Goal: Register for event/course: Sign up to attend an event or enroll in a course

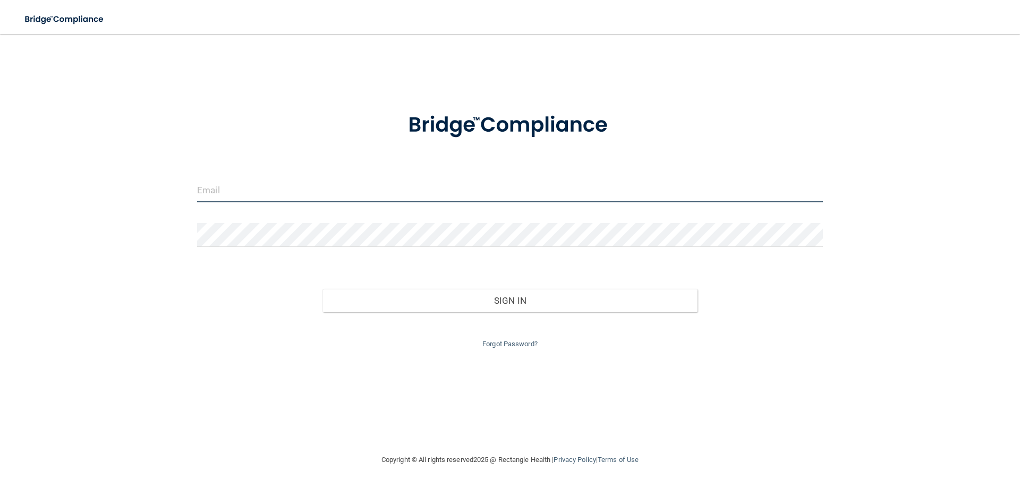
click at [258, 182] on input "email" at bounding box center [510, 191] width 626 height 24
type input "[PERSON_NAME][EMAIL_ADDRESS][DOMAIN_NAME]"
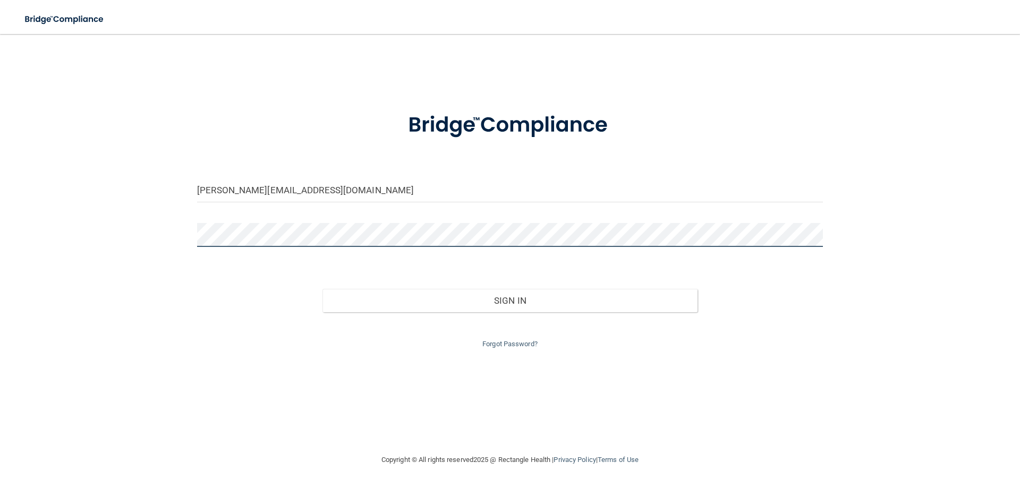
click at [323, 289] on button "Sign In" at bounding box center [511, 300] width 376 height 23
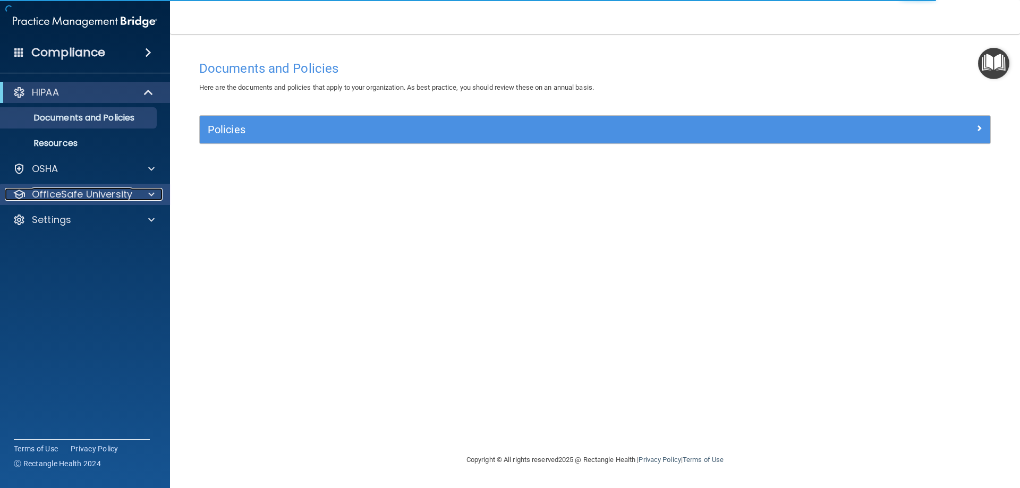
click at [78, 193] on p "OfficeSafe University" at bounding box center [82, 194] width 100 height 13
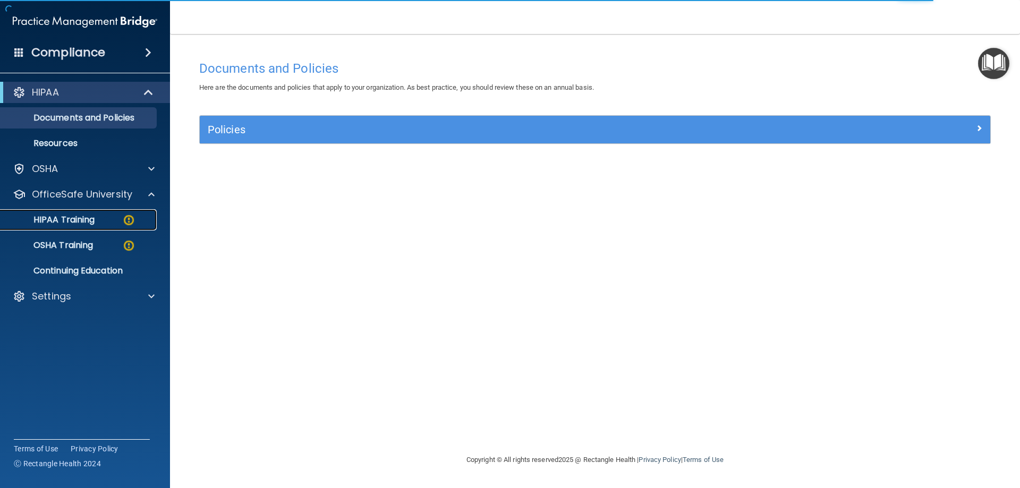
click at [77, 222] on p "HIPAA Training" at bounding box center [51, 220] width 88 height 11
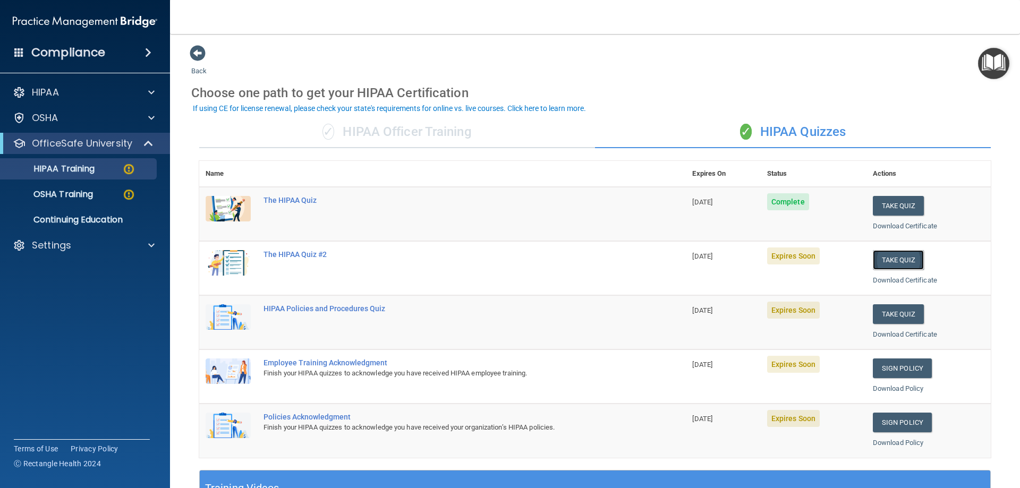
click at [886, 269] on button "Take Quiz" at bounding box center [898, 260] width 51 height 20
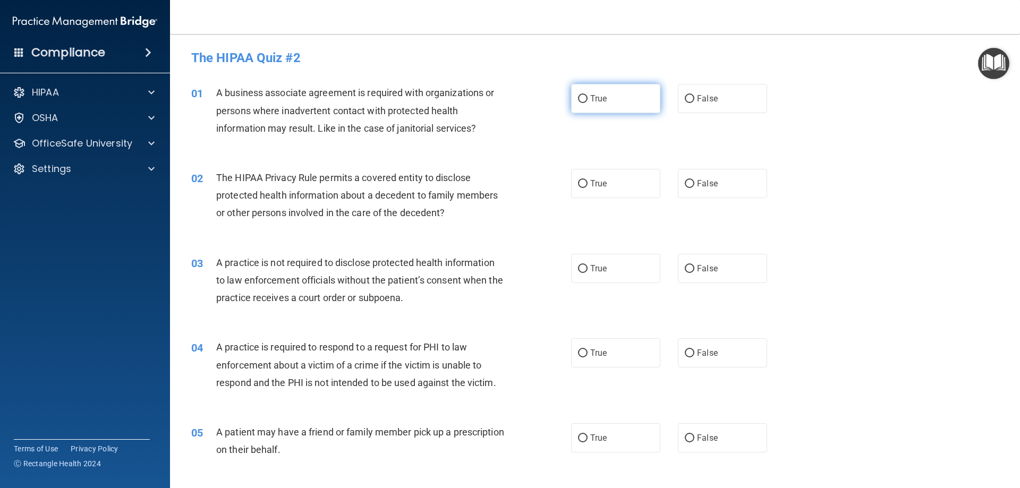
click at [579, 100] on input "True" at bounding box center [583, 99] width 10 height 8
radio input "true"
drag, startPoint x: 700, startPoint y: 188, endPoint x: 566, endPoint y: 321, distance: 188.2
click at [696, 192] on label "False" at bounding box center [722, 183] width 89 height 29
drag, startPoint x: 582, startPoint y: 273, endPoint x: 604, endPoint y: 302, distance: 35.7
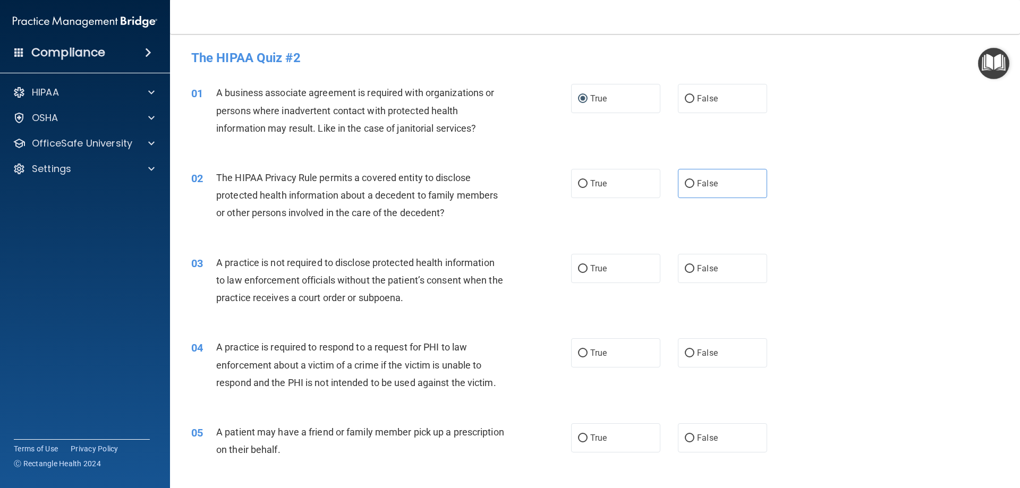
click at [583, 276] on label "True" at bounding box center [615, 268] width 89 height 29
click at [583, 273] on input "True" at bounding box center [583, 269] width 10 height 8
radio input "true"
click at [697, 353] on span "False" at bounding box center [707, 353] width 21 height 10
click at [694, 353] on input "False" at bounding box center [690, 354] width 10 height 8
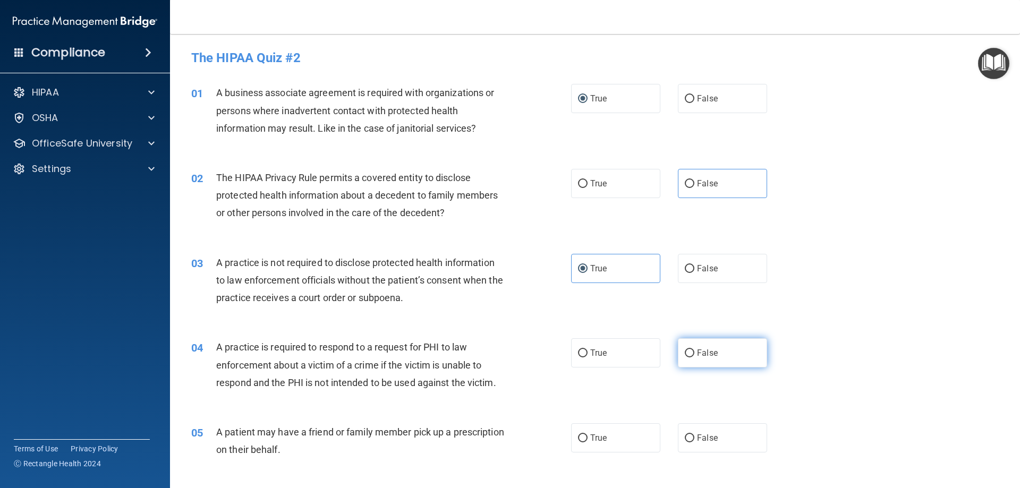
radio input "true"
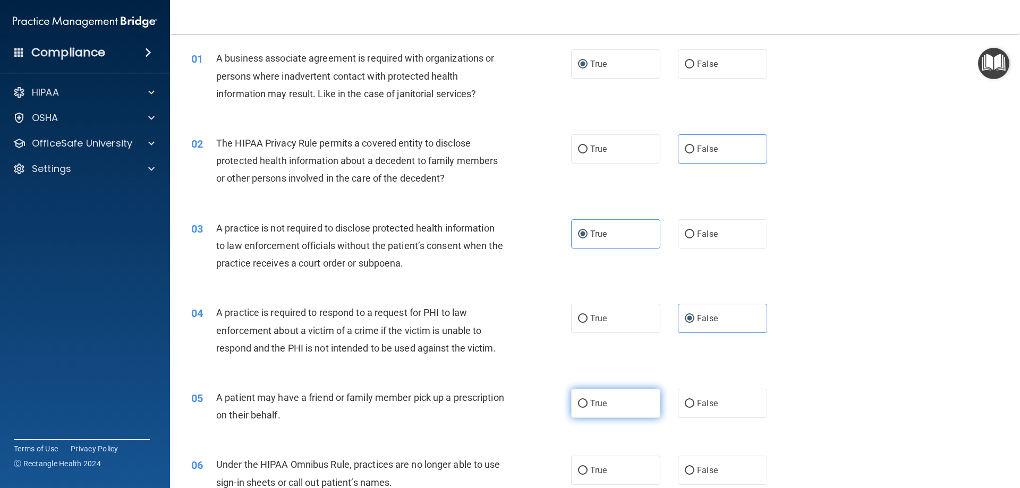
scroll to position [106, 0]
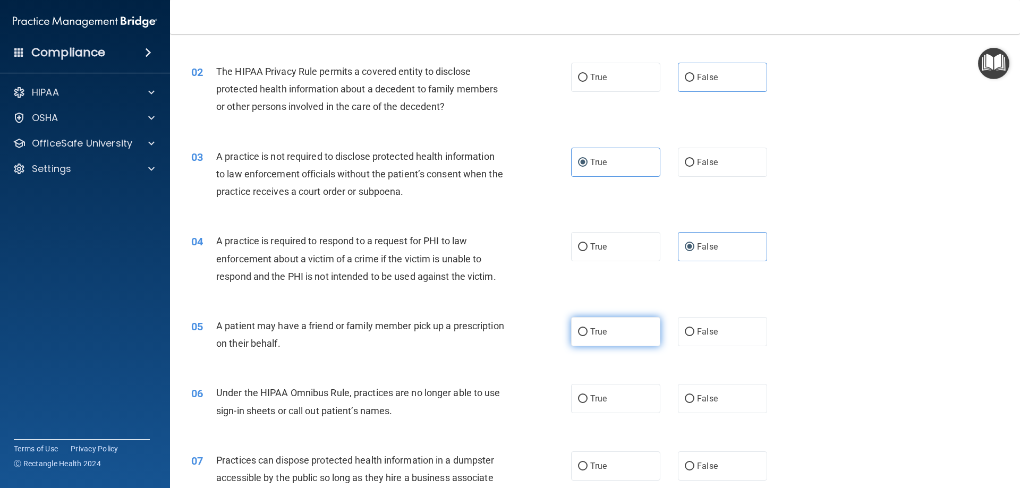
click at [623, 337] on label "True" at bounding box center [615, 331] width 89 height 29
click at [588, 336] on input "True" at bounding box center [583, 332] width 10 height 8
radio input "true"
click at [707, 410] on label "False" at bounding box center [722, 398] width 89 height 29
click at [694, 403] on input "False" at bounding box center [690, 399] width 10 height 8
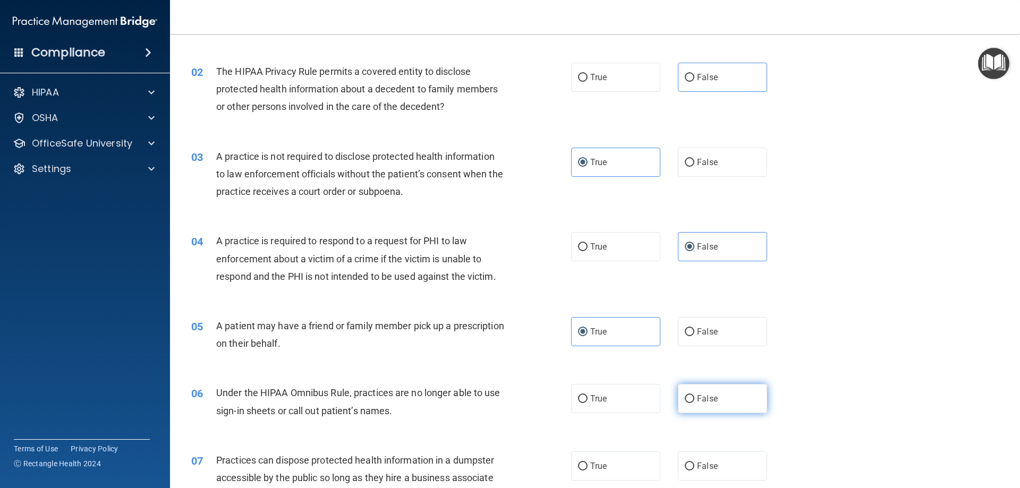
radio input "true"
click at [647, 460] on label "True" at bounding box center [615, 466] width 89 height 29
click at [588, 463] on input "True" at bounding box center [583, 467] width 10 height 8
radio input "true"
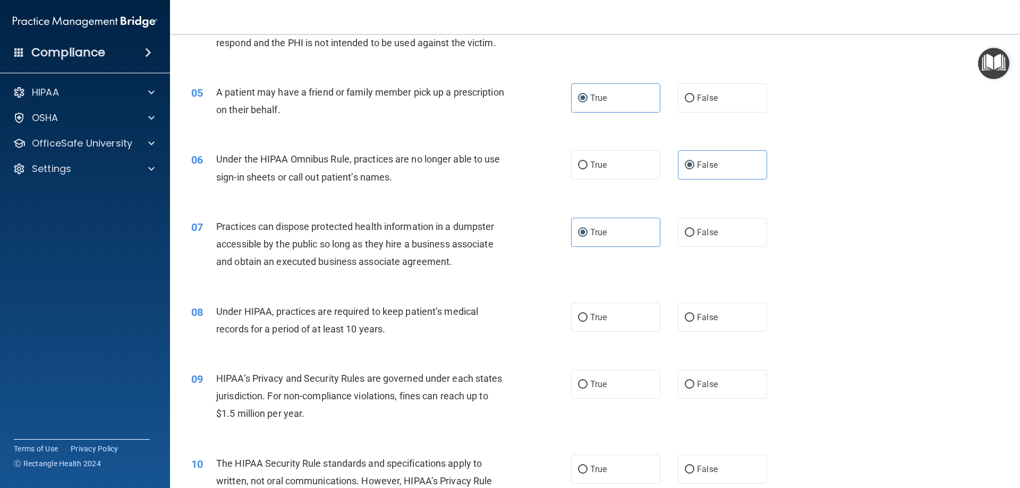
scroll to position [372, 0]
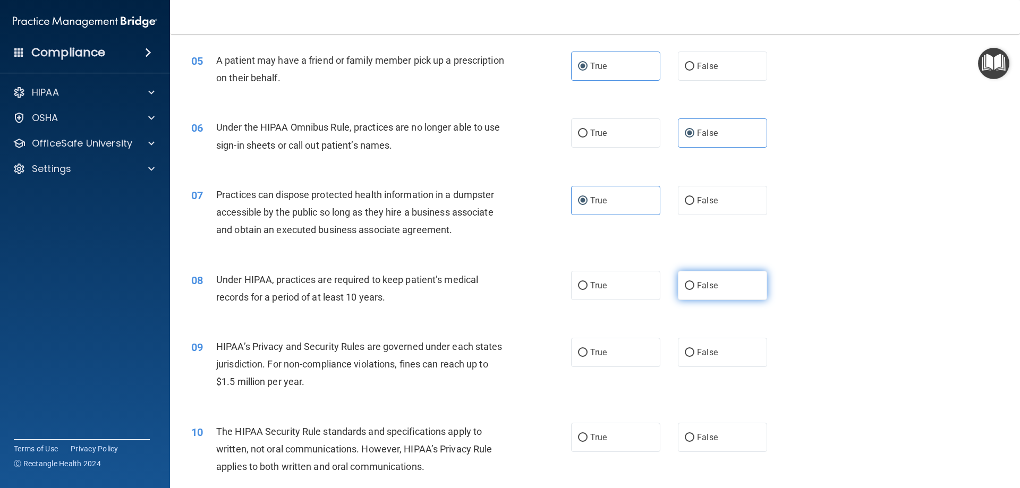
click at [697, 282] on span "False" at bounding box center [707, 286] width 21 height 10
click at [694, 282] on input "False" at bounding box center [690, 286] width 10 height 8
radio input "true"
drag, startPoint x: 620, startPoint y: 352, endPoint x: 693, endPoint y: 413, distance: 95.5
click at [621, 355] on label "True" at bounding box center [615, 352] width 89 height 29
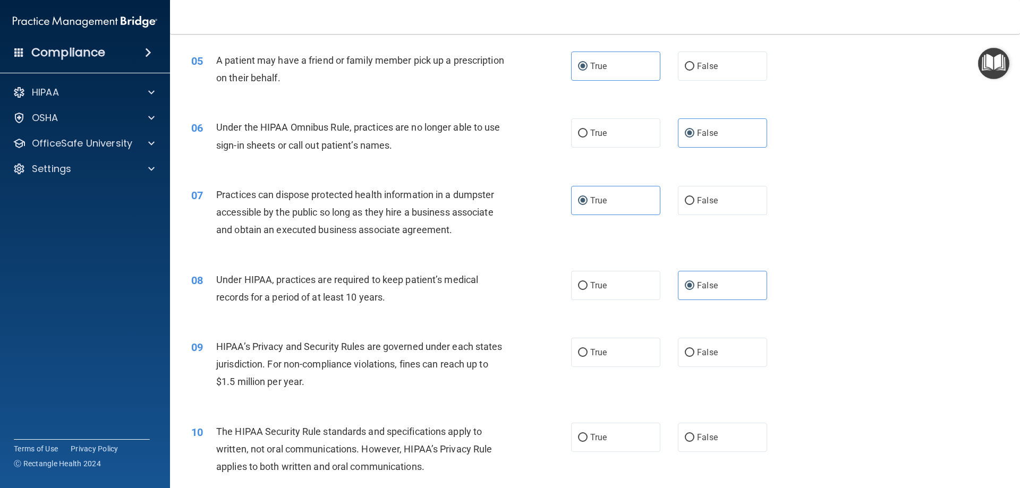
click at [588, 355] on input "True" at bounding box center [583, 353] width 10 height 8
radio input "true"
click at [710, 439] on span "False" at bounding box center [707, 438] width 21 height 10
click at [694, 439] on input "False" at bounding box center [690, 438] width 10 height 8
radio input "true"
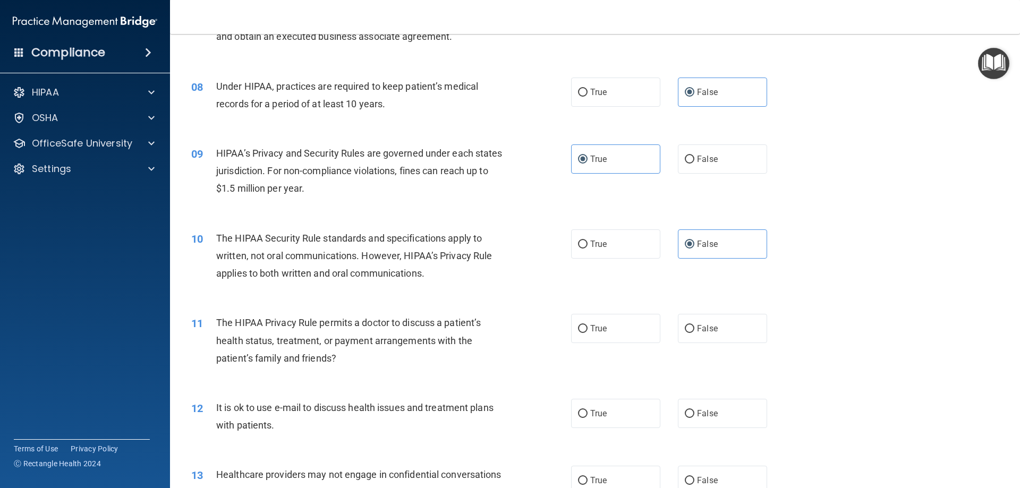
scroll to position [585, 0]
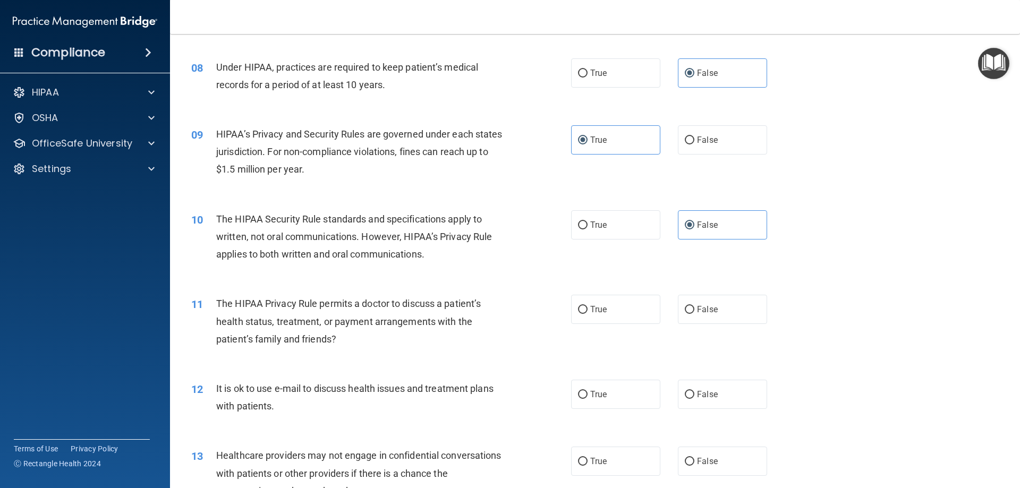
drag, startPoint x: 620, startPoint y: 322, endPoint x: 669, endPoint y: 374, distance: 71.8
click at [621, 324] on label "True" at bounding box center [615, 309] width 89 height 29
click at [588, 314] on input "True" at bounding box center [583, 310] width 10 height 8
radio input "true"
drag, startPoint x: 680, startPoint y: 391, endPoint x: 676, endPoint y: 409, distance: 19.1
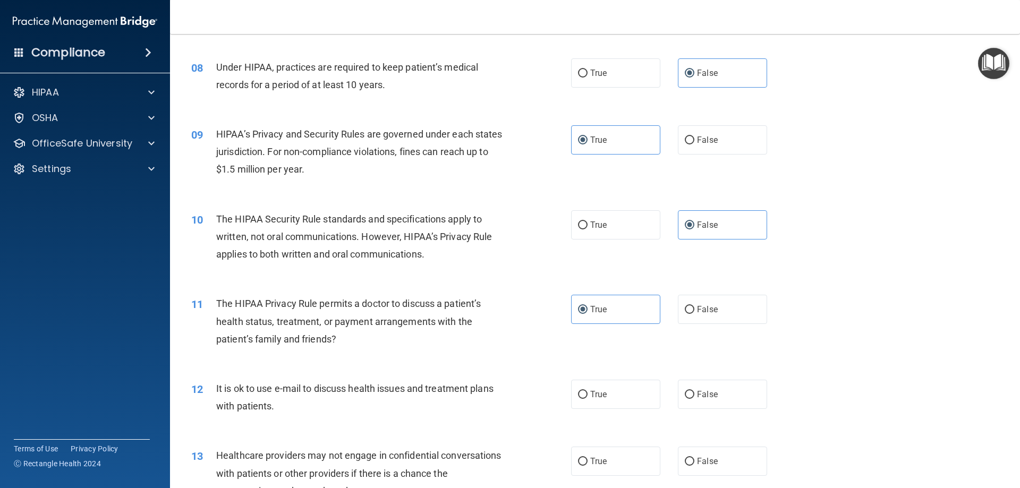
click at [685, 391] on input "False" at bounding box center [690, 395] width 10 height 8
radio input "true"
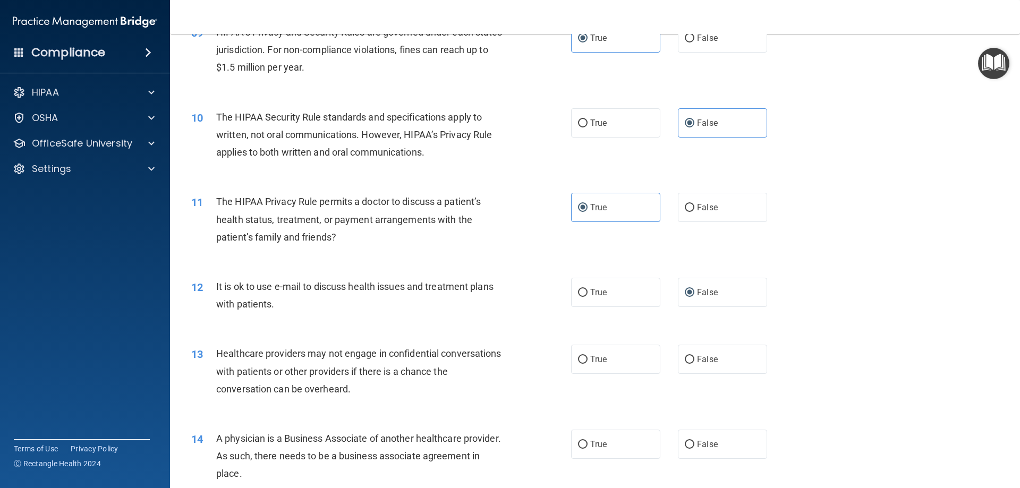
scroll to position [691, 0]
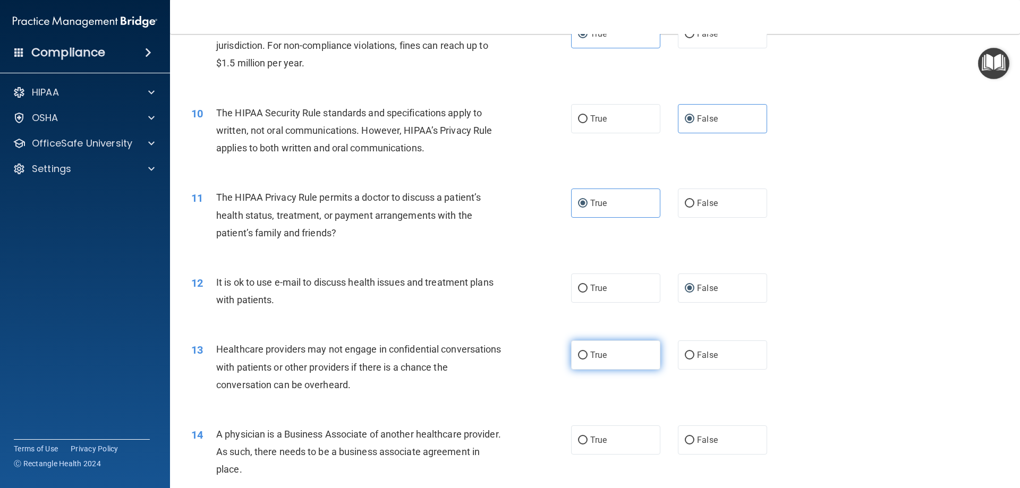
click at [619, 356] on label "True" at bounding box center [615, 355] width 89 height 29
click at [588, 356] on input "True" at bounding box center [583, 356] width 10 height 8
radio input "true"
click at [680, 436] on label "False" at bounding box center [722, 440] width 89 height 29
click at [685, 437] on input "False" at bounding box center [690, 441] width 10 height 8
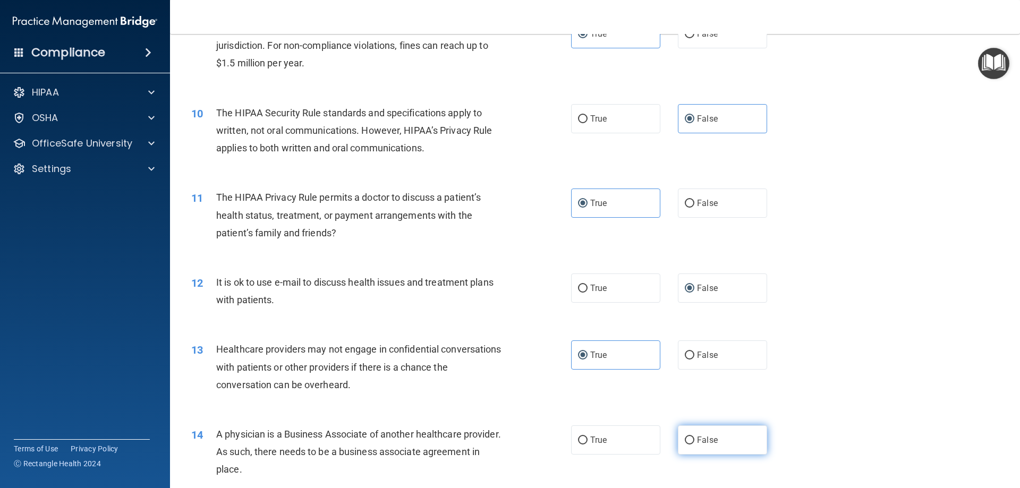
radio input "true"
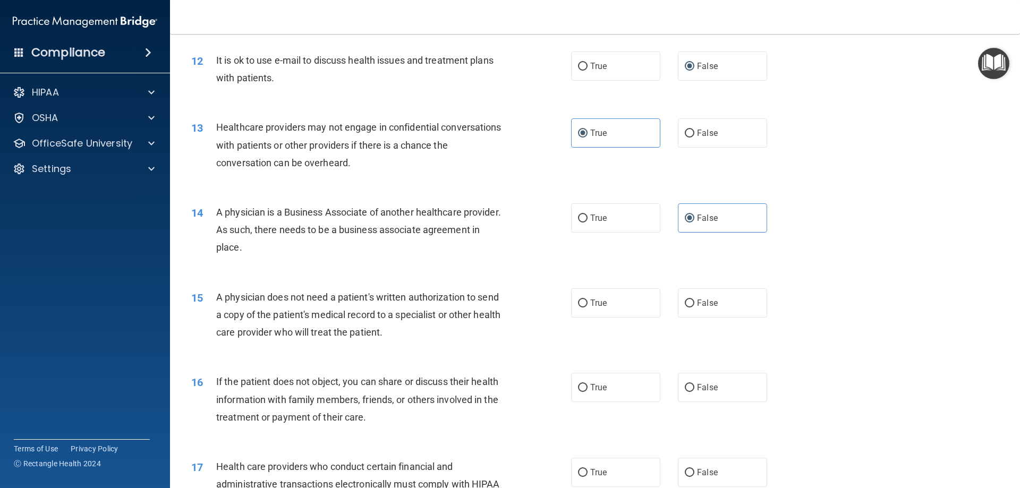
scroll to position [956, 0]
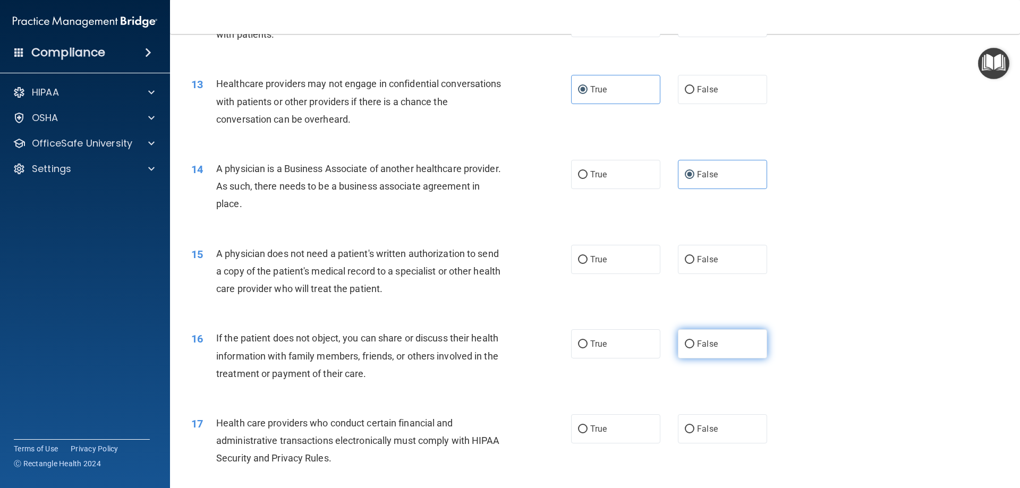
drag, startPoint x: 617, startPoint y: 256, endPoint x: 698, endPoint y: 333, distance: 111.6
click at [629, 265] on label "True" at bounding box center [615, 259] width 89 height 29
click at [588, 264] on input "True" at bounding box center [583, 260] width 10 height 8
radio input "true"
drag, startPoint x: 694, startPoint y: 338, endPoint x: 611, endPoint y: 384, distance: 95.1
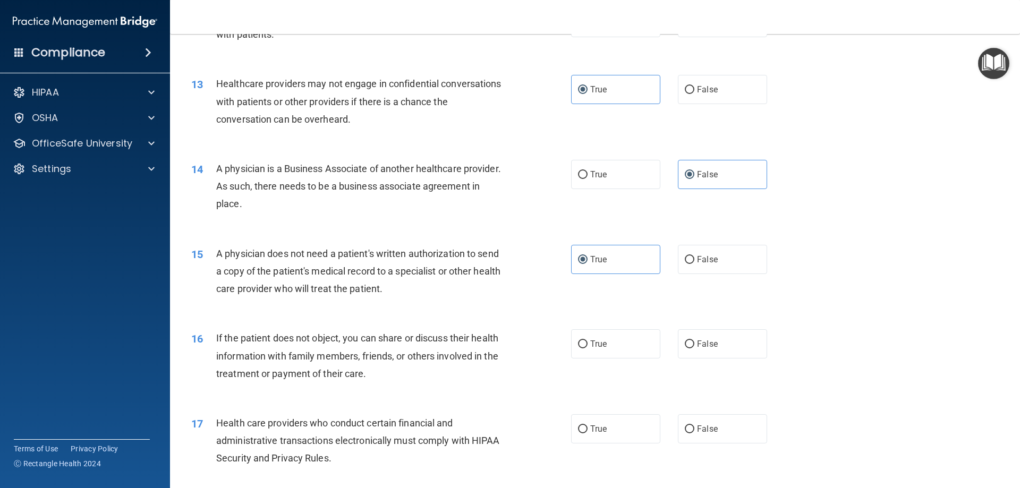
click at [656, 363] on div "16 If the patient does not object, you can share or discuss their health inform…" at bounding box center [595, 358] width 824 height 85
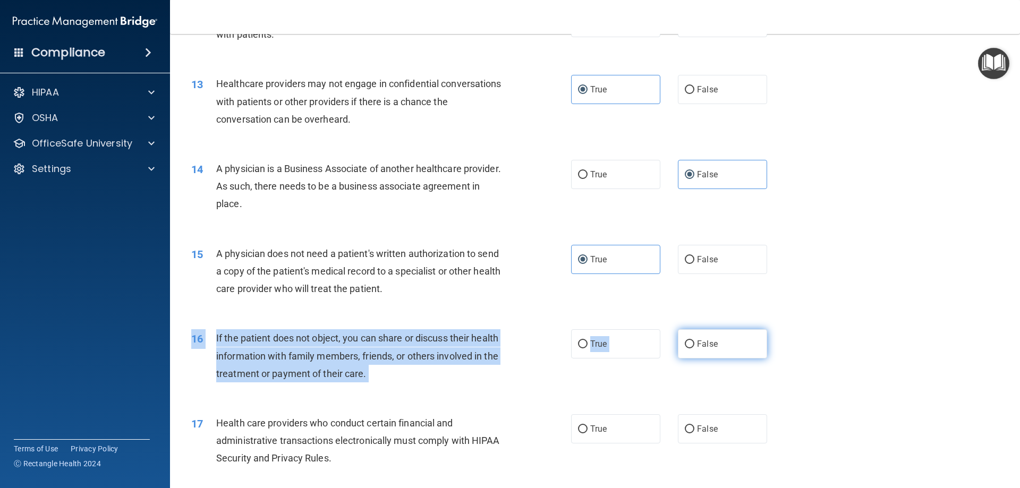
click at [689, 344] on input "False" at bounding box center [690, 345] width 10 height 8
radio input "true"
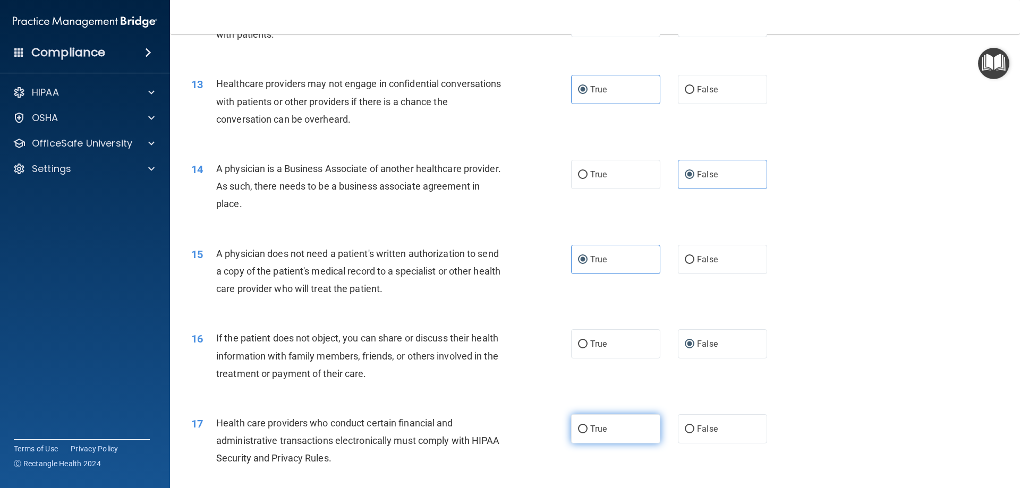
click at [627, 428] on label "True" at bounding box center [615, 428] width 89 height 29
click at [588, 428] on input "True" at bounding box center [583, 430] width 10 height 8
radio input "true"
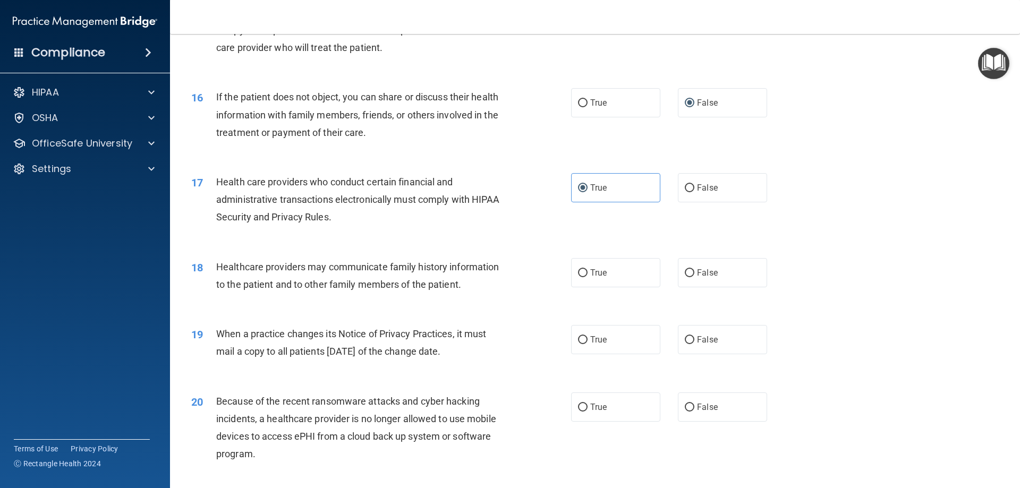
scroll to position [1222, 0]
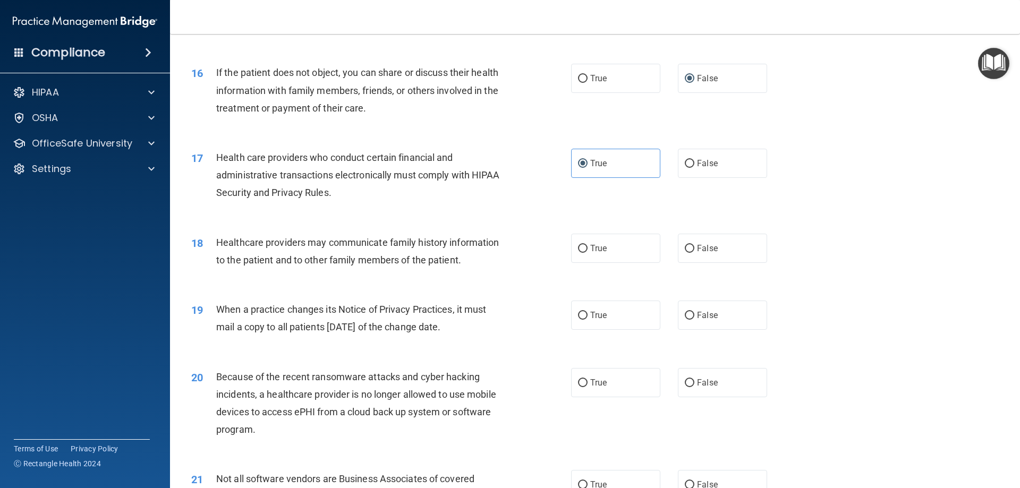
drag, startPoint x: 700, startPoint y: 254, endPoint x: 639, endPoint y: 292, distance: 71.4
click at [698, 256] on label "False" at bounding box center [722, 248] width 89 height 29
click at [605, 332] on div "19 When a practice changes its Notice of Privacy Practices, it must mail a copy…" at bounding box center [595, 320] width 824 height 67
drag, startPoint x: 607, startPoint y: 316, endPoint x: 636, endPoint y: 330, distance: 32.3
click at [608, 316] on label "True" at bounding box center [615, 315] width 89 height 29
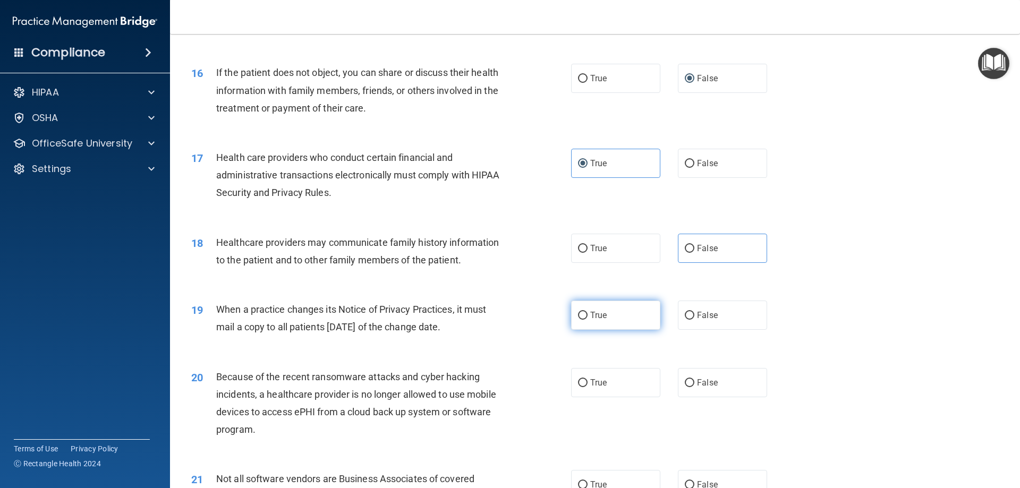
click at [588, 316] on input "True" at bounding box center [583, 316] width 10 height 8
radio input "true"
click at [700, 255] on label "False" at bounding box center [722, 248] width 89 height 29
click at [694, 253] on input "False" at bounding box center [690, 249] width 10 height 8
radio input "true"
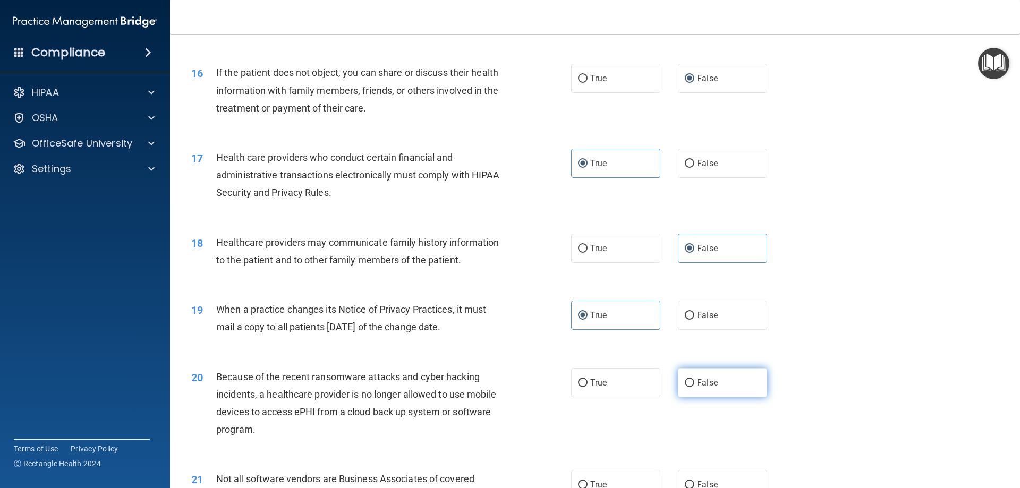
click at [690, 382] on label "False" at bounding box center [722, 382] width 89 height 29
click at [690, 382] on input "False" at bounding box center [690, 383] width 10 height 8
radio input "true"
click at [844, 308] on div "19 When a practice changes its Notice of Privacy Practices, it must mail a copy…" at bounding box center [595, 320] width 824 height 67
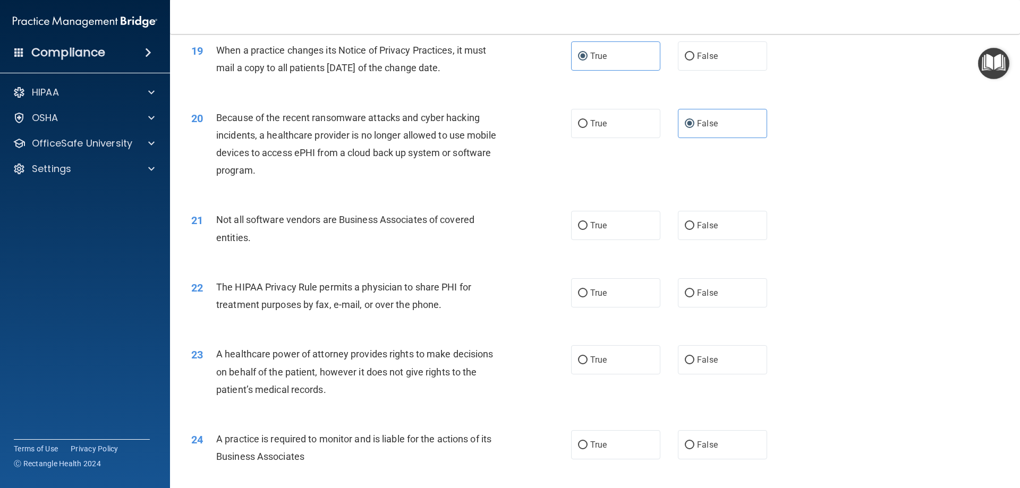
scroll to position [1488, 0]
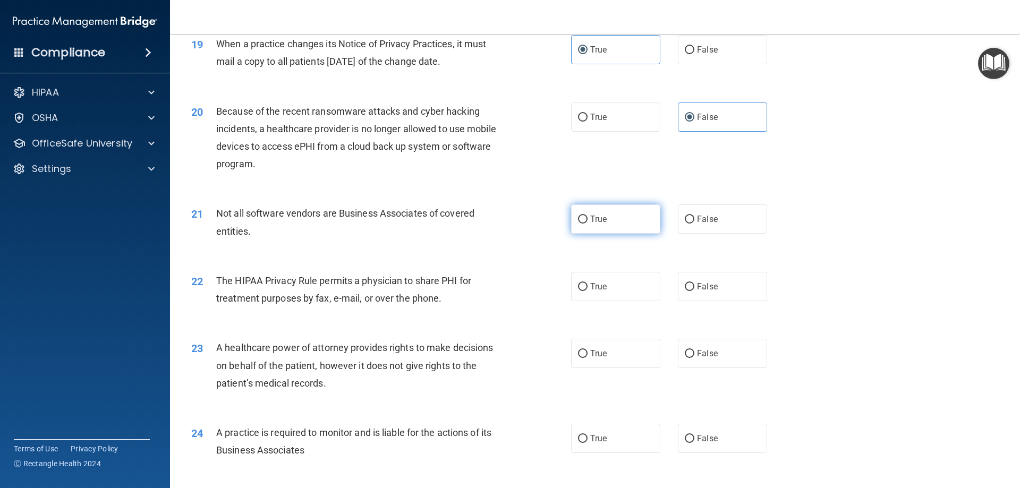
click at [605, 223] on label "True" at bounding box center [615, 219] width 89 height 29
click at [588, 223] on input "True" at bounding box center [583, 220] width 10 height 8
radio input "true"
click at [685, 284] on input "False" at bounding box center [690, 287] width 10 height 8
radio input "true"
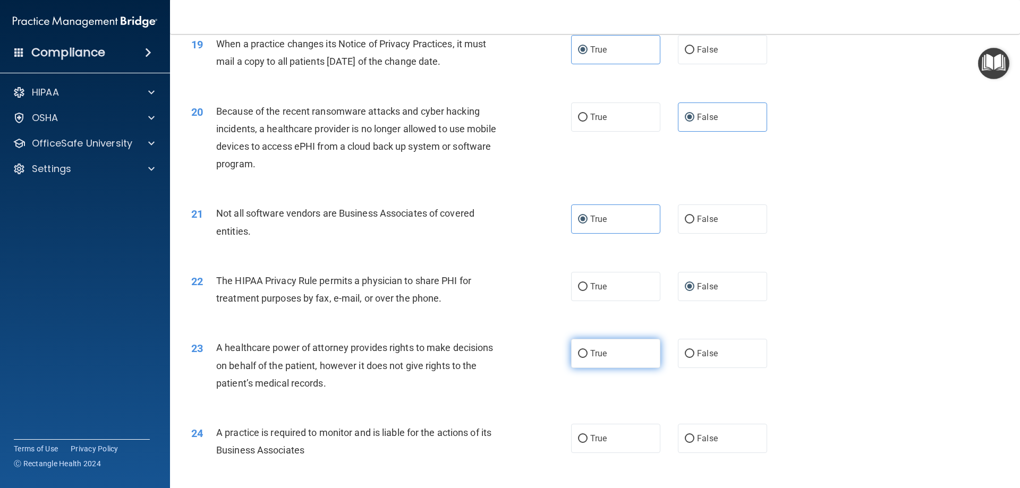
click at [630, 358] on label "True" at bounding box center [615, 353] width 89 height 29
click at [588, 358] on input "True" at bounding box center [583, 354] width 10 height 8
radio input "true"
click at [719, 430] on label "False" at bounding box center [722, 438] width 89 height 29
click at [694, 435] on input "False" at bounding box center [690, 439] width 10 height 8
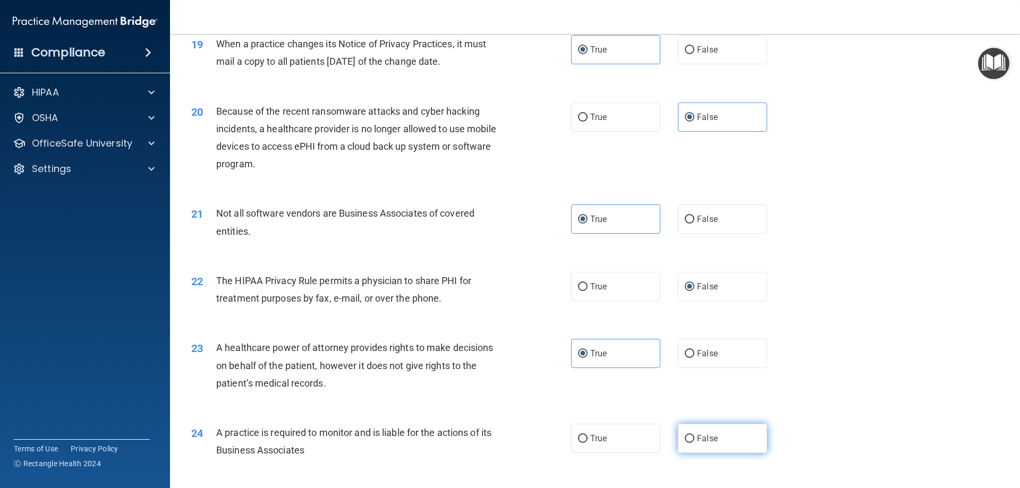
radio input "true"
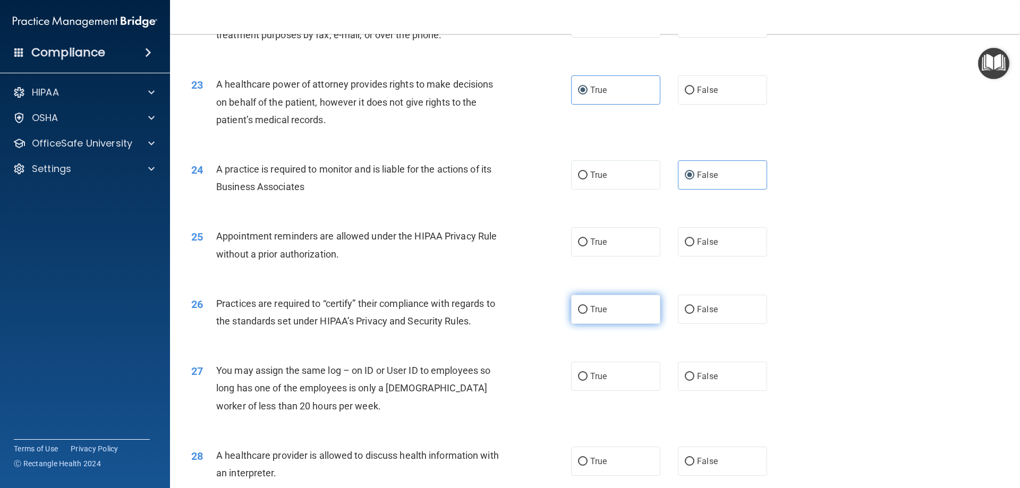
scroll to position [1754, 0]
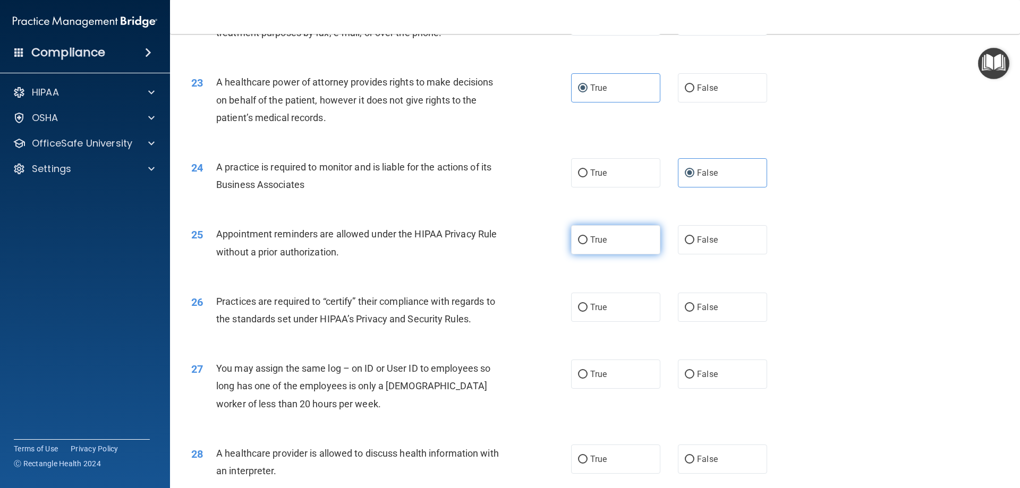
drag, startPoint x: 622, startPoint y: 242, endPoint x: 634, endPoint y: 254, distance: 17.3
click at [623, 243] on label "True" at bounding box center [615, 239] width 89 height 29
click at [588, 243] on input "True" at bounding box center [583, 240] width 10 height 8
radio input "true"
drag, startPoint x: 707, startPoint y: 320, endPoint x: 594, endPoint y: 369, distance: 122.6
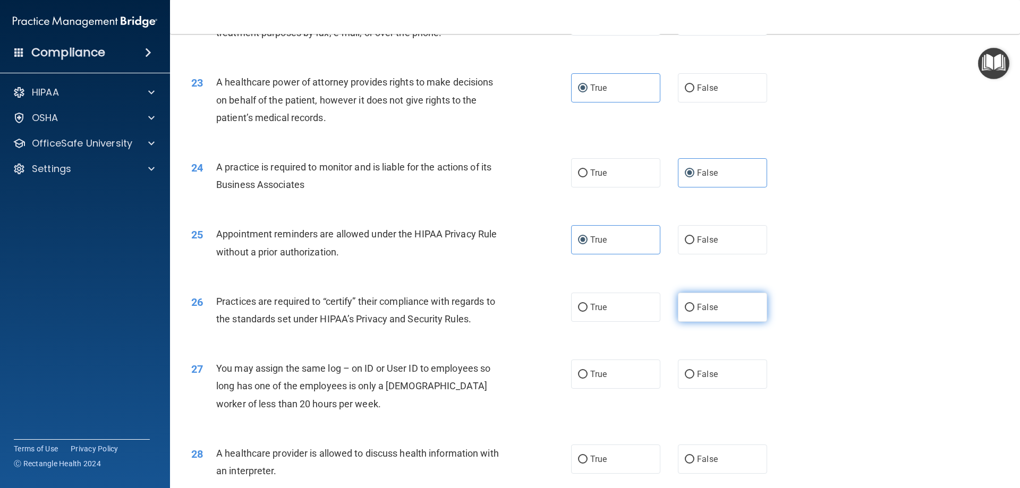
click at [700, 321] on label "False" at bounding box center [722, 307] width 89 height 29
click at [596, 381] on label "True" at bounding box center [615, 374] width 89 height 29
click at [588, 379] on input "True" at bounding box center [583, 375] width 10 height 8
radio input "true"
click at [697, 303] on span "False" at bounding box center [707, 307] width 21 height 10
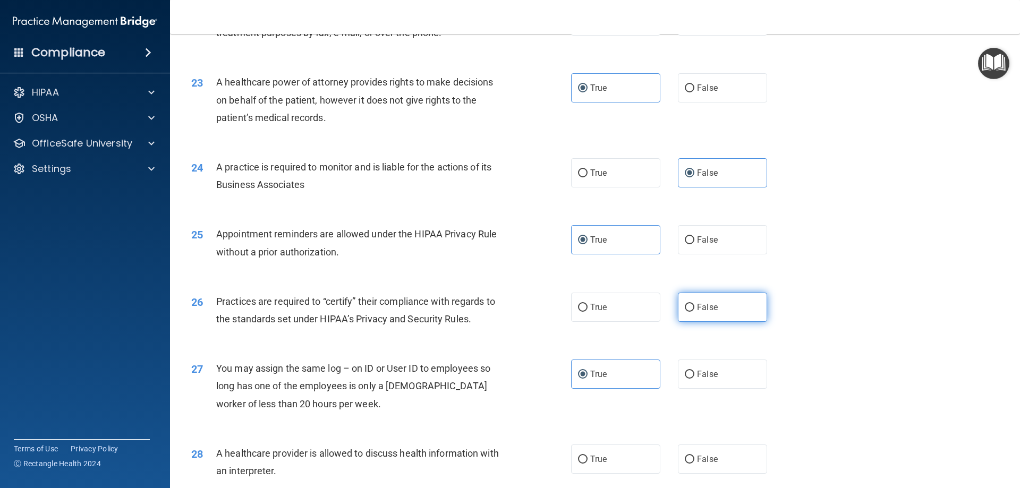
click at [693, 304] on input "False" at bounding box center [690, 308] width 10 height 8
radio input "true"
click at [701, 448] on label "False" at bounding box center [722, 459] width 89 height 29
click at [694, 456] on input "False" at bounding box center [690, 460] width 10 height 8
radio input "true"
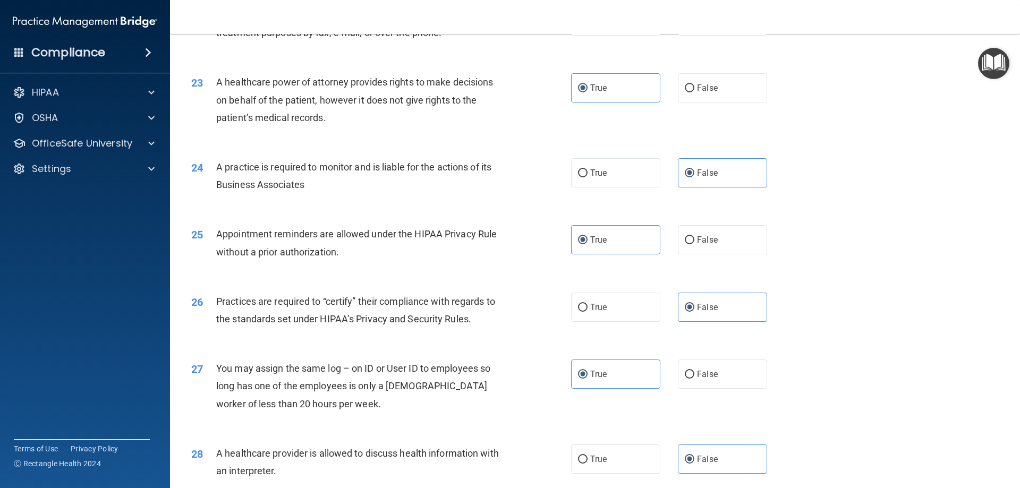
click at [829, 316] on div "26 Practices are required to “certify” their compliance with regards to the sta…" at bounding box center [595, 312] width 824 height 67
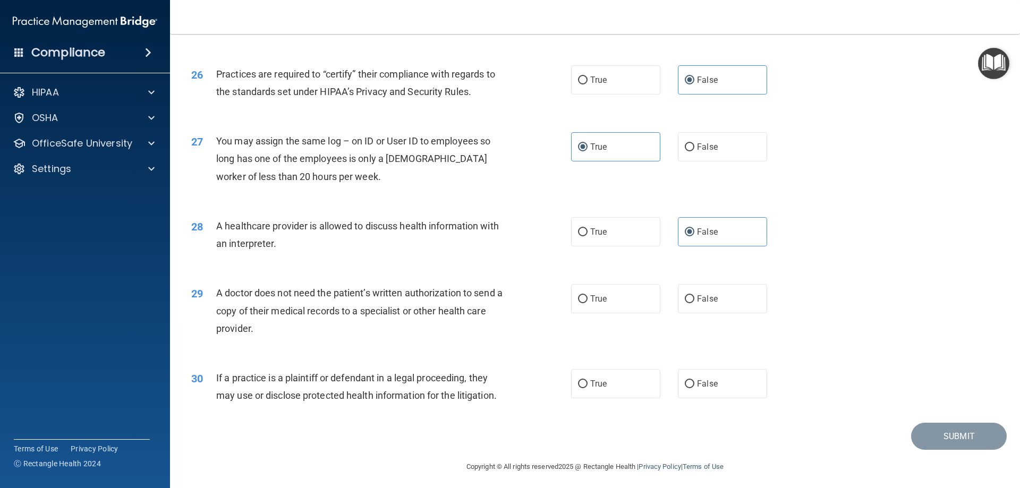
scroll to position [1985, 0]
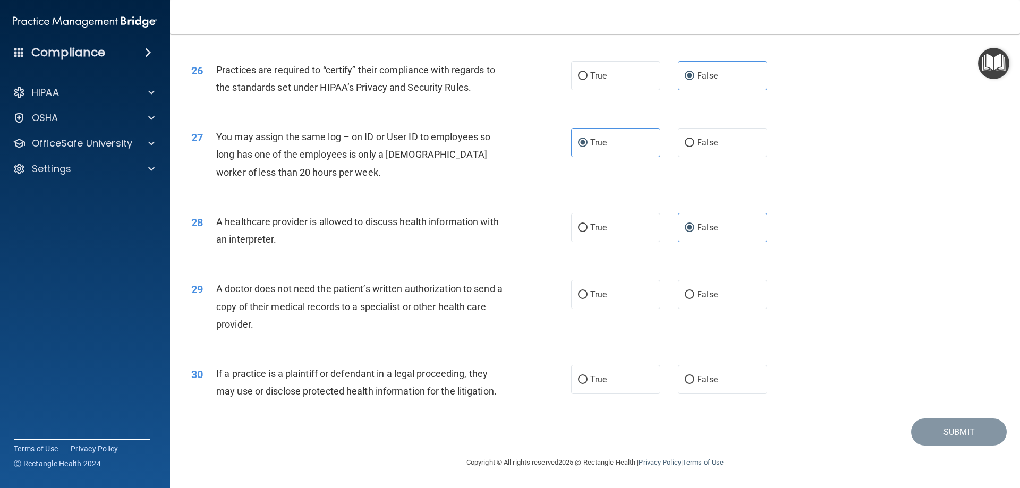
drag, startPoint x: 589, startPoint y: 304, endPoint x: 638, endPoint y: 336, distance: 58.7
click at [589, 304] on label "True" at bounding box center [615, 294] width 89 height 29
click at [685, 382] on input "False" at bounding box center [690, 380] width 10 height 8
radio input "true"
drag, startPoint x: 573, startPoint y: 295, endPoint x: 615, endPoint y: 307, distance: 43.2
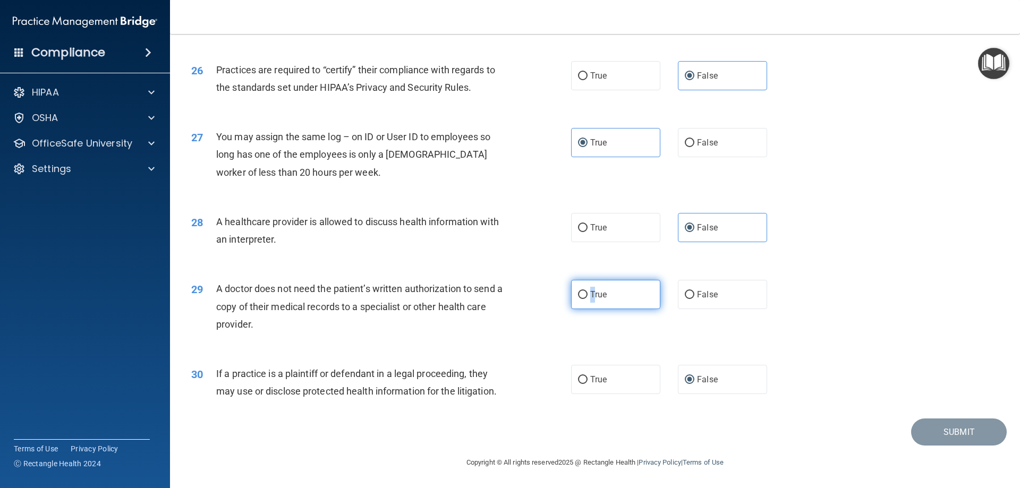
click at [573, 296] on label "True" at bounding box center [615, 294] width 89 height 29
click at [578, 296] on input "True" at bounding box center [583, 295] width 10 height 8
radio input "true"
click at [685, 333] on div "29 A doctor does not need the patient’s written authorization to send a copy of…" at bounding box center [595, 309] width 824 height 85
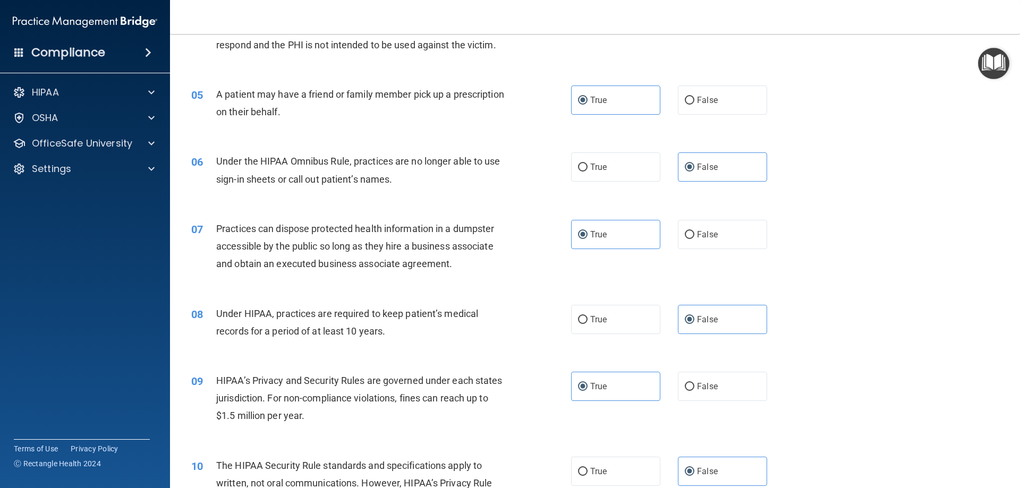
scroll to position [0, 0]
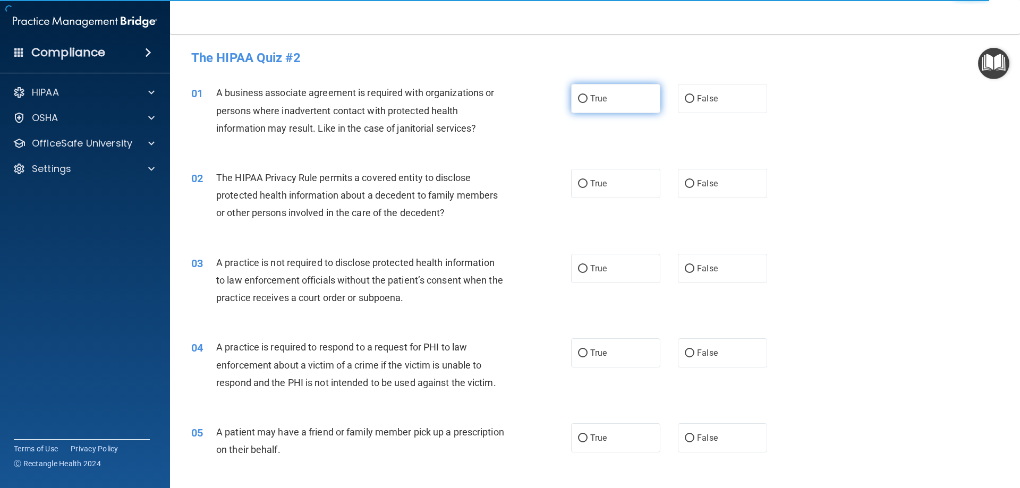
click at [578, 99] on input "True" at bounding box center [583, 99] width 10 height 8
radio input "true"
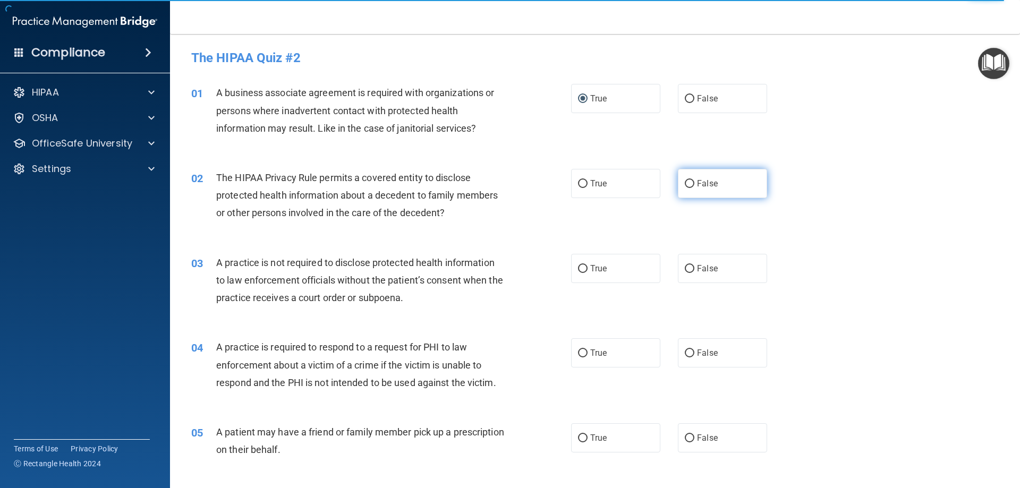
click at [686, 185] on input "False" at bounding box center [690, 184] width 10 height 8
radio input "true"
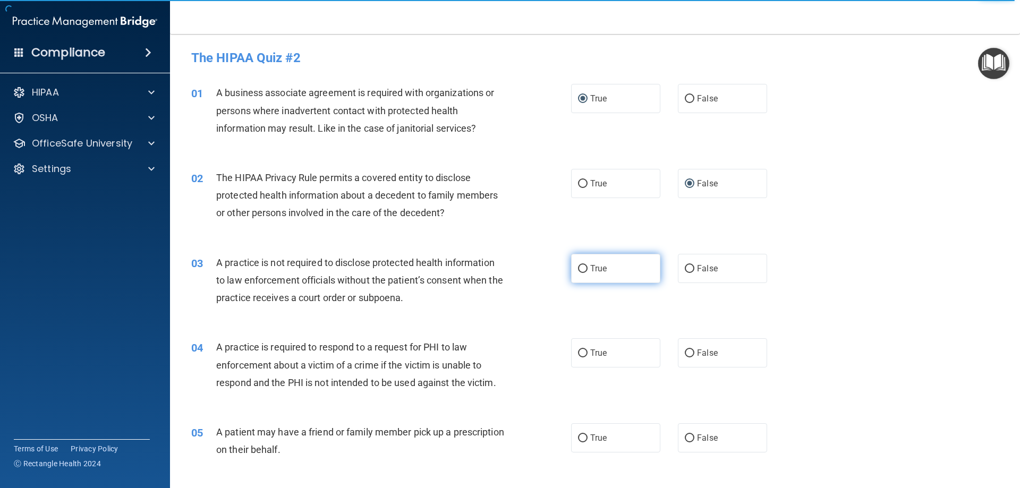
click at [598, 276] on label "True" at bounding box center [615, 268] width 89 height 29
click at [588, 273] on input "True" at bounding box center [583, 269] width 10 height 8
radio input "true"
click at [683, 359] on label "False" at bounding box center [722, 352] width 89 height 29
click at [685, 358] on input "False" at bounding box center [690, 354] width 10 height 8
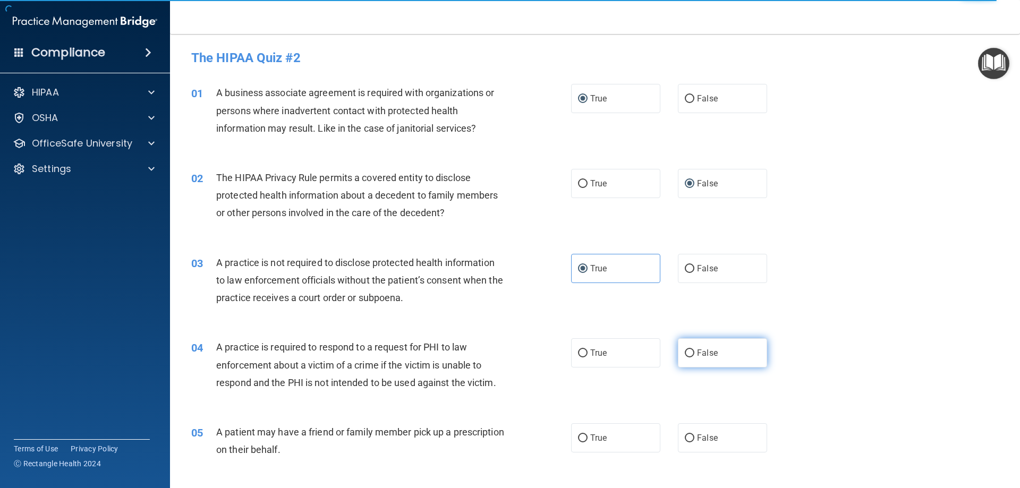
radio input "true"
click at [612, 434] on label "True" at bounding box center [615, 438] width 89 height 29
click at [588, 435] on input "True" at bounding box center [583, 439] width 10 height 8
radio input "true"
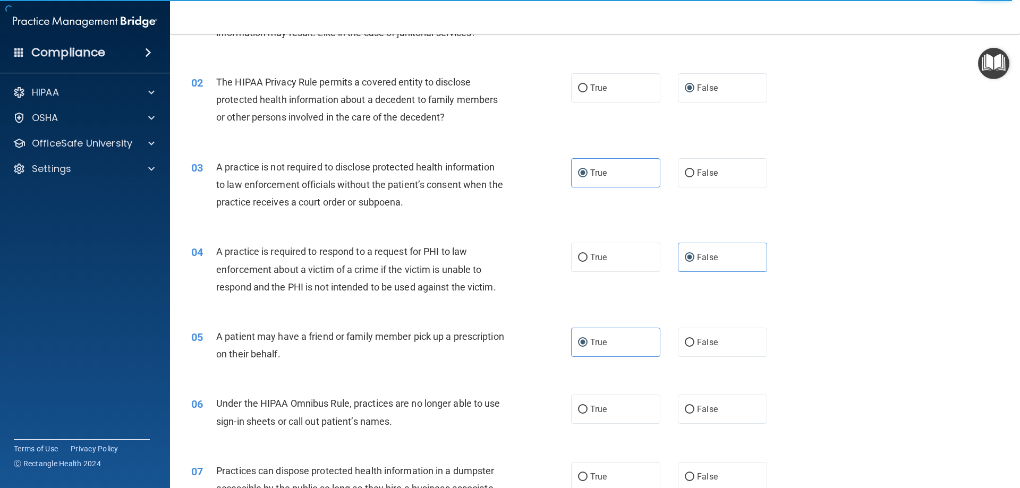
scroll to position [159, 0]
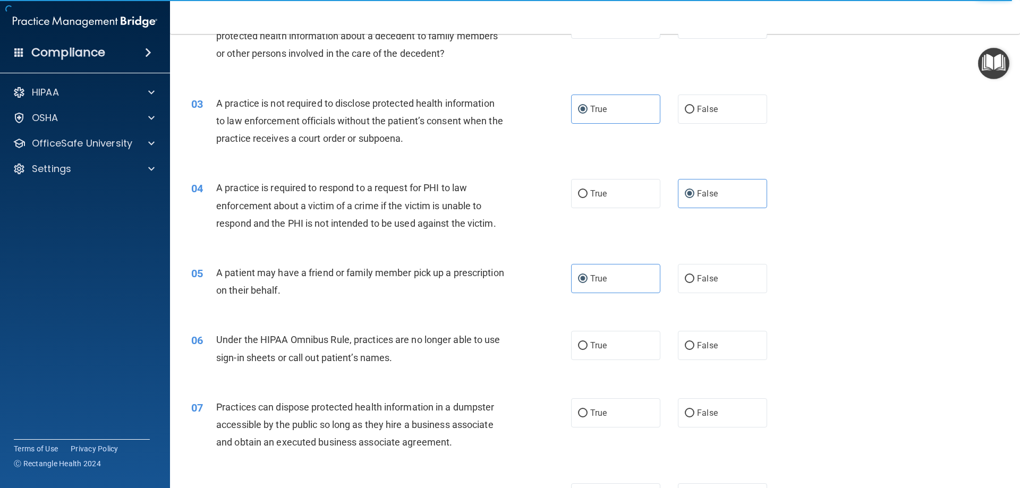
drag, startPoint x: 695, startPoint y: 346, endPoint x: 664, endPoint y: 368, distance: 38.1
click at [697, 346] on span "False" at bounding box center [707, 346] width 21 height 10
drag, startPoint x: 596, startPoint y: 414, endPoint x: 618, endPoint y: 411, distance: 22.1
click at [596, 414] on span "True" at bounding box center [598, 413] width 16 height 10
click at [588, 414] on input "True" at bounding box center [583, 414] width 10 height 8
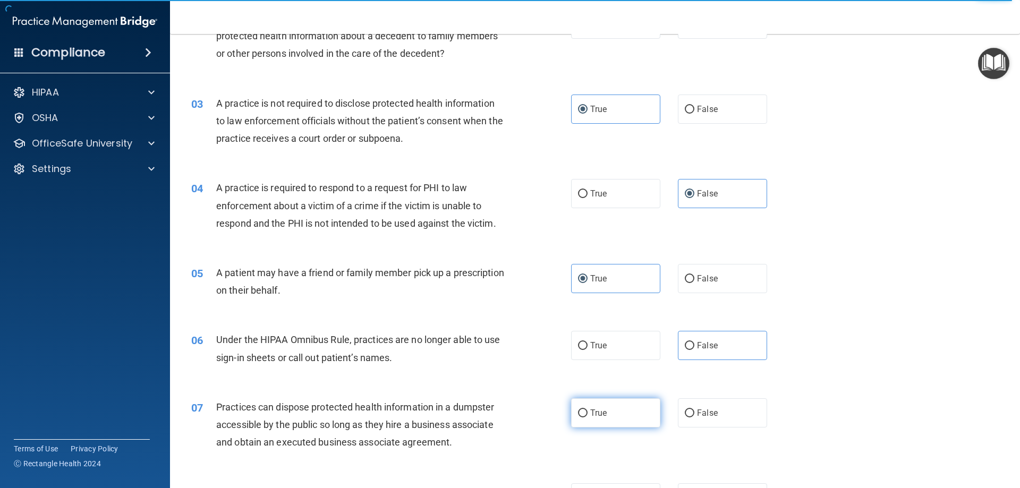
radio input "true"
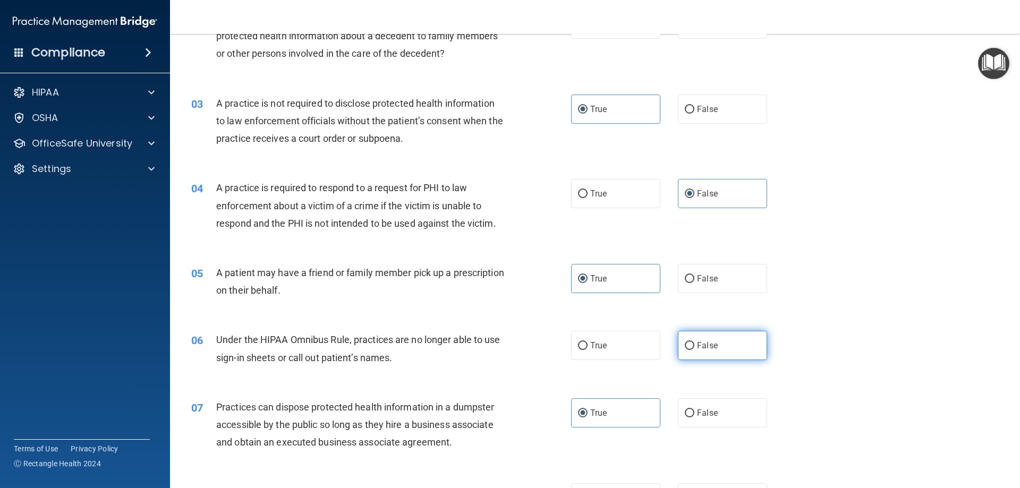
click at [713, 353] on label "False" at bounding box center [722, 345] width 89 height 29
click at [694, 350] on input "False" at bounding box center [690, 346] width 10 height 8
radio input "true"
click at [760, 375] on div "06 Under the HIPAA Omnibus Rule, practices are no longer able to use sign-in sh…" at bounding box center [595, 351] width 824 height 67
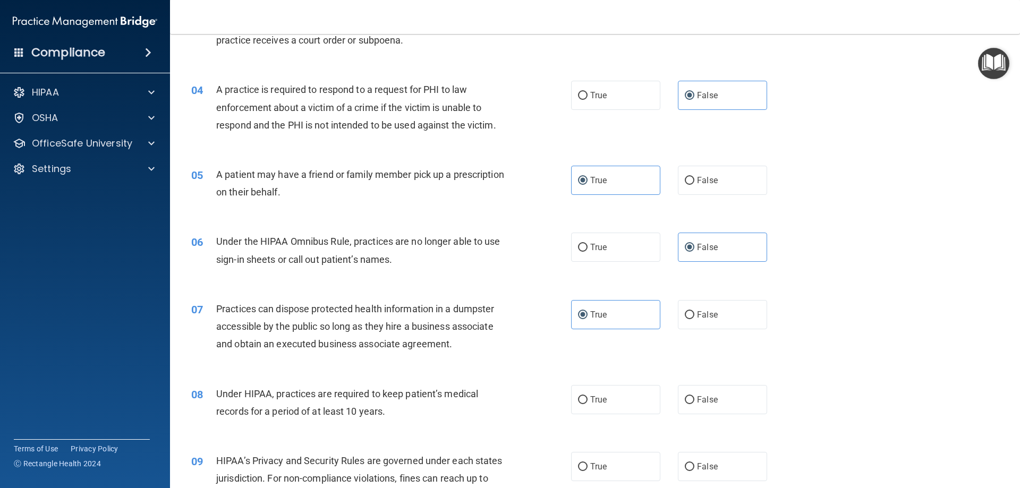
scroll to position [266, 0]
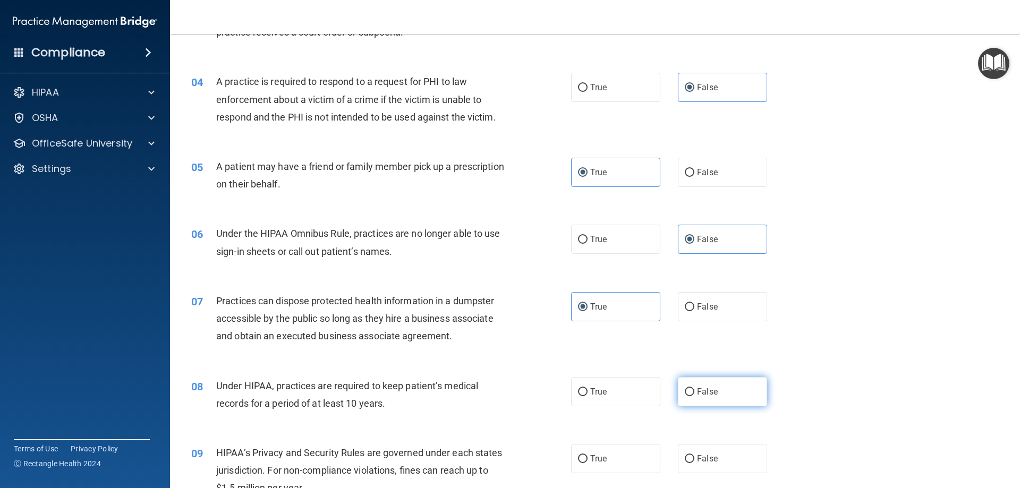
click at [710, 389] on span "False" at bounding box center [707, 392] width 21 height 10
click at [694, 389] on input "False" at bounding box center [690, 392] width 10 height 8
radio input "true"
click at [607, 454] on label "True" at bounding box center [615, 458] width 89 height 29
click at [588, 455] on input "True" at bounding box center [583, 459] width 10 height 8
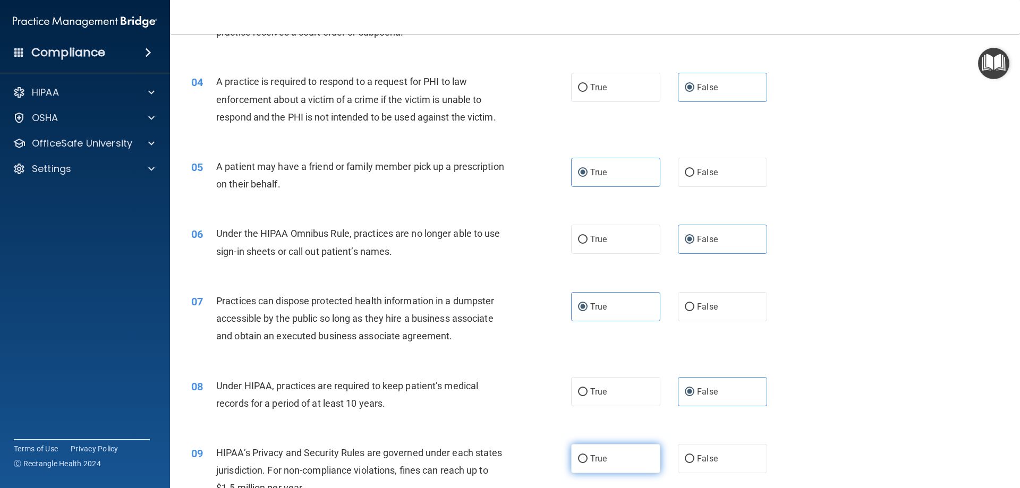
radio input "true"
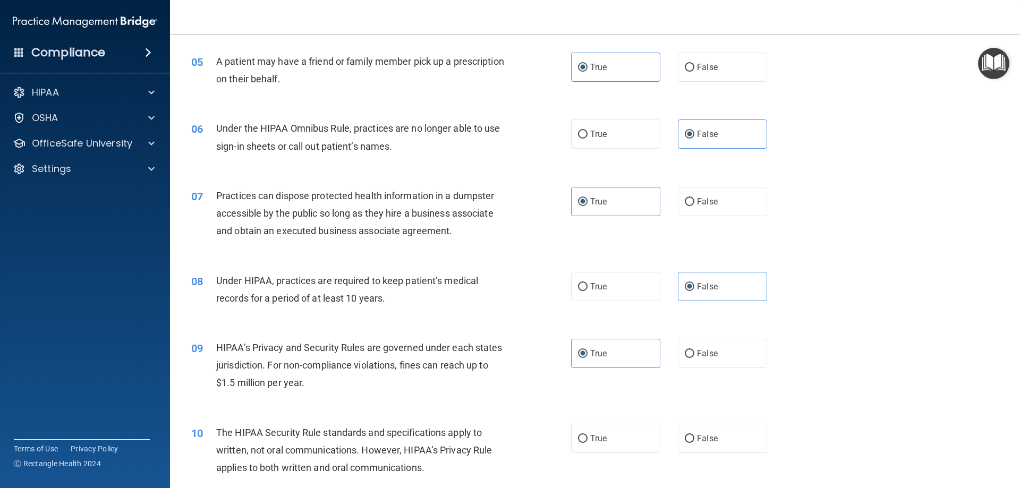
scroll to position [372, 0]
click at [691, 450] on label "False" at bounding box center [722, 437] width 89 height 29
click at [691, 442] on input "False" at bounding box center [690, 438] width 10 height 8
radio input "true"
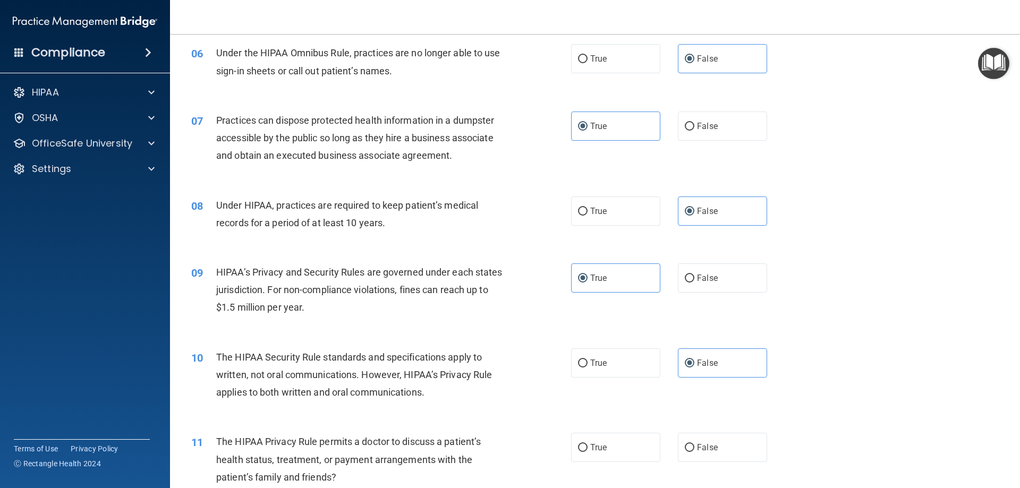
scroll to position [478, 0]
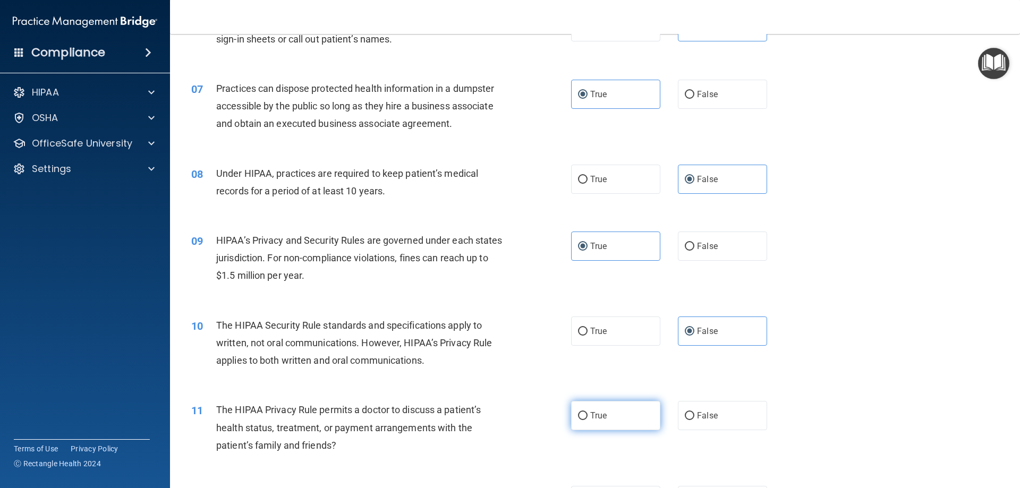
click at [601, 412] on span "True" at bounding box center [598, 416] width 16 height 10
click at [588, 412] on input "True" at bounding box center [583, 416] width 10 height 8
radio input "true"
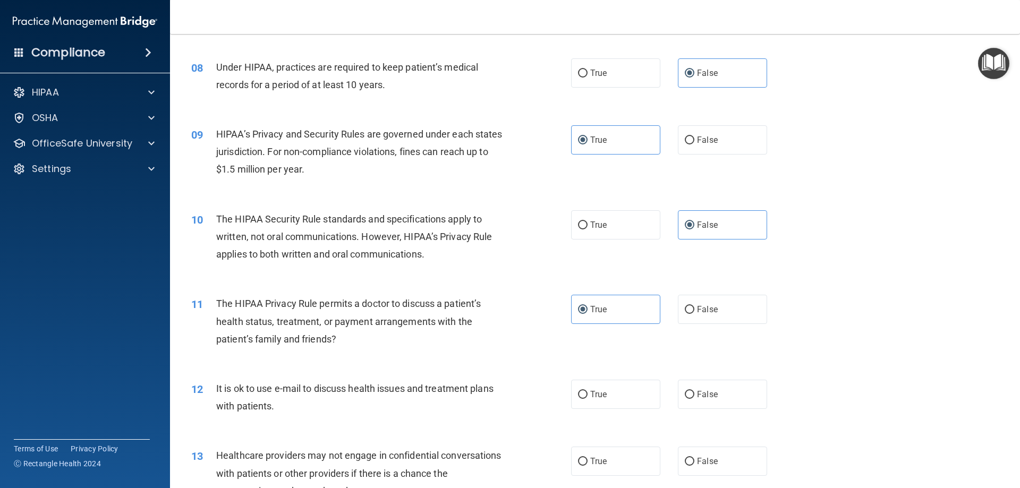
drag, startPoint x: 721, startPoint y: 405, endPoint x: 670, endPoint y: 416, distance: 52.6
click at [719, 406] on label "False" at bounding box center [722, 394] width 89 height 29
click at [694, 399] on input "False" at bounding box center [690, 395] width 10 height 8
radio input "true"
click at [596, 467] on label "True" at bounding box center [615, 461] width 89 height 29
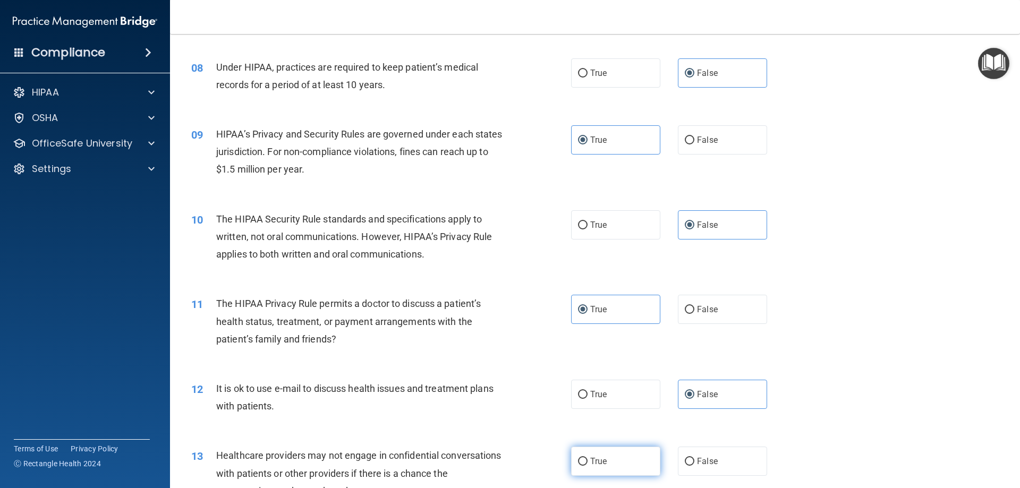
click at [588, 466] on input "True" at bounding box center [583, 462] width 10 height 8
radio input "true"
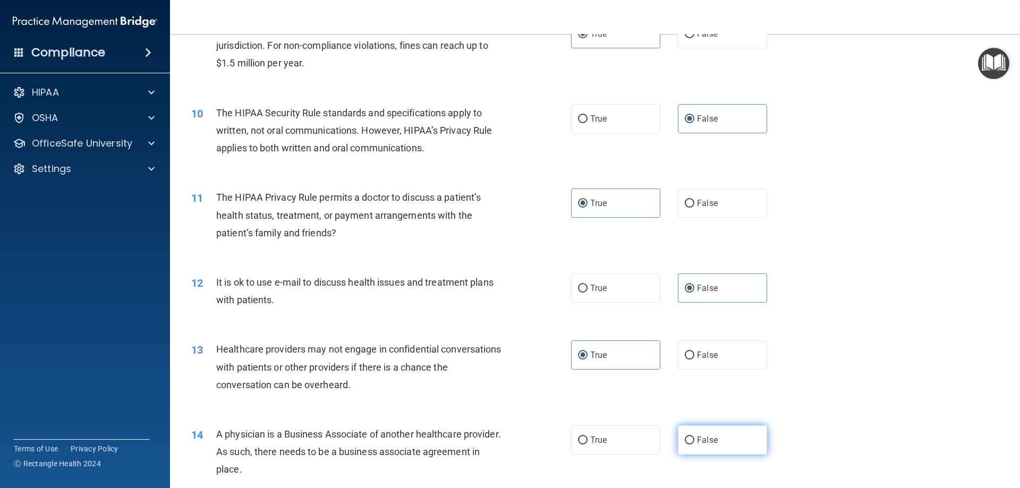
click at [697, 437] on span "False" at bounding box center [707, 440] width 21 height 10
click at [694, 437] on input "False" at bounding box center [690, 441] width 10 height 8
radio input "true"
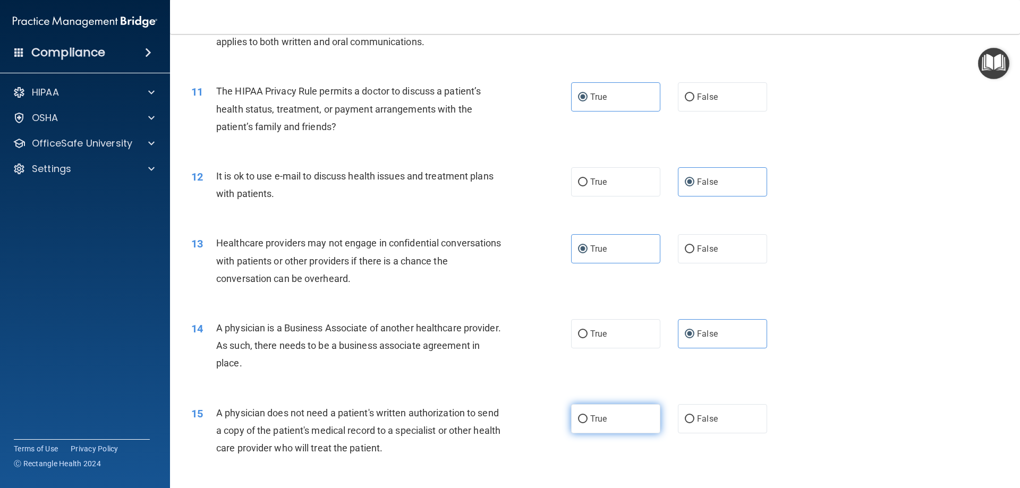
click at [616, 423] on label "True" at bounding box center [615, 418] width 89 height 29
click at [588, 423] on input "True" at bounding box center [583, 420] width 10 height 8
radio input "true"
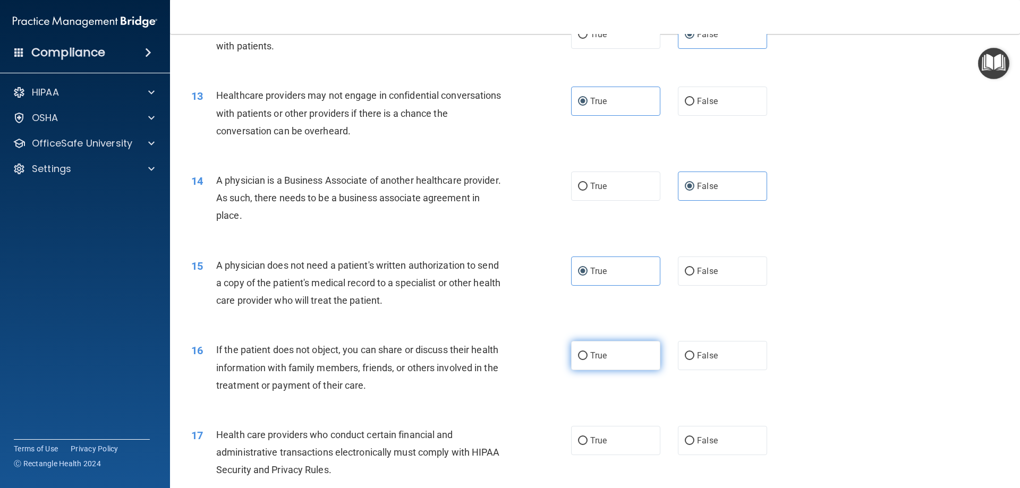
scroll to position [956, 0]
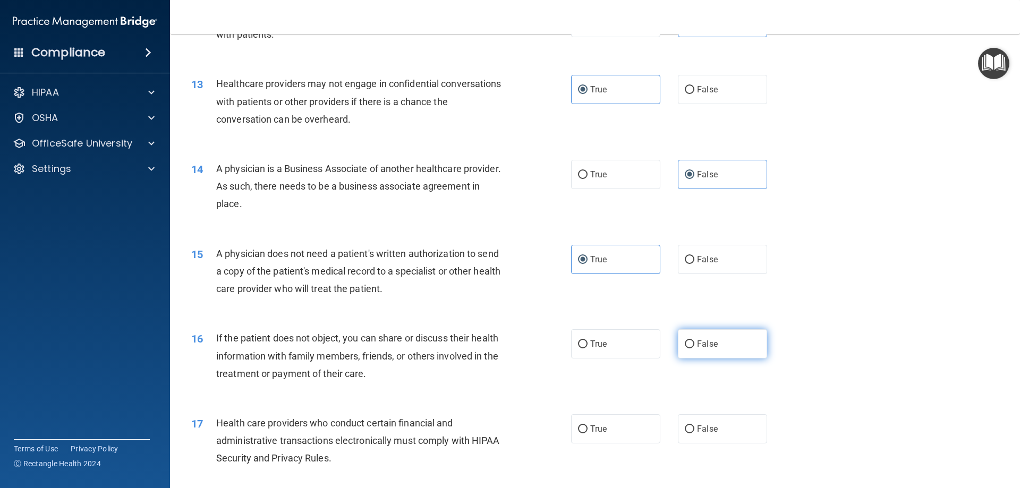
click at [691, 342] on label "False" at bounding box center [722, 343] width 89 height 29
click at [691, 342] on input "False" at bounding box center [690, 345] width 10 height 8
radio input "true"
click at [578, 434] on input "True" at bounding box center [583, 430] width 10 height 8
radio input "true"
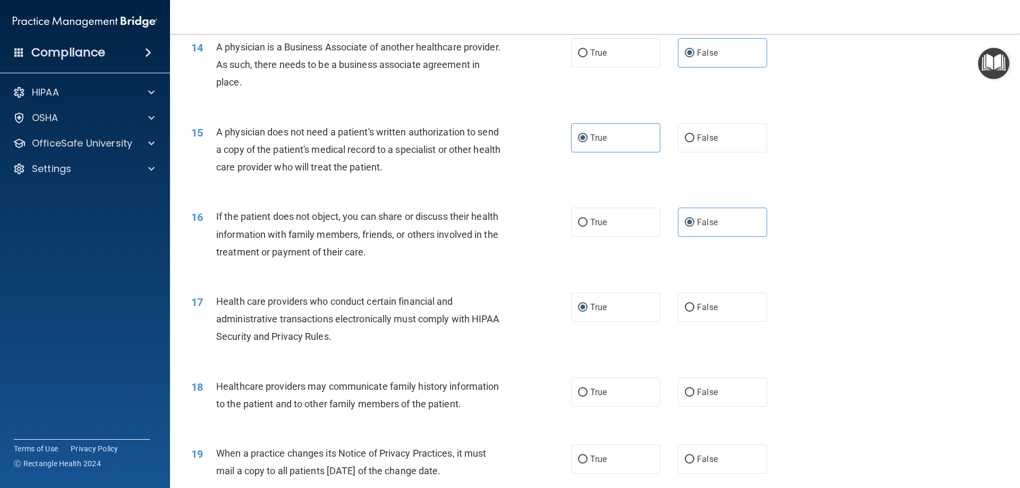
scroll to position [1169, 0]
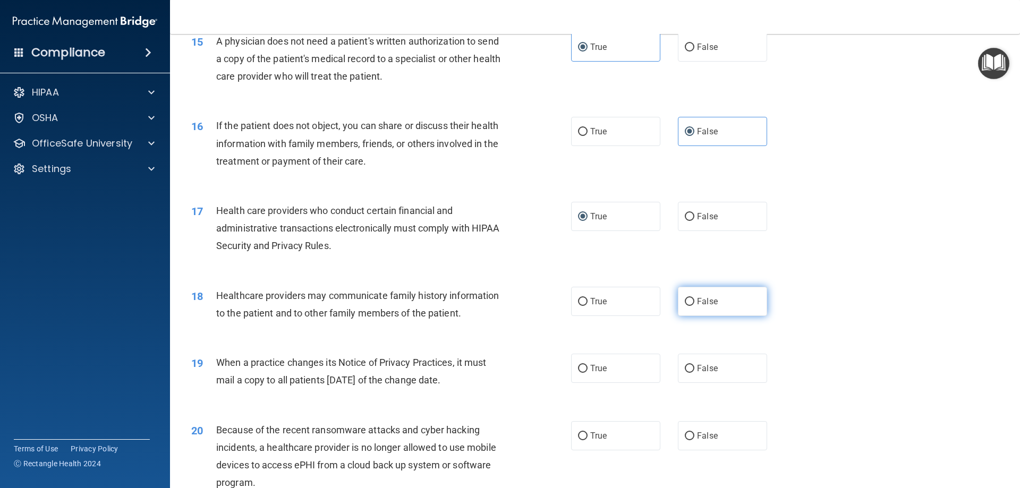
click at [687, 303] on input "False" at bounding box center [690, 302] width 10 height 8
radio input "true"
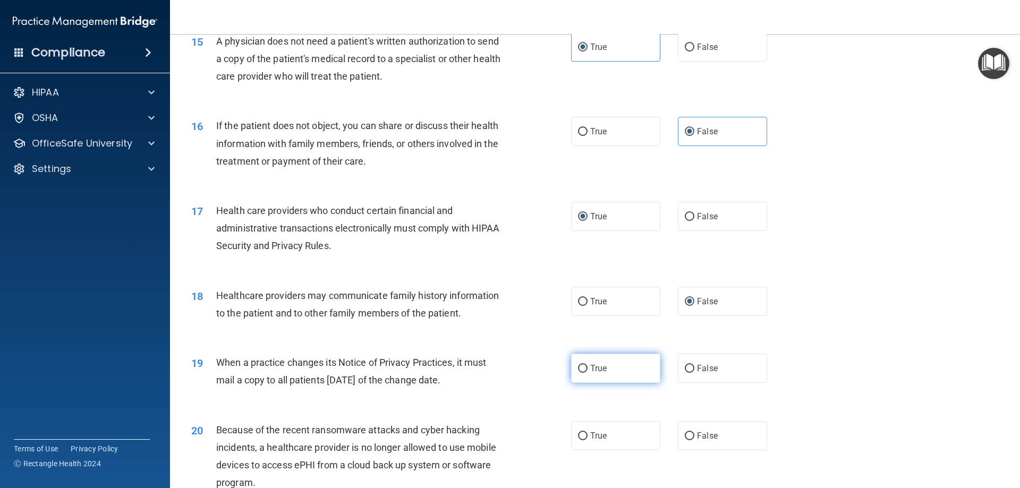
click at [606, 364] on label "True" at bounding box center [615, 368] width 89 height 29
click at [588, 365] on input "True" at bounding box center [583, 369] width 10 height 8
radio input "true"
click at [688, 435] on input "False" at bounding box center [690, 437] width 10 height 8
radio input "true"
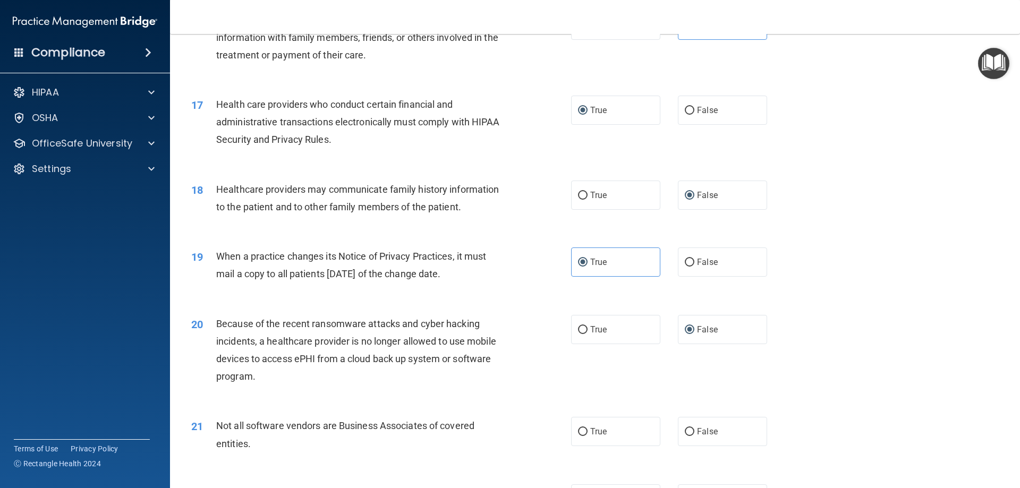
scroll to position [1328, 0]
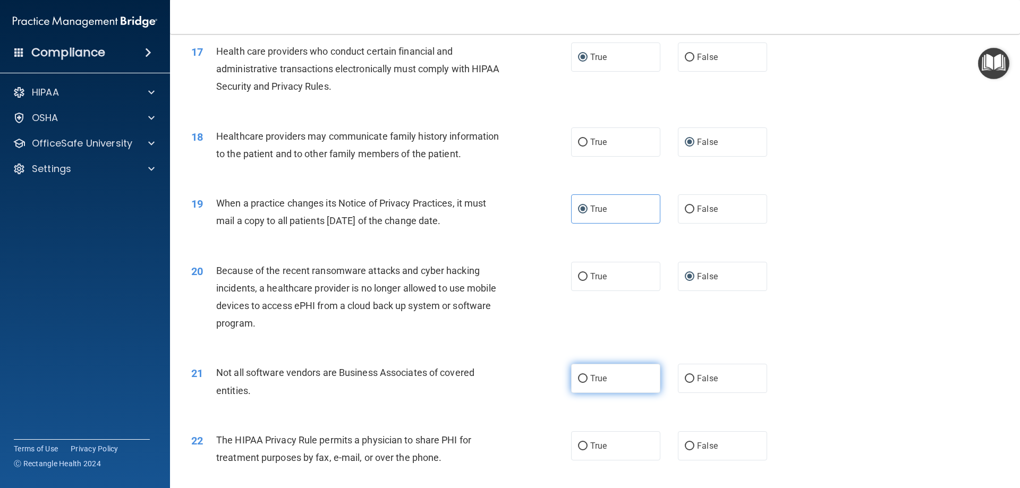
click at [587, 388] on label "True" at bounding box center [615, 378] width 89 height 29
click at [587, 383] on input "True" at bounding box center [583, 379] width 10 height 8
radio input "true"
click at [681, 455] on label "False" at bounding box center [722, 445] width 89 height 29
click at [685, 451] on input "False" at bounding box center [690, 447] width 10 height 8
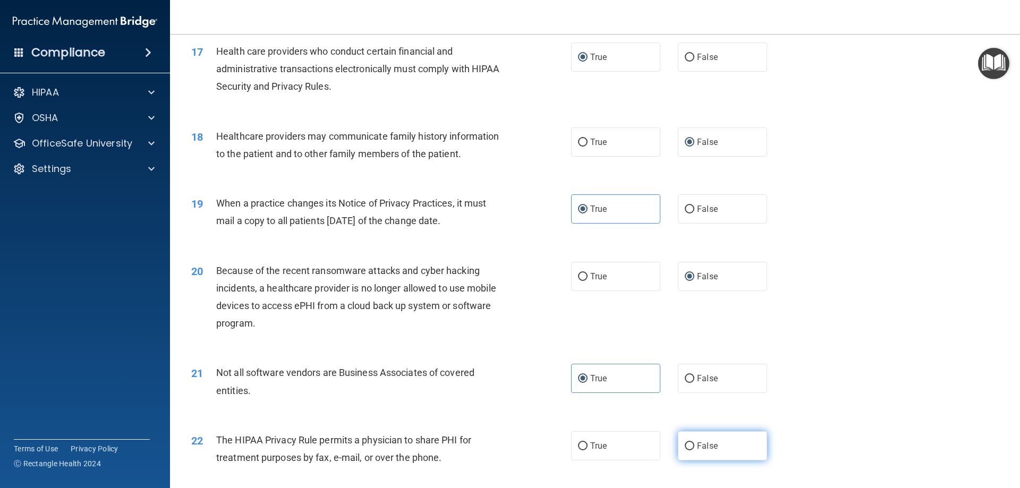
radio input "true"
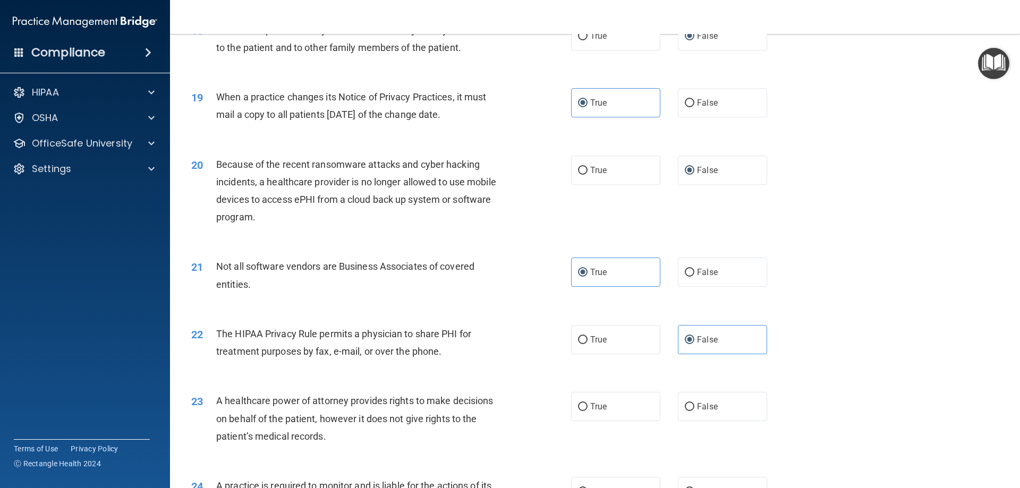
drag, startPoint x: 634, startPoint y: 418, endPoint x: 725, endPoint y: 389, distance: 95.3
click at [634, 419] on label "True" at bounding box center [615, 406] width 89 height 29
click at [588, 411] on input "True" at bounding box center [583, 407] width 10 height 8
radio input "true"
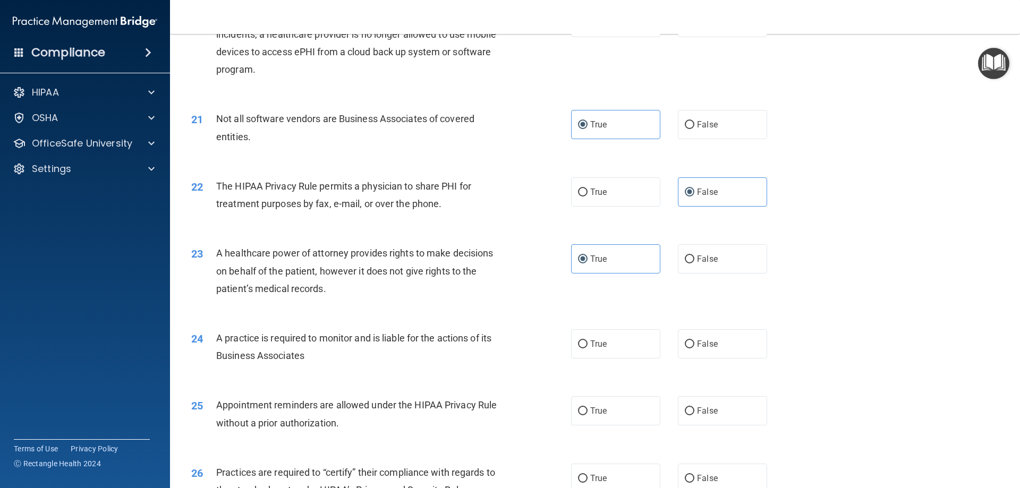
scroll to position [1594, 0]
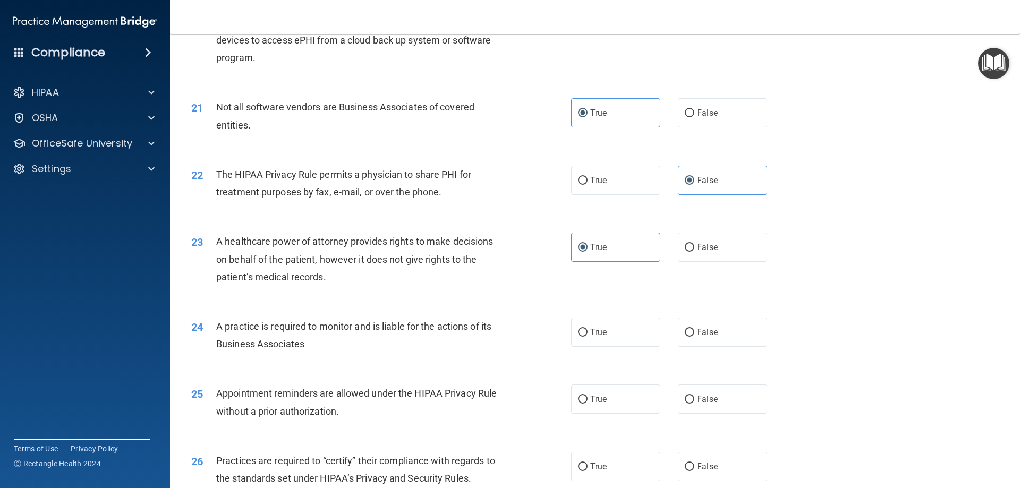
click at [717, 345] on label "False" at bounding box center [722, 332] width 89 height 29
click at [694, 337] on input "False" at bounding box center [690, 333] width 10 height 8
radio input "true"
drag, startPoint x: 637, startPoint y: 409, endPoint x: 691, endPoint y: 461, distance: 75.2
click at [637, 410] on label "True" at bounding box center [615, 399] width 89 height 29
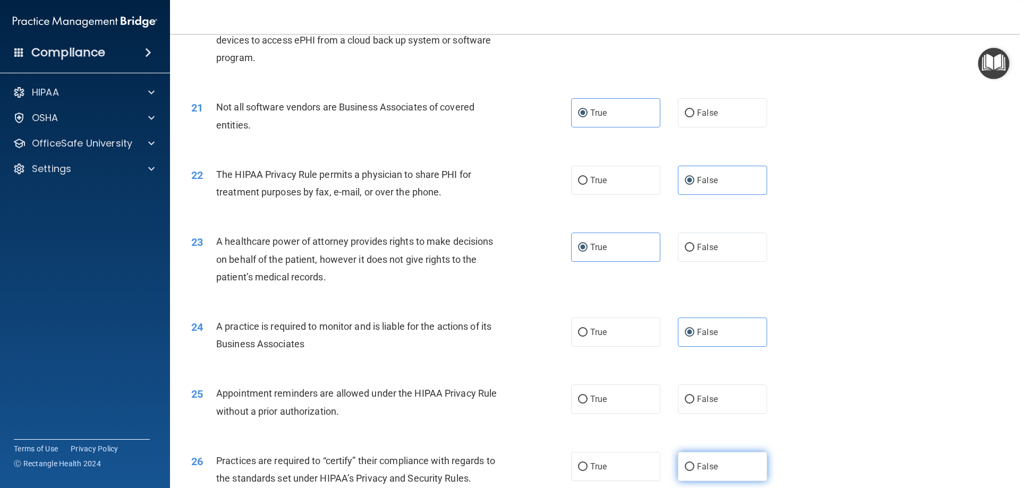
click at [588, 404] on input "True" at bounding box center [583, 400] width 10 height 8
radio input "true"
click at [691, 461] on label "False" at bounding box center [722, 466] width 89 height 29
click at [691, 463] on input "False" at bounding box center [690, 467] width 10 height 8
radio input "true"
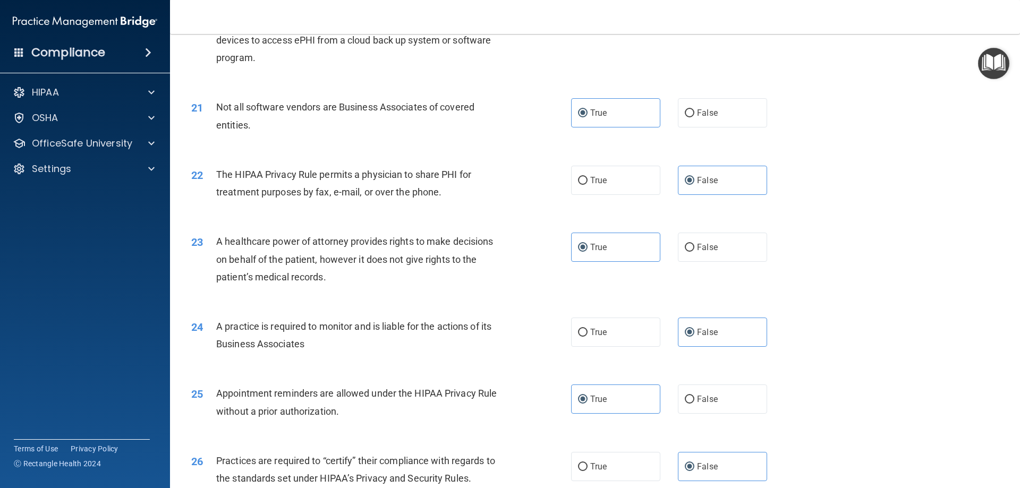
click at [862, 368] on div "24 A practice is required to monitor and is liable for the actions of its Busin…" at bounding box center [595, 337] width 824 height 67
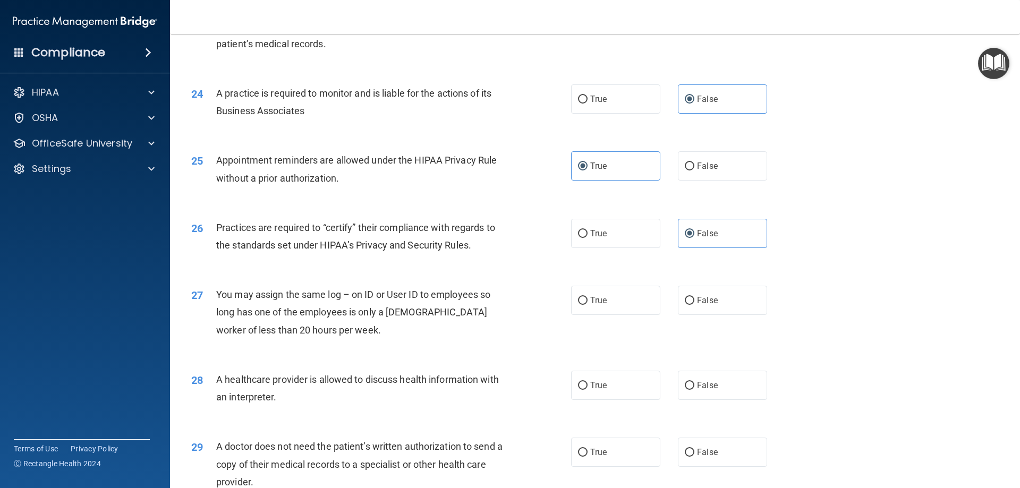
scroll to position [1913, 0]
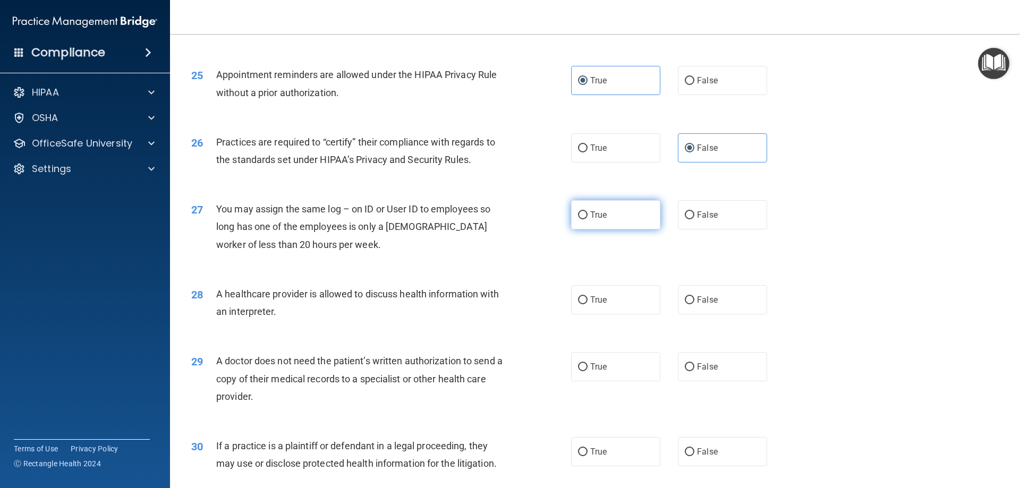
click at [638, 228] on label "True" at bounding box center [615, 214] width 89 height 29
click at [588, 219] on input "True" at bounding box center [583, 215] width 10 height 8
radio input "true"
click at [684, 289] on label "False" at bounding box center [722, 299] width 89 height 29
click at [685, 297] on input "False" at bounding box center [690, 301] width 10 height 8
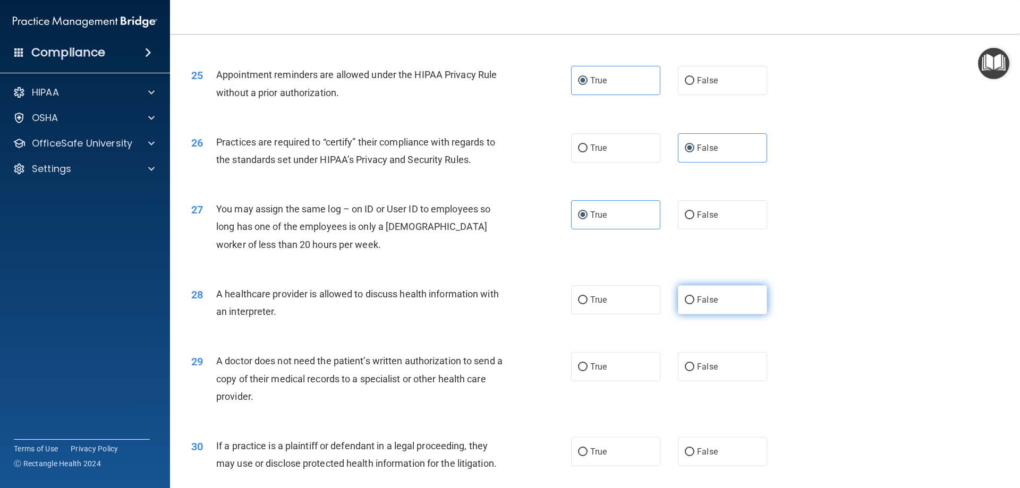
radio input "true"
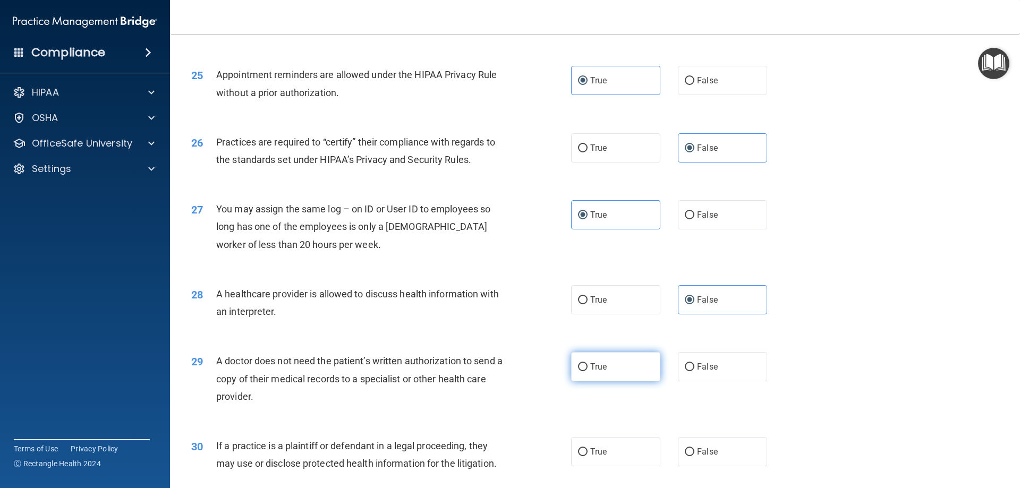
drag, startPoint x: 630, startPoint y: 358, endPoint x: 633, endPoint y: 362, distance: 6.1
click at [631, 360] on label "True" at bounding box center [615, 366] width 89 height 29
click at [588, 363] on input "True" at bounding box center [583, 367] width 10 height 8
radio input "true"
click at [721, 464] on label "False" at bounding box center [722, 451] width 89 height 29
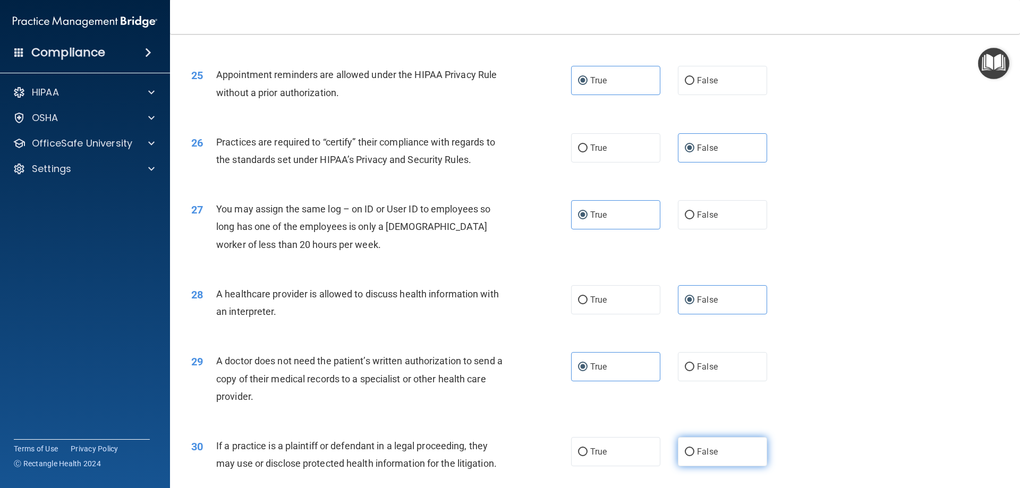
click at [694, 456] on input "False" at bounding box center [690, 452] width 10 height 8
radio input "true"
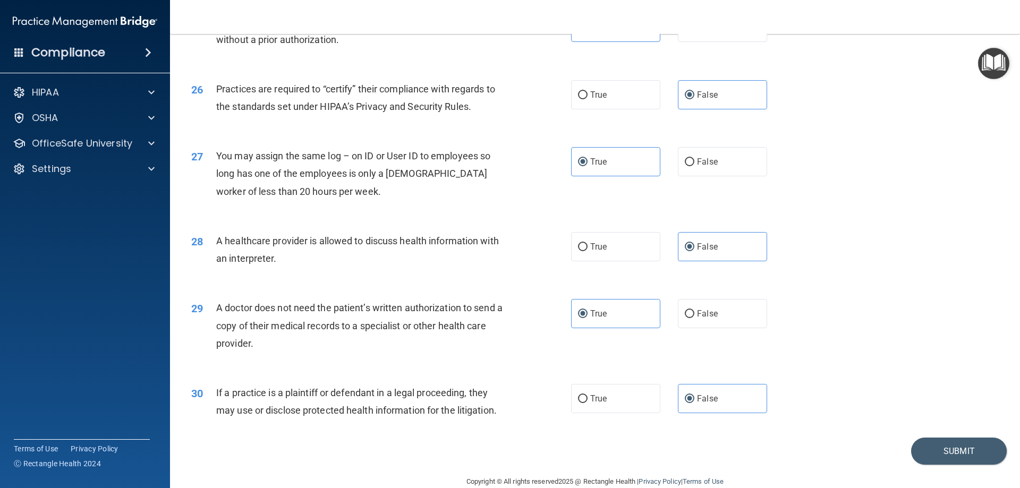
scroll to position [1985, 0]
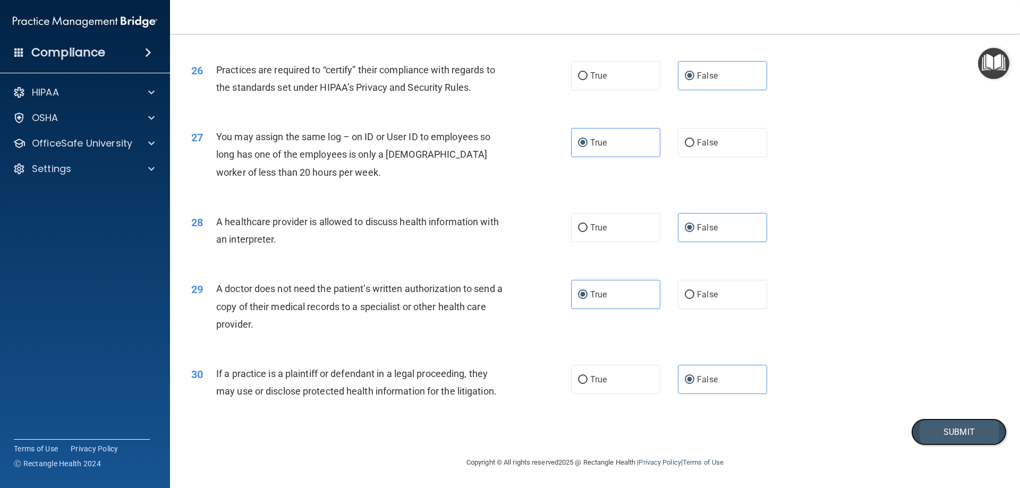
click at [920, 429] on button "Submit" at bounding box center [959, 432] width 96 height 27
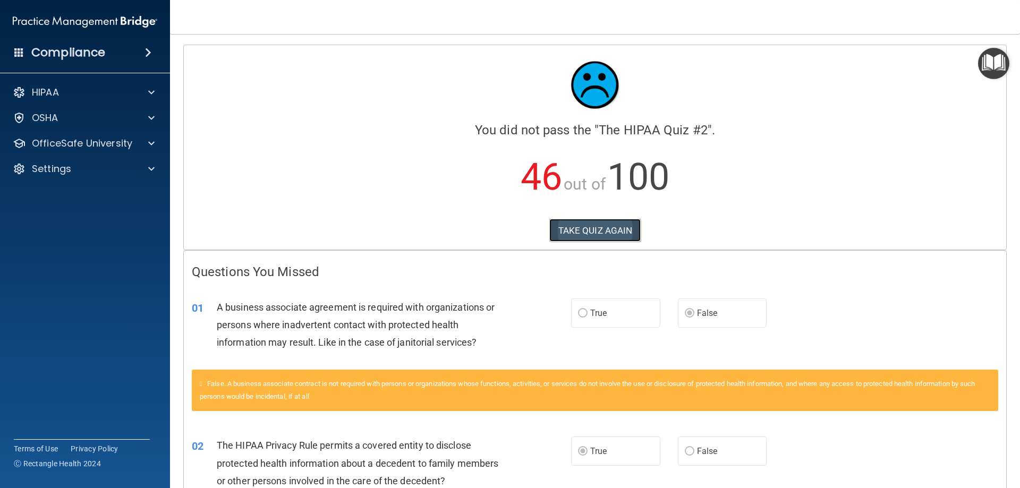
click at [598, 225] on button "TAKE QUIZ AGAIN" at bounding box center [595, 230] width 92 height 23
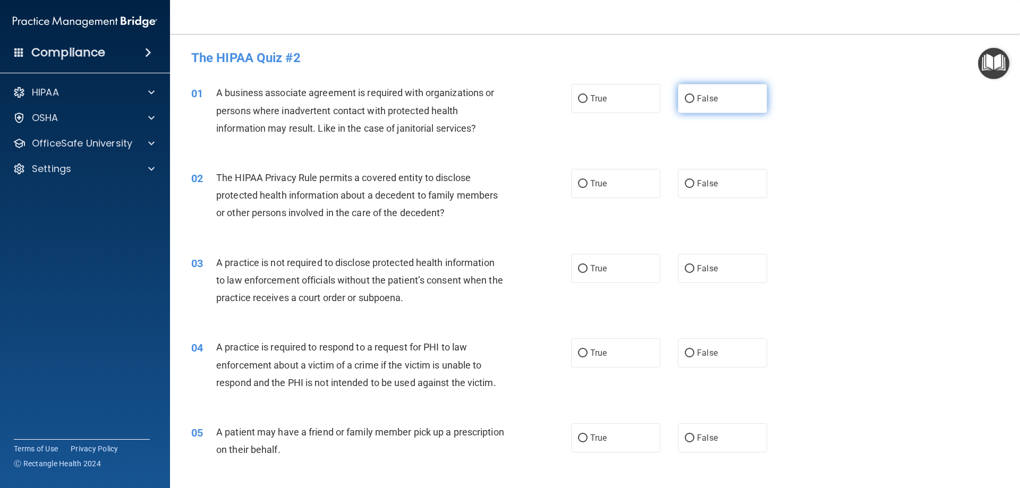
click at [725, 98] on label "False" at bounding box center [722, 98] width 89 height 29
click at [694, 98] on input "False" at bounding box center [690, 99] width 10 height 8
radio input "true"
click at [620, 179] on label "True" at bounding box center [615, 183] width 89 height 29
click at [588, 180] on input "True" at bounding box center [583, 184] width 10 height 8
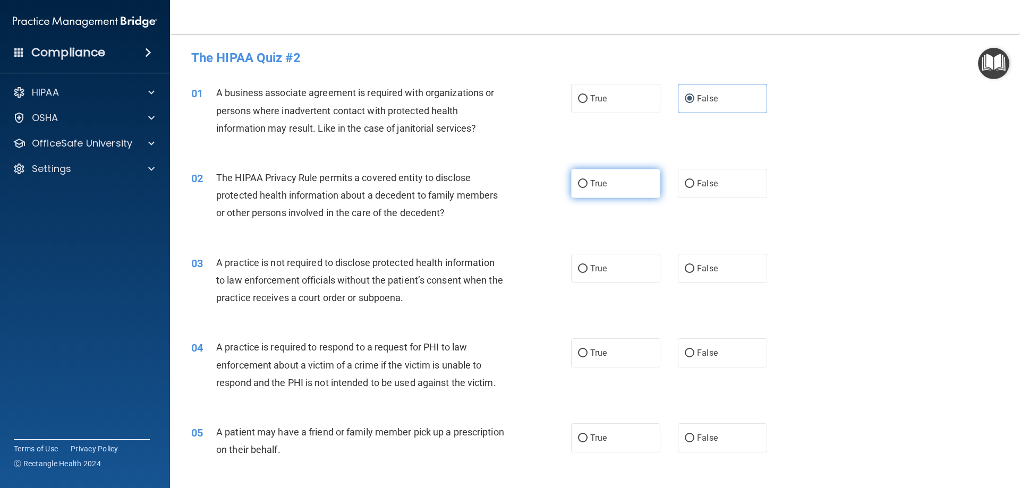
radio input "true"
click at [697, 267] on span "False" at bounding box center [707, 269] width 21 height 10
click at [694, 267] on input "False" at bounding box center [690, 269] width 10 height 8
radio input "true"
click at [612, 353] on label "True" at bounding box center [615, 352] width 89 height 29
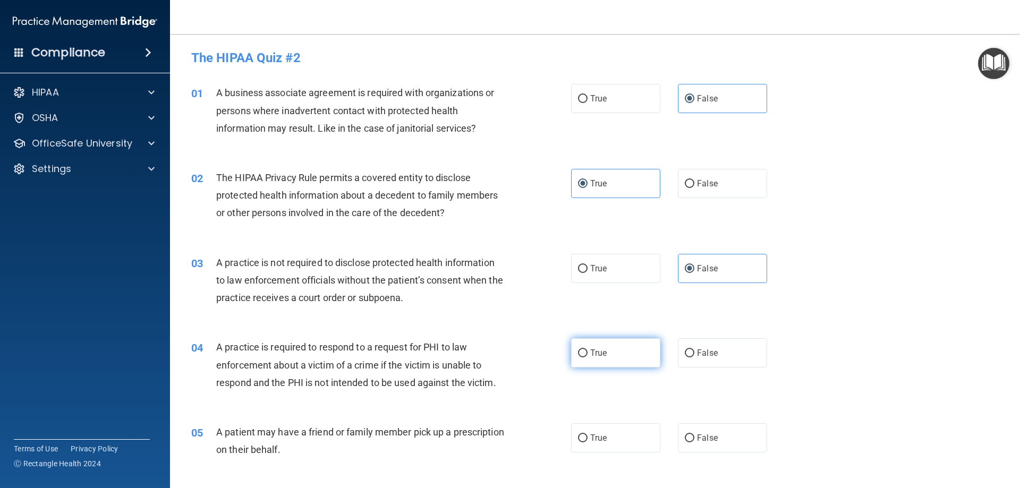
click at [588, 353] on input "True" at bounding box center [583, 354] width 10 height 8
radio input "true"
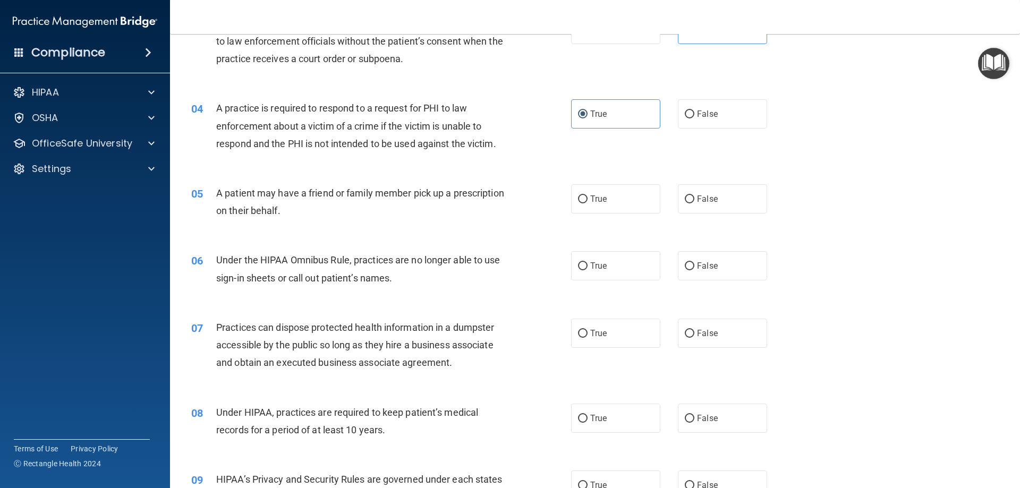
scroll to position [266, 0]
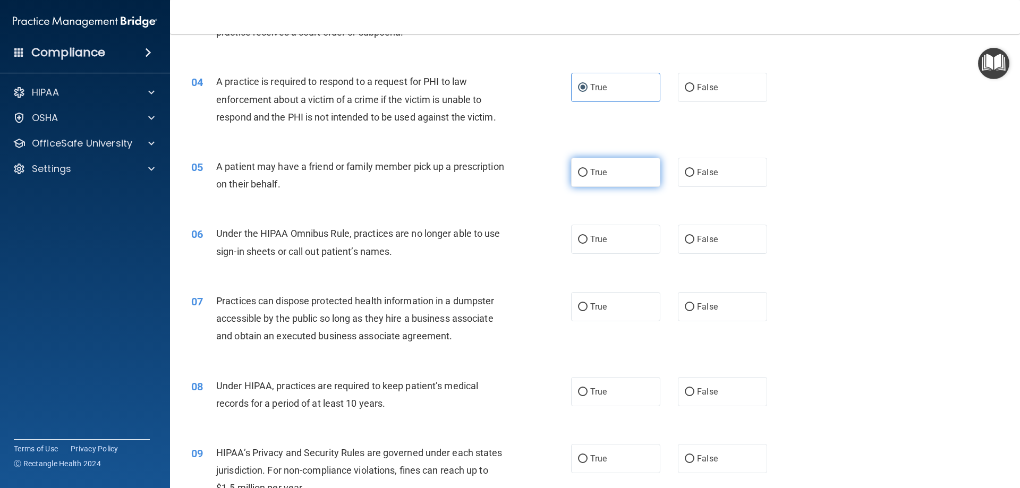
click at [614, 176] on label "True" at bounding box center [615, 172] width 89 height 29
click at [588, 176] on input "True" at bounding box center [583, 173] width 10 height 8
radio input "true"
click at [690, 244] on label "False" at bounding box center [722, 239] width 89 height 29
click at [690, 244] on input "False" at bounding box center [690, 240] width 10 height 8
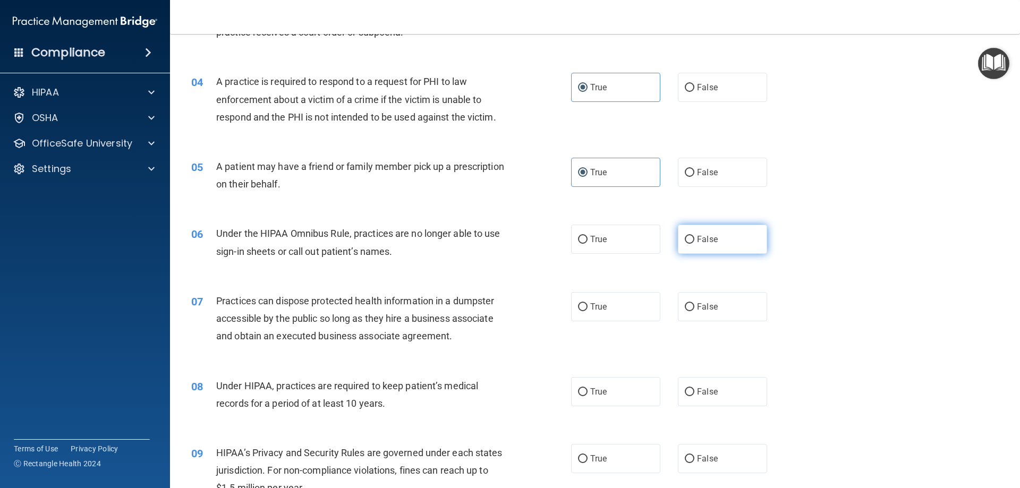
radio input "true"
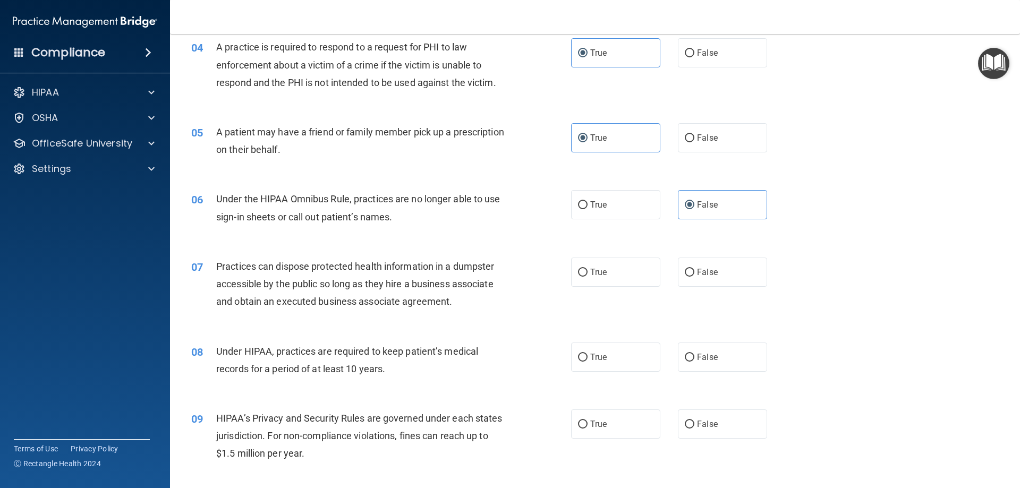
scroll to position [319, 0]
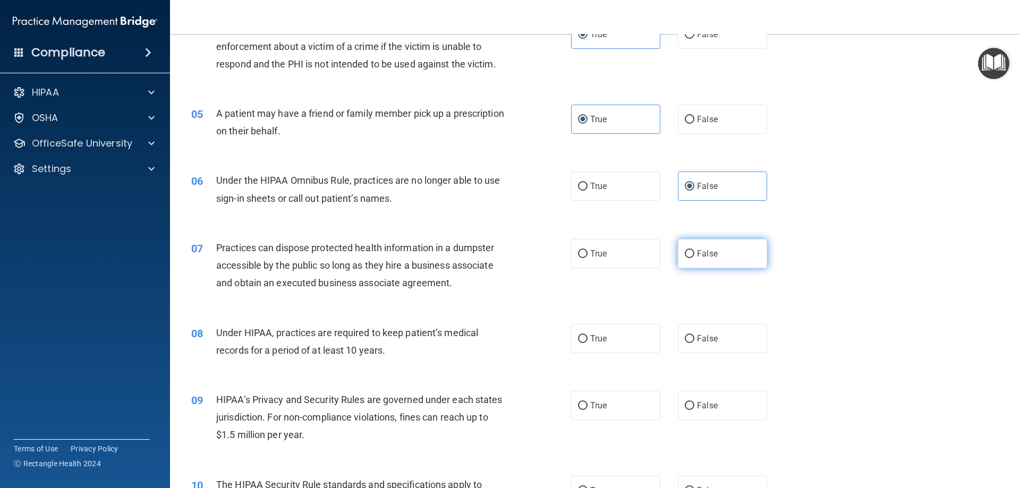
click at [709, 253] on span "False" at bounding box center [707, 254] width 21 height 10
click at [694, 253] on input "False" at bounding box center [690, 254] width 10 height 8
radio input "true"
drag, startPoint x: 703, startPoint y: 340, endPoint x: 698, endPoint y: 395, distance: 55.5
click at [703, 340] on span "False" at bounding box center [707, 339] width 21 height 10
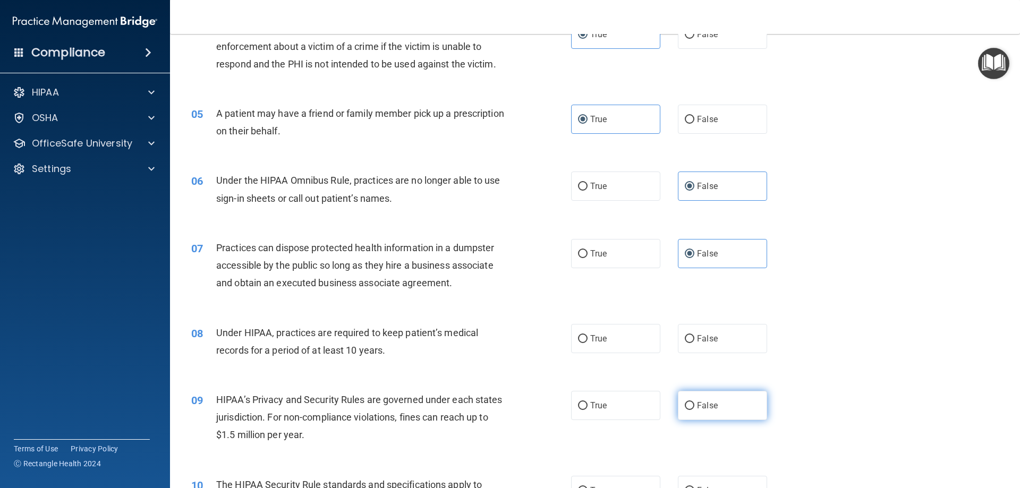
click at [694, 340] on input "False" at bounding box center [690, 339] width 10 height 8
radio input "true"
drag, startPoint x: 696, startPoint y: 400, endPoint x: 733, endPoint y: 382, distance: 40.6
click at [695, 401] on label "False" at bounding box center [722, 405] width 89 height 29
click at [694, 402] on input "False" at bounding box center [690, 406] width 10 height 8
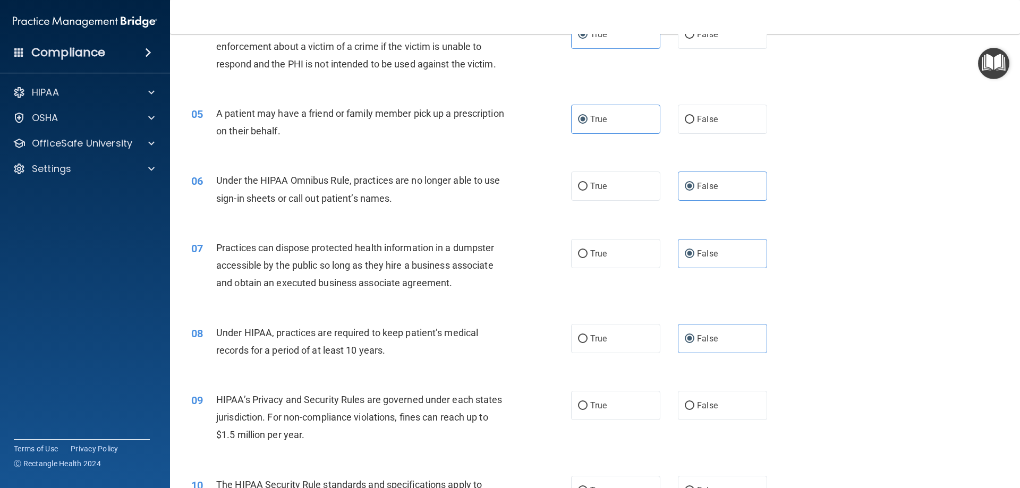
radio input "true"
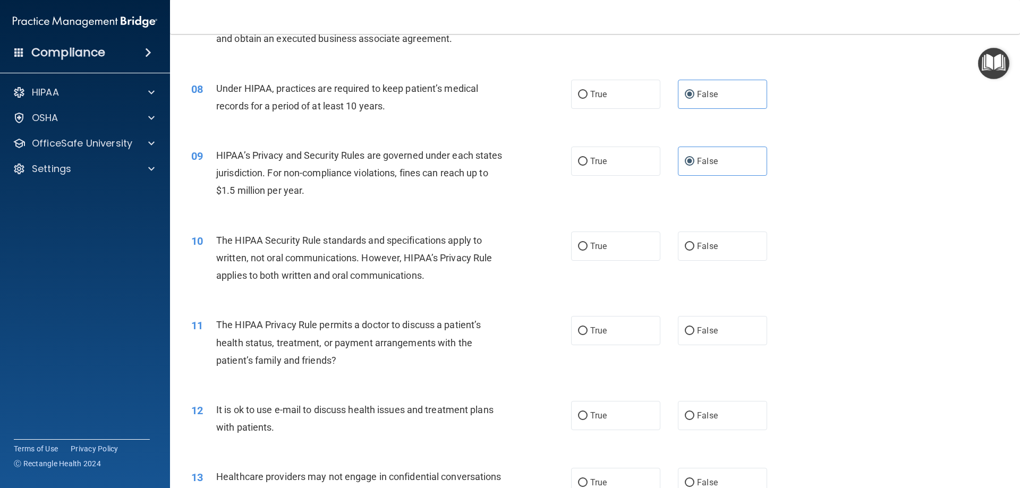
scroll to position [585, 0]
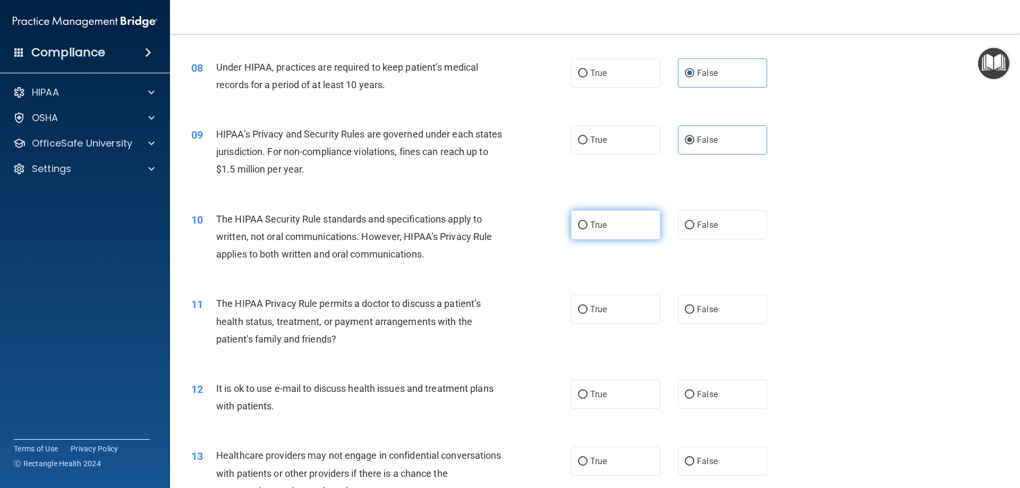
click at [645, 222] on label "True" at bounding box center [615, 224] width 89 height 29
click at [588, 222] on input "True" at bounding box center [583, 226] width 10 height 8
radio input "true"
click at [634, 310] on label "True" at bounding box center [615, 309] width 89 height 29
click at [588, 310] on input "True" at bounding box center [583, 310] width 10 height 8
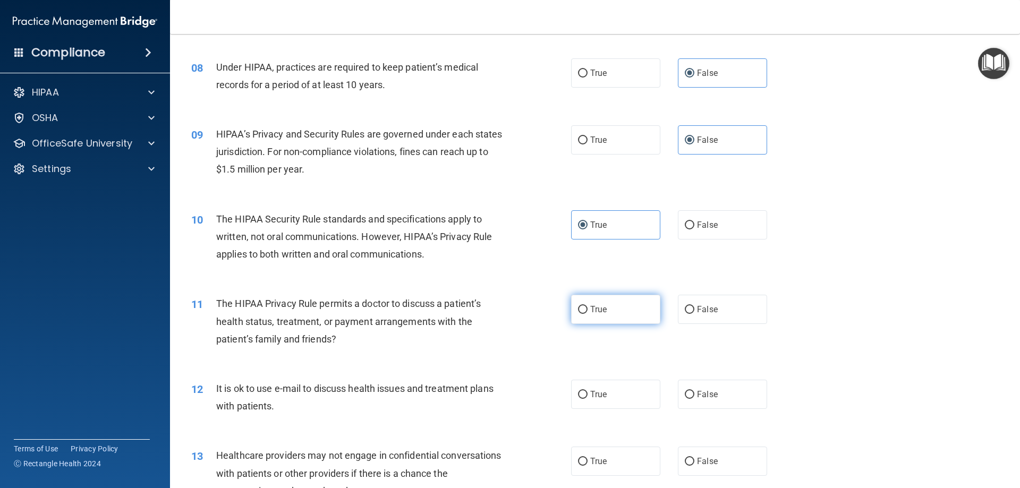
radio input "true"
click at [625, 384] on label "True" at bounding box center [615, 394] width 89 height 29
click at [588, 391] on input "True" at bounding box center [583, 395] width 10 height 8
radio input "true"
click at [705, 464] on span "False" at bounding box center [707, 461] width 21 height 10
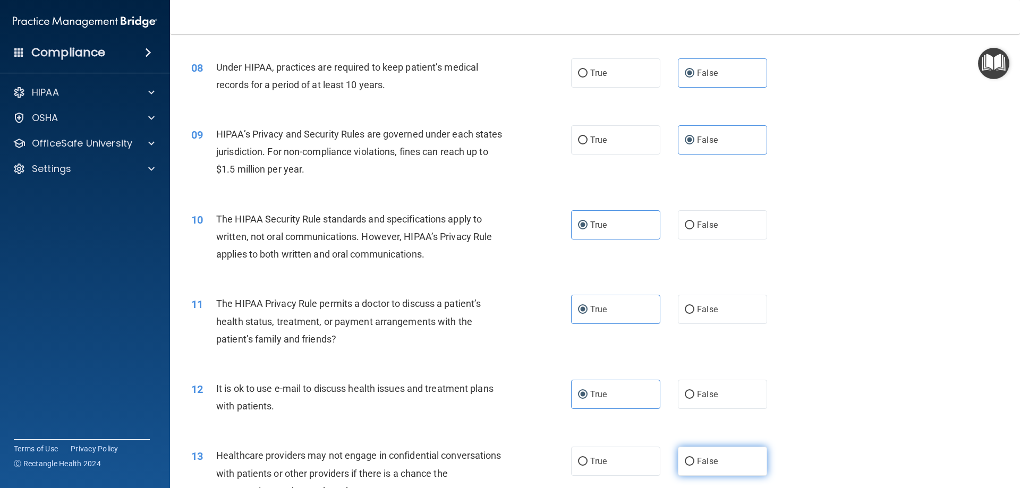
click at [694, 464] on input "False" at bounding box center [690, 462] width 10 height 8
radio input "true"
click at [853, 392] on div "12 It is ok to use e-mail to discuss health issues and treatment plans with pat…" at bounding box center [595, 400] width 824 height 67
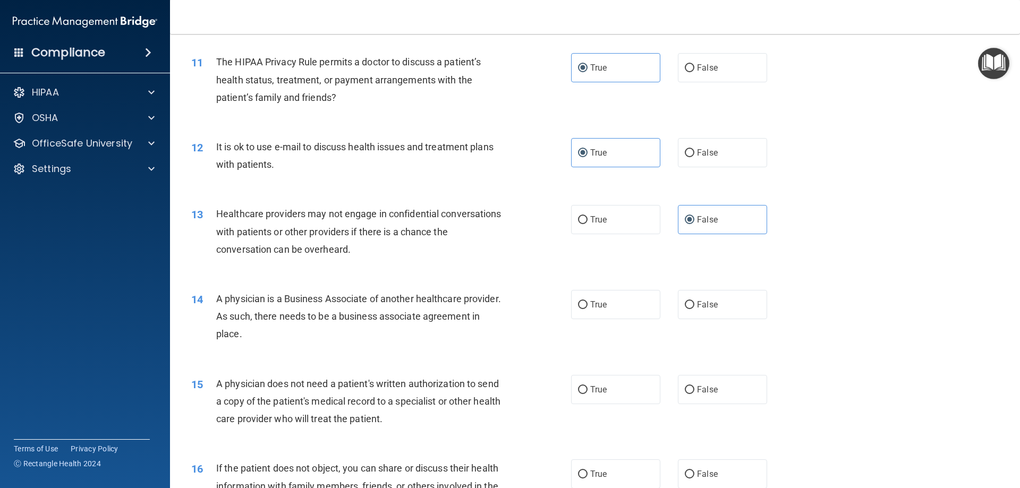
scroll to position [850, 0]
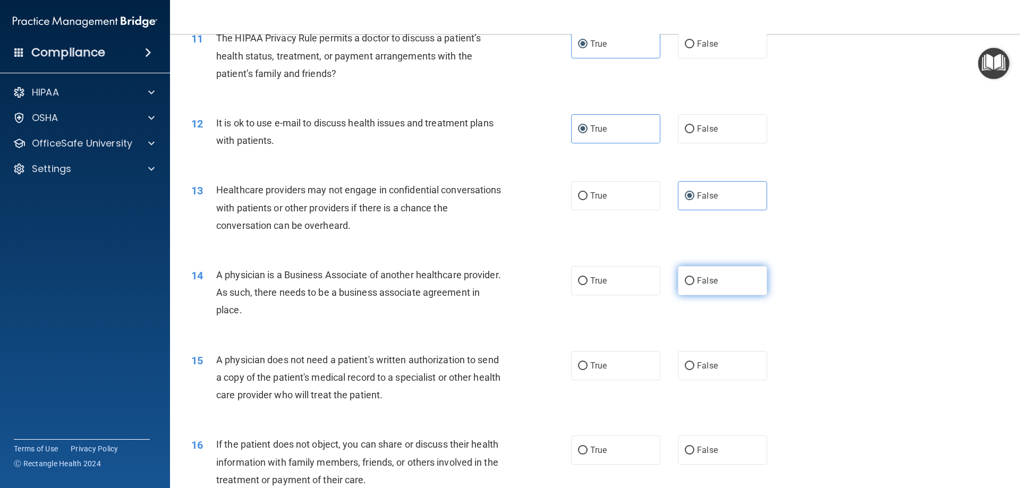
drag, startPoint x: 738, startPoint y: 282, endPoint x: 656, endPoint y: 326, distance: 93.0
click at [735, 284] on label "False" at bounding box center [722, 280] width 89 height 29
click at [694, 284] on input "False" at bounding box center [690, 281] width 10 height 8
radio input "true"
click at [614, 376] on label "True" at bounding box center [615, 365] width 89 height 29
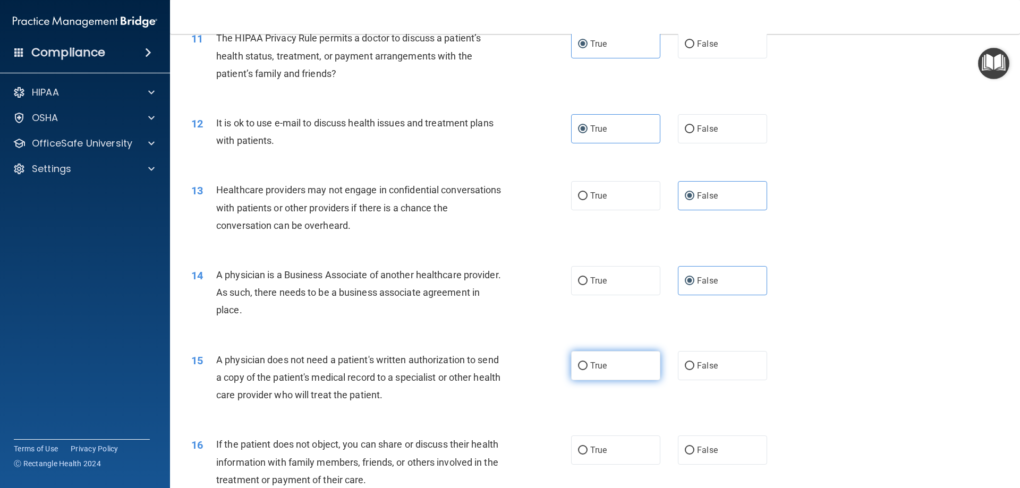
click at [588, 370] on input "True" at bounding box center [583, 366] width 10 height 8
radio input "true"
click at [615, 455] on label "True" at bounding box center [615, 450] width 89 height 29
click at [588, 455] on input "True" at bounding box center [583, 451] width 10 height 8
radio input "true"
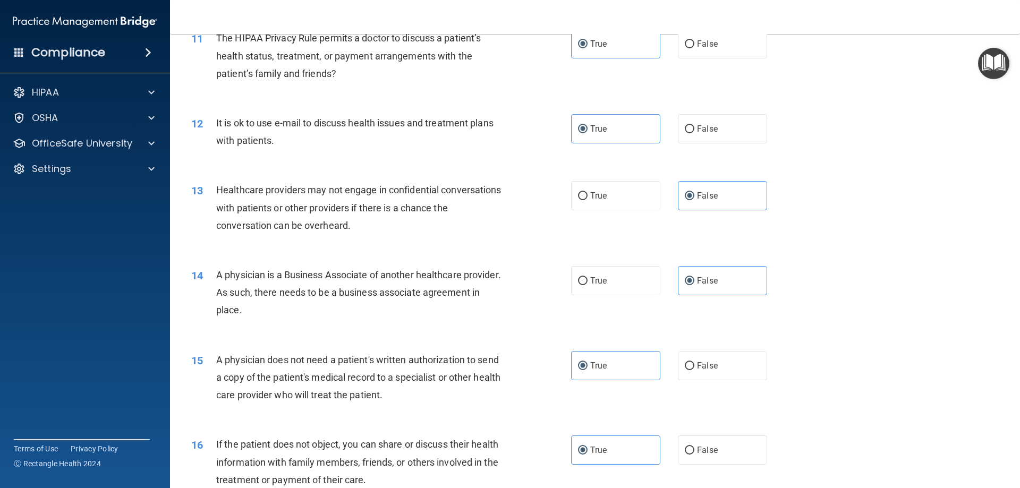
click at [850, 394] on div "15 A physician does not need a patient's written authorization to send a copy o…" at bounding box center [595, 380] width 824 height 85
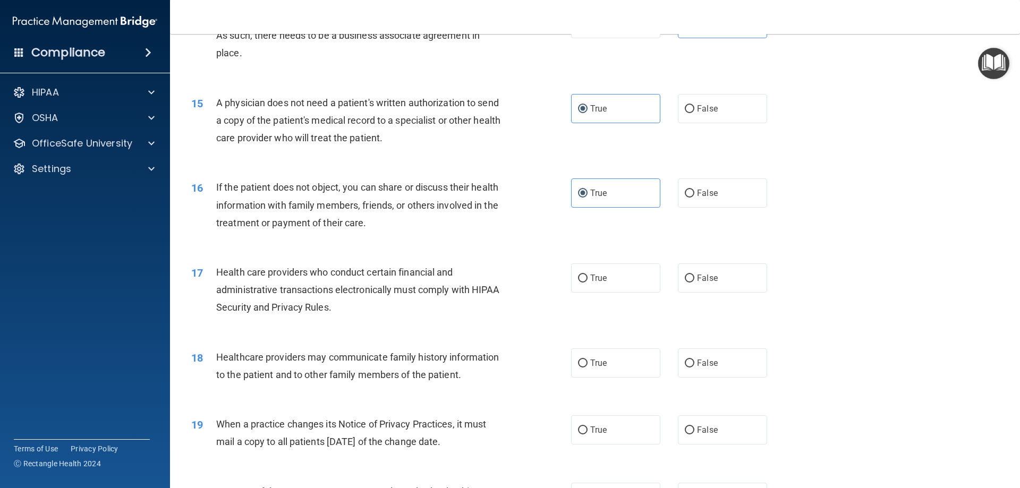
scroll to position [1169, 0]
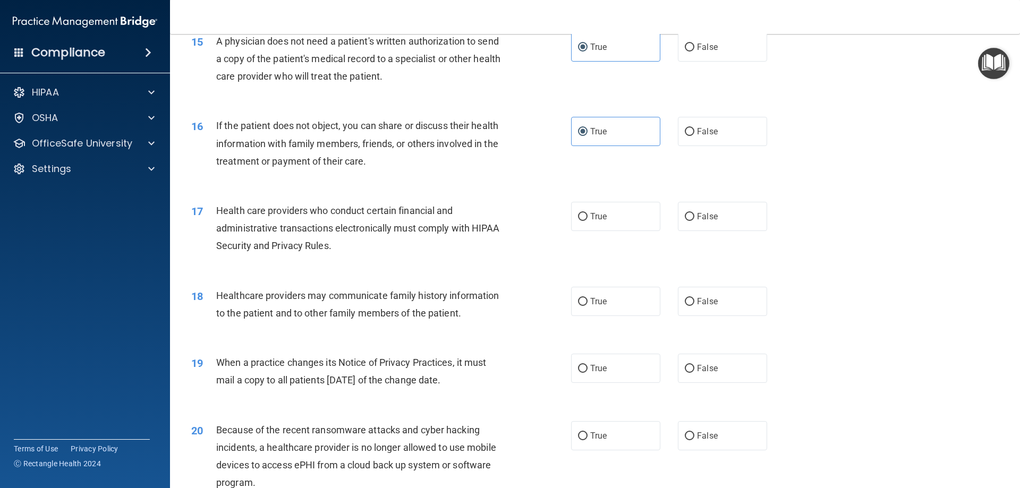
drag, startPoint x: 639, startPoint y: 219, endPoint x: 666, endPoint y: 260, distance: 48.9
click at [638, 219] on label "True" at bounding box center [615, 216] width 89 height 29
click at [588, 219] on input "True" at bounding box center [583, 217] width 10 height 8
radio input "true"
click at [688, 289] on label "False" at bounding box center [722, 301] width 89 height 29
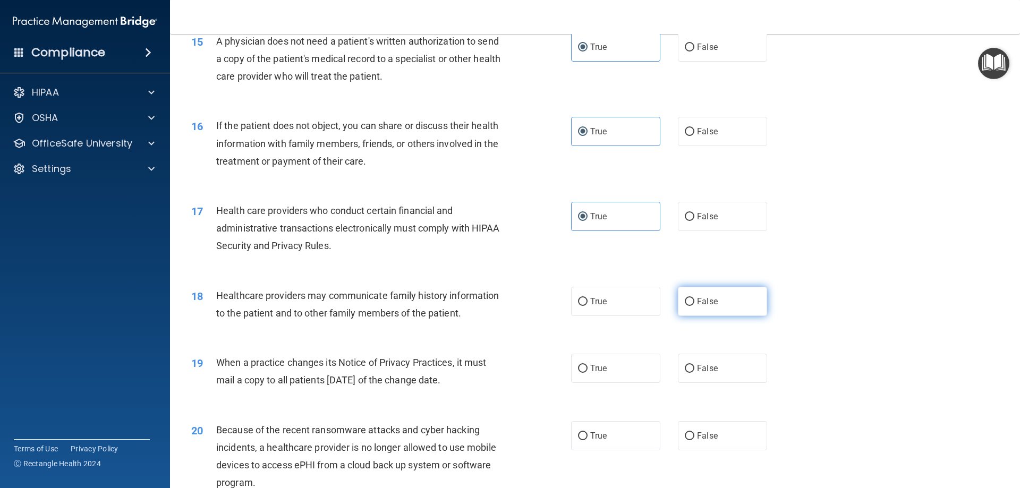
click at [688, 298] on input "False" at bounding box center [690, 302] width 10 height 8
radio input "true"
click at [709, 377] on label "False" at bounding box center [722, 368] width 89 height 29
click at [694, 373] on input "False" at bounding box center [690, 369] width 10 height 8
radio input "true"
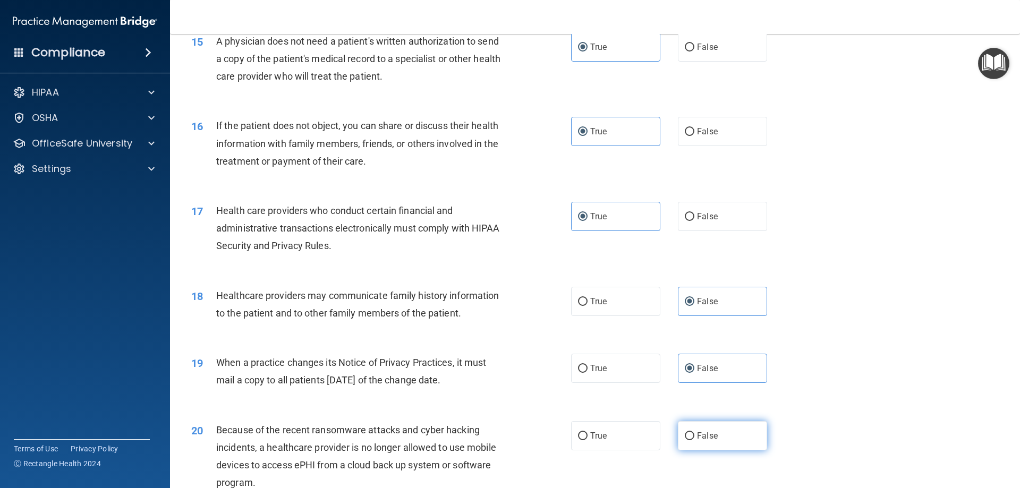
click at [712, 435] on span "False" at bounding box center [707, 436] width 21 height 10
click at [694, 435] on input "False" at bounding box center [690, 437] width 10 height 8
radio input "true"
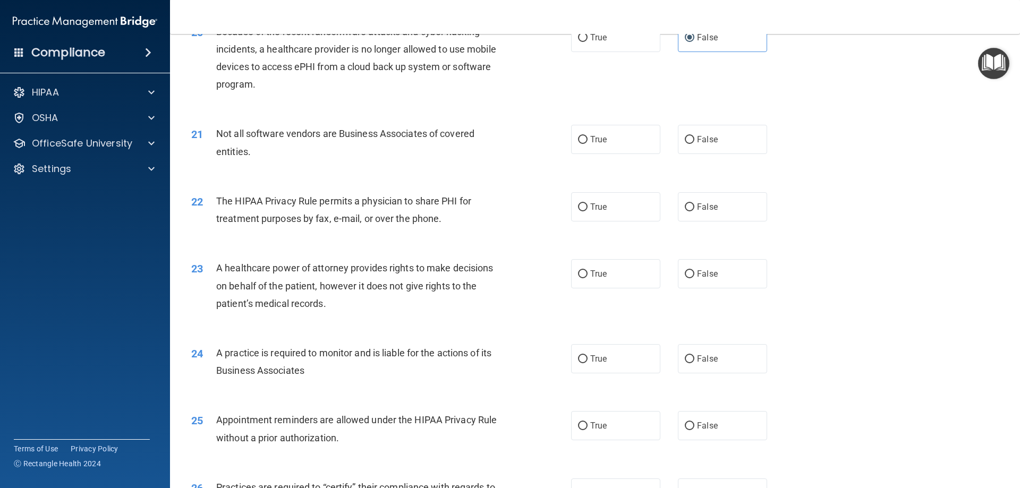
scroll to position [1594, 0]
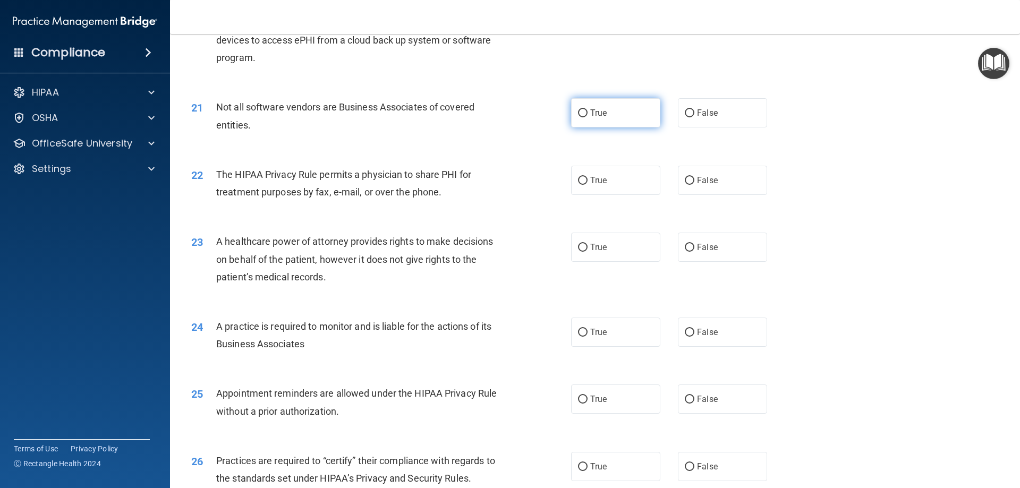
click at [618, 116] on label "True" at bounding box center [615, 112] width 89 height 29
click at [588, 116] on input "True" at bounding box center [583, 113] width 10 height 8
radio input "true"
click at [591, 174] on label "True" at bounding box center [615, 180] width 89 height 29
click at [588, 177] on input "True" at bounding box center [583, 181] width 10 height 8
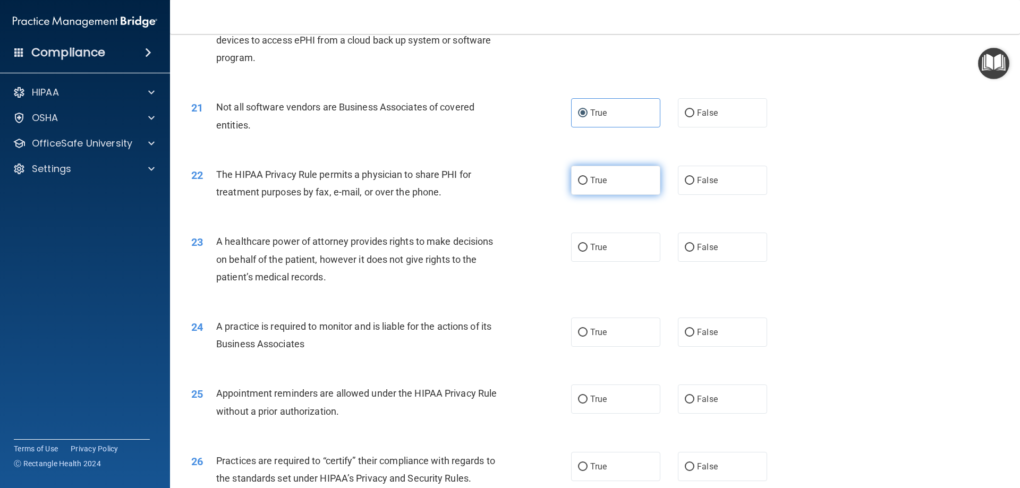
radio input "true"
click at [716, 259] on label "False" at bounding box center [722, 247] width 89 height 29
click at [694, 252] on input "False" at bounding box center [690, 248] width 10 height 8
radio input "true"
click at [709, 334] on span "False" at bounding box center [707, 332] width 21 height 10
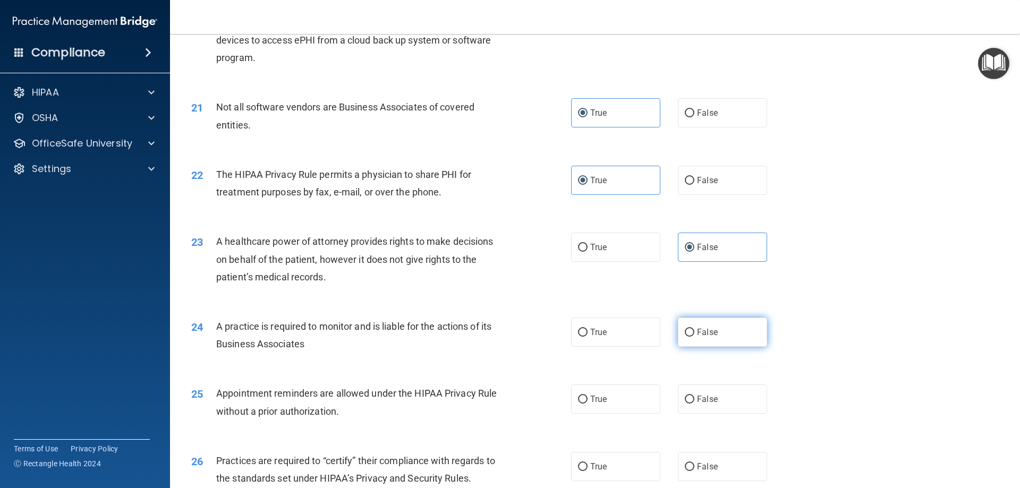
click at [694, 334] on input "False" at bounding box center [690, 333] width 10 height 8
radio input "true"
click at [620, 401] on label "True" at bounding box center [615, 399] width 89 height 29
click at [588, 401] on input "True" at bounding box center [583, 400] width 10 height 8
radio input "true"
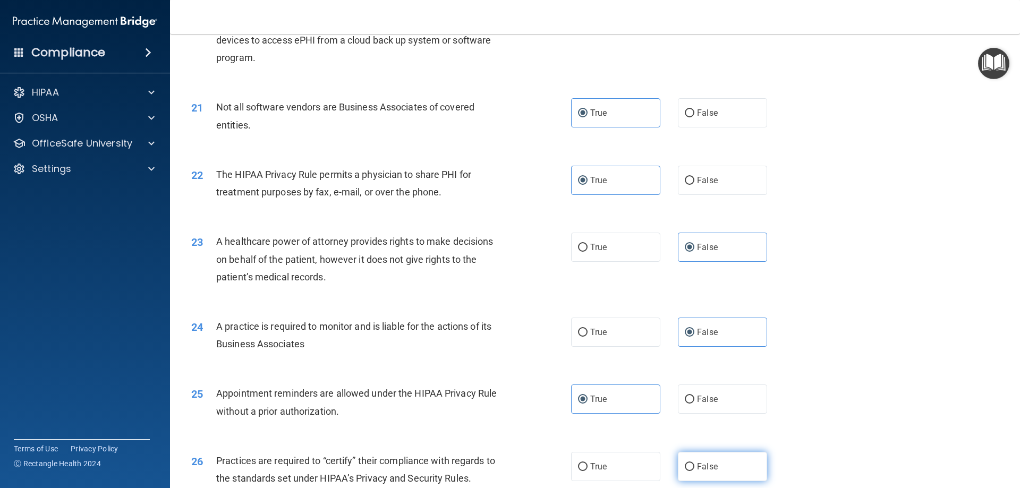
click at [701, 469] on span "False" at bounding box center [707, 467] width 21 height 10
click at [694, 469] on input "False" at bounding box center [690, 467] width 10 height 8
radio input "true"
click at [835, 369] on div "24 A practice is required to monitor and is liable for the actions of its Busin…" at bounding box center [595, 337] width 824 height 67
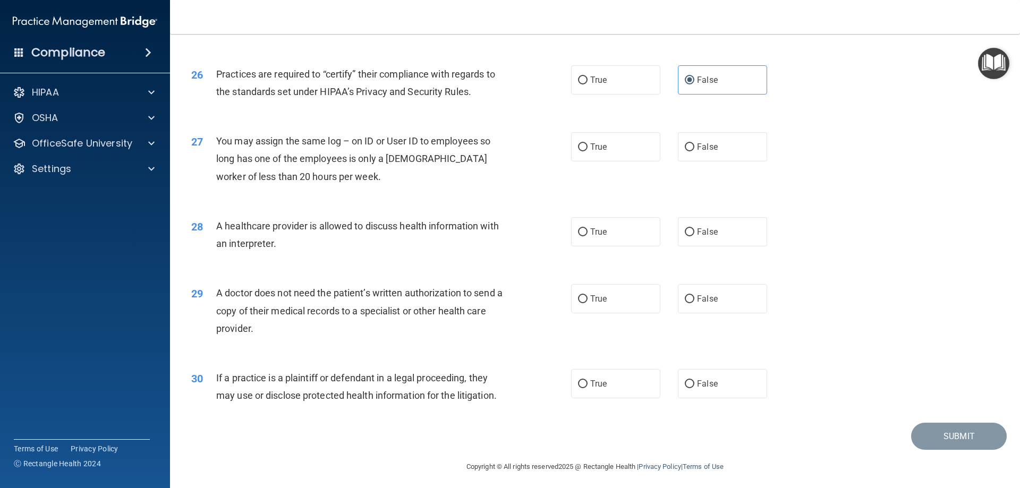
scroll to position [1985, 0]
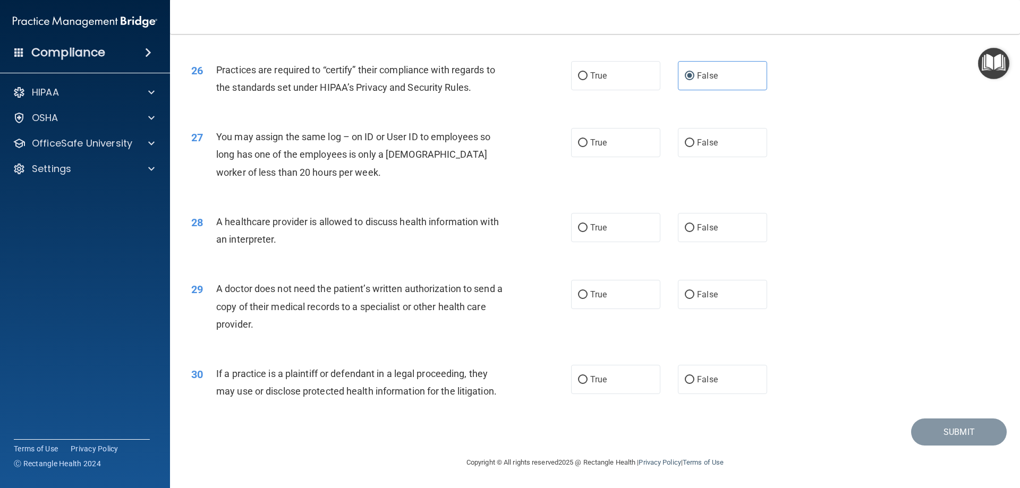
drag, startPoint x: 693, startPoint y: 148, endPoint x: 662, endPoint y: 198, distance: 58.2
click at [693, 148] on label "False" at bounding box center [722, 142] width 89 height 29
click at [693, 147] on input "False" at bounding box center [690, 143] width 10 height 8
radio input "true"
click at [636, 227] on label "True" at bounding box center [615, 227] width 89 height 29
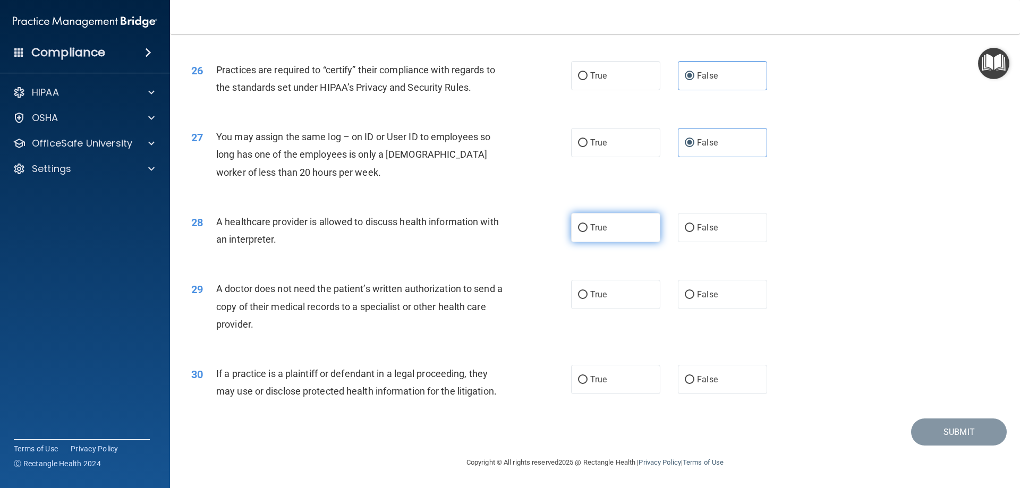
click at [588, 227] on input "True" at bounding box center [583, 228] width 10 height 8
radio input "true"
click at [635, 285] on label "True" at bounding box center [615, 294] width 89 height 29
click at [588, 291] on input "True" at bounding box center [583, 295] width 10 height 8
radio input "true"
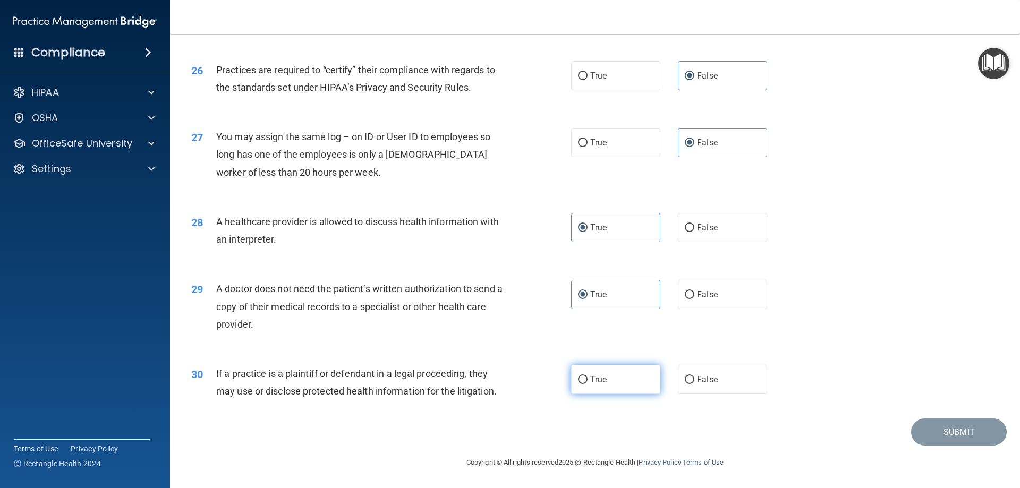
click at [644, 386] on label "True" at bounding box center [615, 379] width 89 height 29
click at [588, 384] on input "True" at bounding box center [583, 380] width 10 height 8
radio input "true"
click at [923, 423] on button "Submit" at bounding box center [959, 432] width 96 height 27
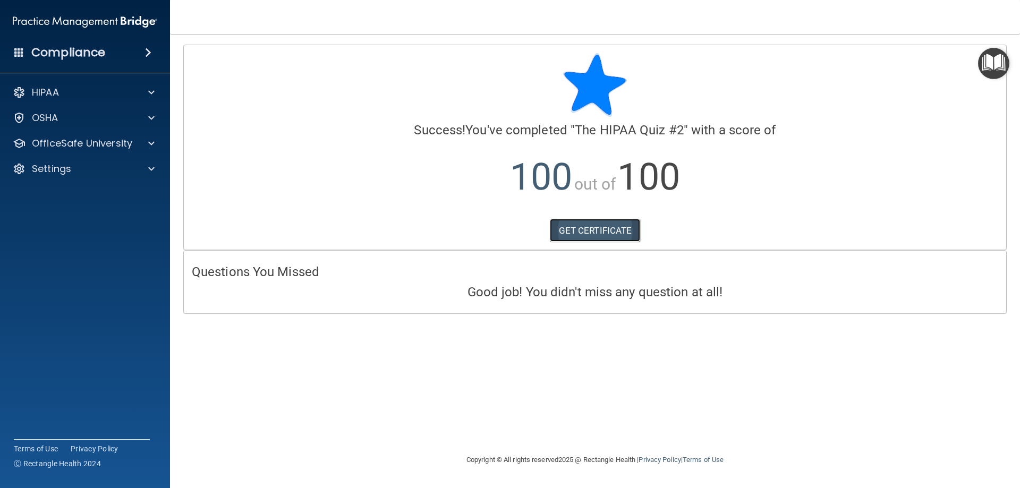
click at [611, 229] on link "GET CERTIFICATE" at bounding box center [595, 230] width 91 height 23
click at [84, 151] on div "OfficeSafe University" at bounding box center [85, 143] width 171 height 21
click at [99, 144] on p "OfficeSafe University" at bounding box center [82, 143] width 100 height 13
click at [114, 170] on div "HIPAA Training" at bounding box center [79, 169] width 145 height 11
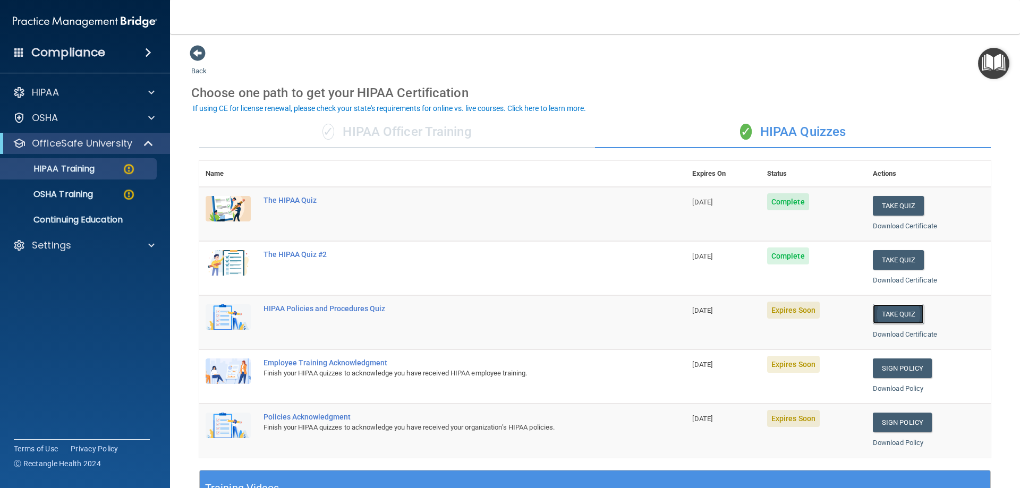
click at [880, 319] on button "Take Quiz" at bounding box center [898, 314] width 51 height 20
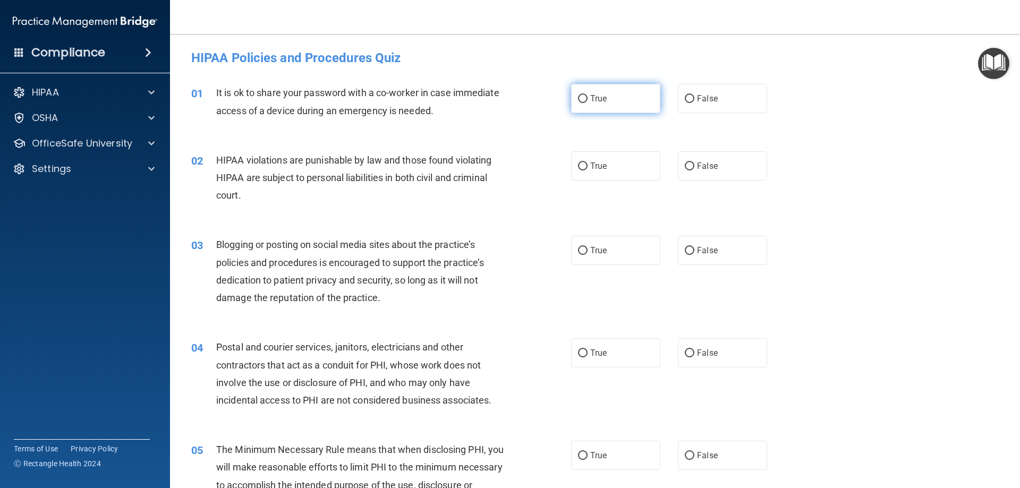
click at [584, 89] on label "True" at bounding box center [615, 98] width 89 height 29
click at [584, 95] on input "True" at bounding box center [583, 99] width 10 height 8
radio input "true"
click at [706, 175] on label "False" at bounding box center [722, 165] width 89 height 29
click at [694, 171] on input "False" at bounding box center [690, 167] width 10 height 8
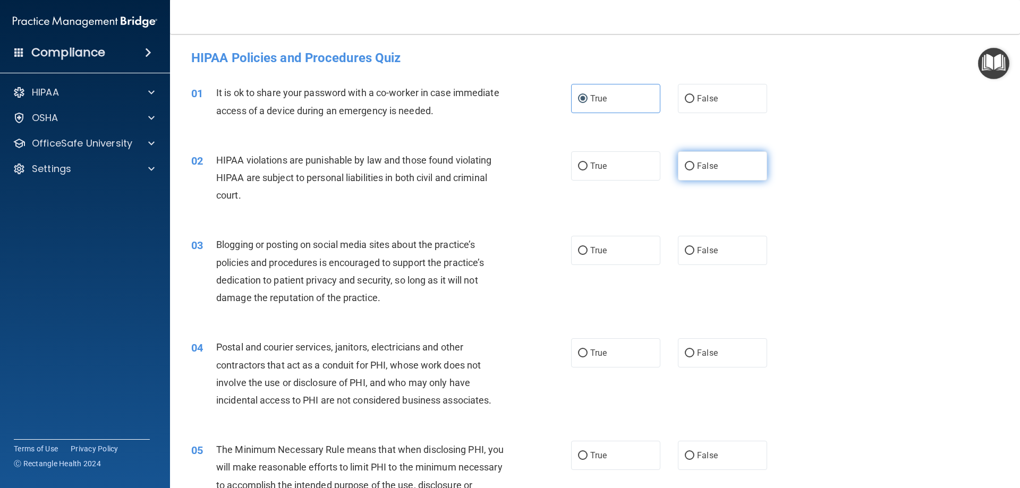
radio input "true"
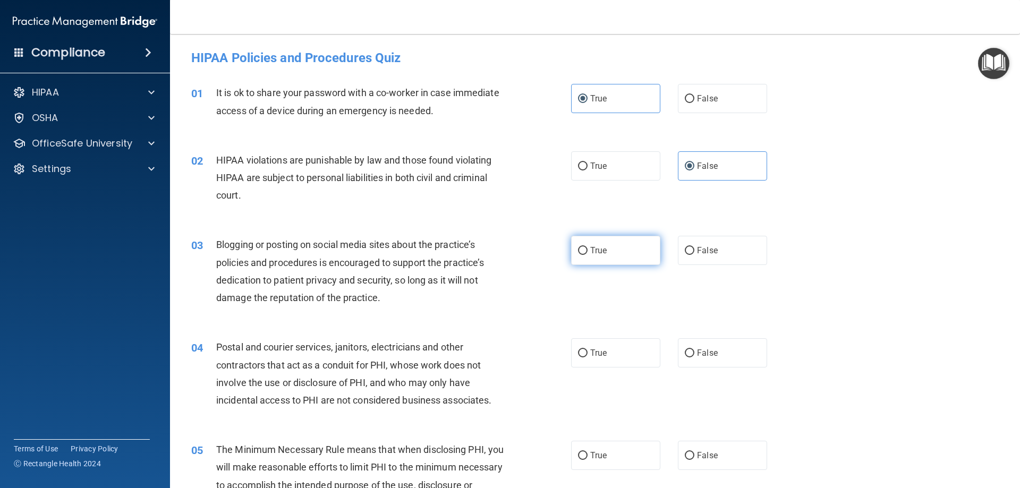
click at [612, 240] on label "True" at bounding box center [615, 250] width 89 height 29
click at [588, 247] on input "True" at bounding box center [583, 251] width 10 height 8
radio input "true"
click at [691, 347] on label "False" at bounding box center [722, 352] width 89 height 29
click at [691, 350] on input "False" at bounding box center [690, 354] width 10 height 8
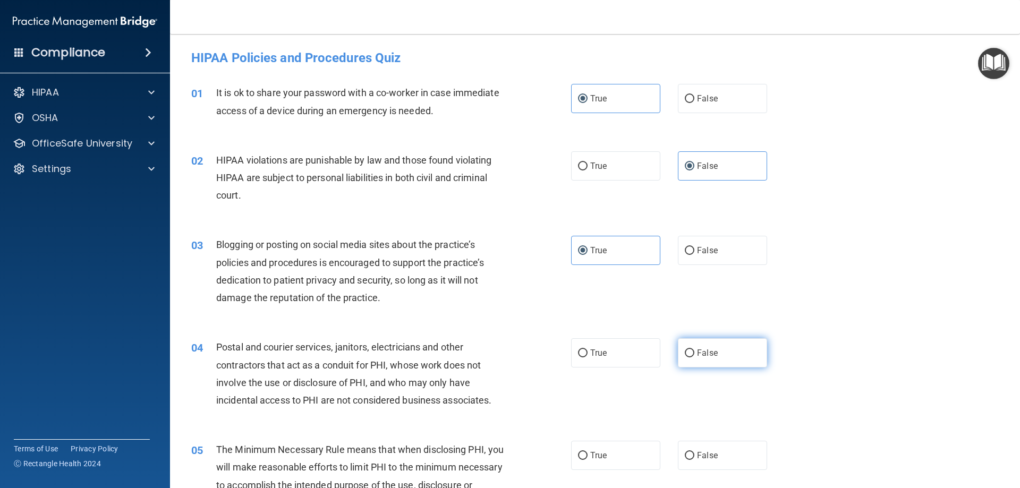
radio input "true"
click at [578, 452] on input "True" at bounding box center [583, 456] width 10 height 8
radio input "true"
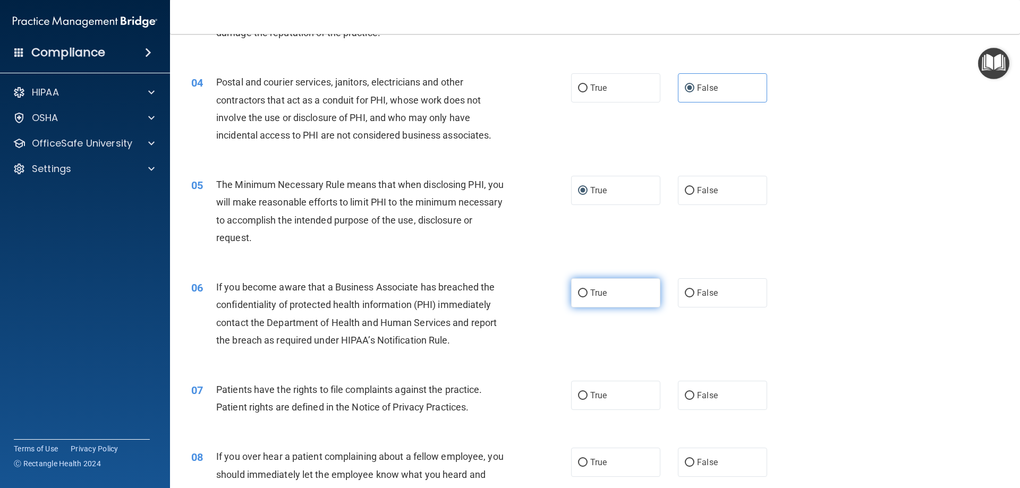
scroll to position [266, 0]
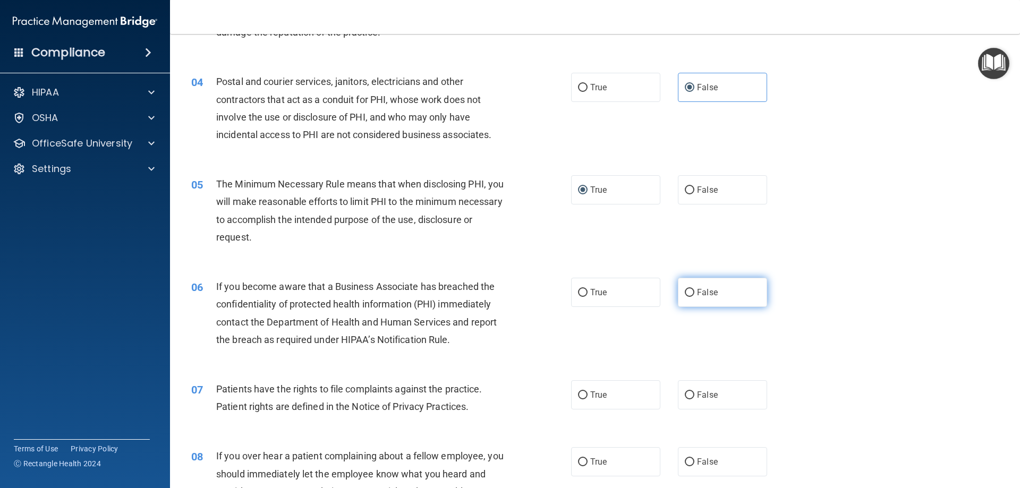
click at [724, 291] on label "False" at bounding box center [722, 292] width 89 height 29
click at [694, 291] on input "False" at bounding box center [690, 293] width 10 height 8
radio input "true"
click at [586, 428] on div "07 Patients have the rights to file complaints against the practice. Patient ri…" at bounding box center [595, 400] width 824 height 67
click at [585, 410] on div "07 Patients have the rights to file complaints against the practice. Patient ri…" at bounding box center [595, 400] width 824 height 67
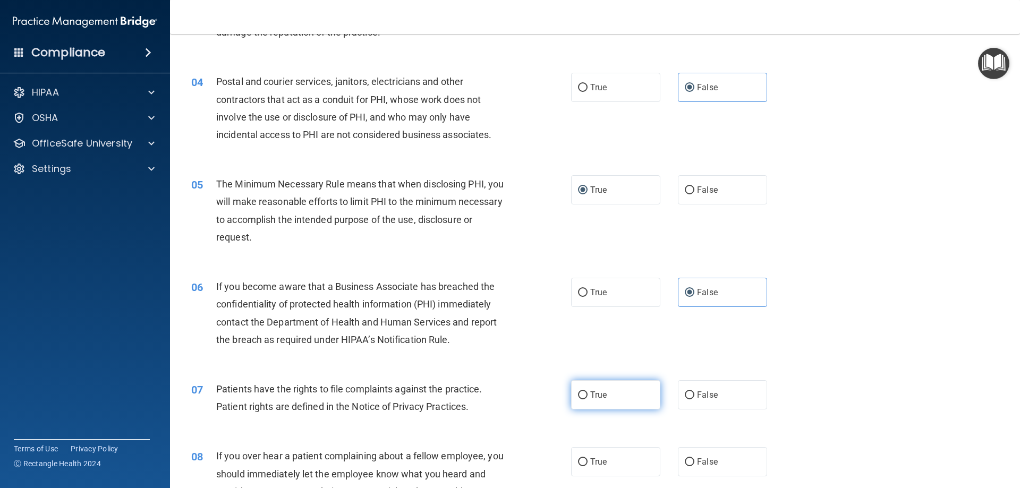
click at [593, 402] on label "True" at bounding box center [615, 394] width 89 height 29
click at [588, 400] on input "True" at bounding box center [583, 396] width 10 height 8
radio input "true"
click at [683, 455] on label "False" at bounding box center [722, 461] width 89 height 29
click at [685, 459] on input "False" at bounding box center [690, 463] width 10 height 8
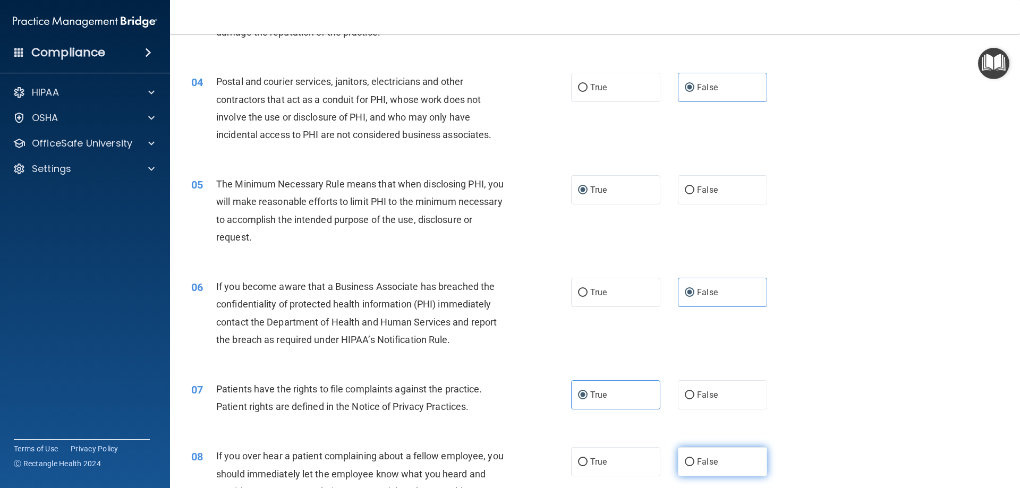
radio input "true"
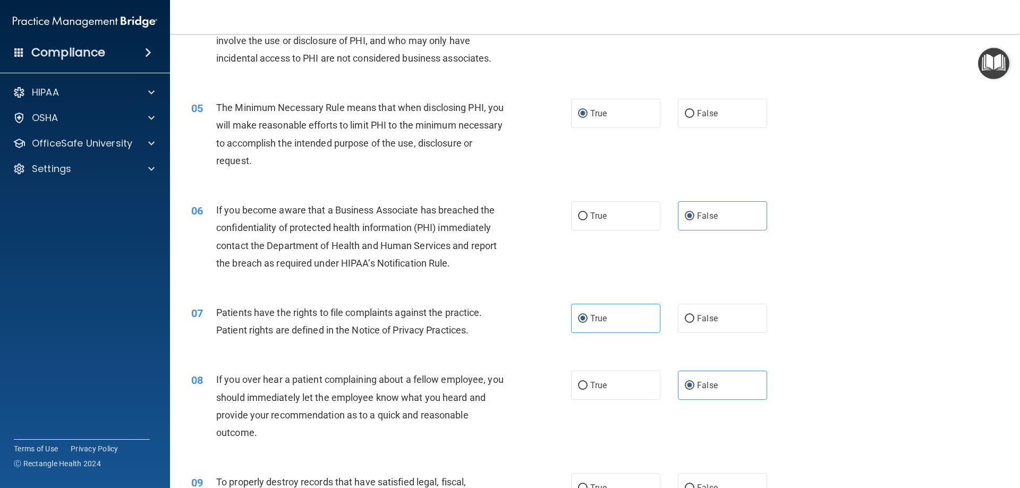
scroll to position [425, 0]
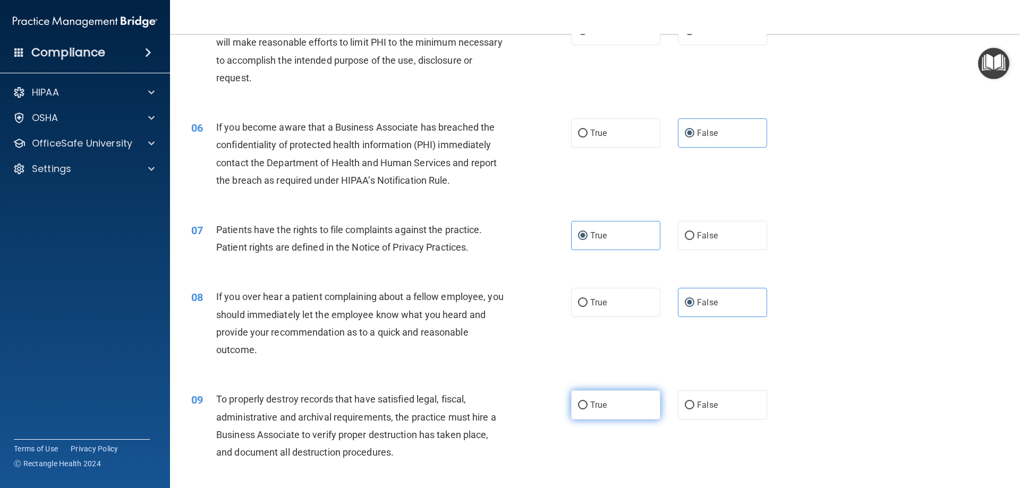
click at [601, 408] on span "True" at bounding box center [598, 405] width 16 height 10
click at [588, 408] on input "True" at bounding box center [583, 406] width 10 height 8
radio input "true"
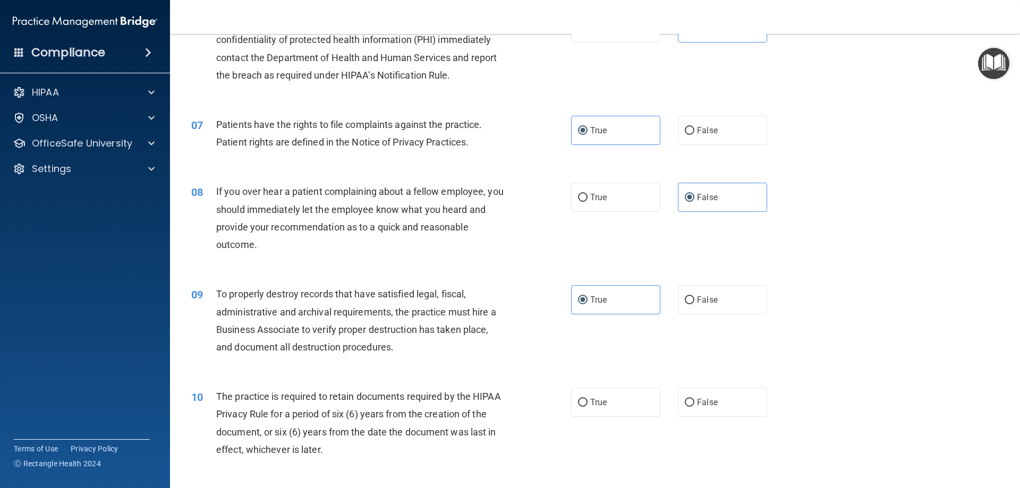
scroll to position [531, 0]
click at [689, 389] on label "False" at bounding box center [722, 401] width 89 height 29
click at [689, 398] on input "False" at bounding box center [690, 402] width 10 height 8
radio input "true"
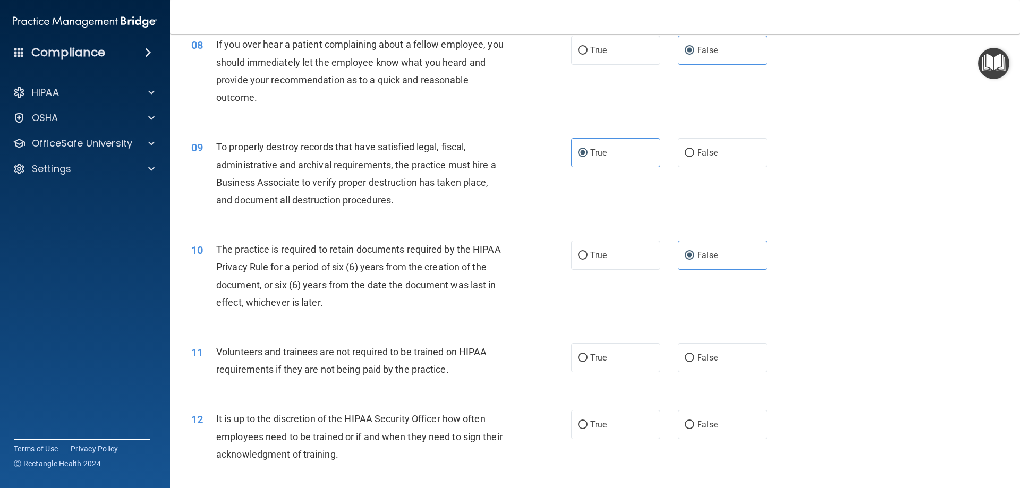
scroll to position [691, 0]
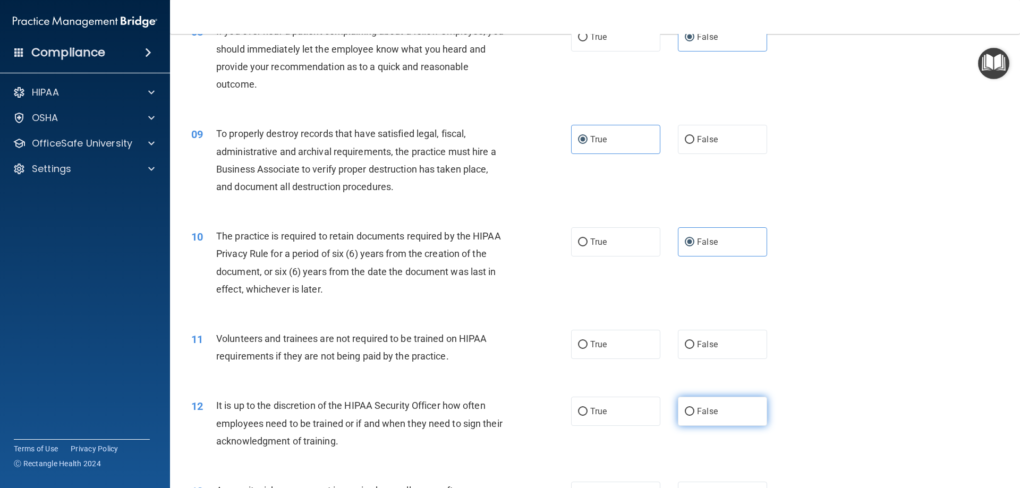
drag, startPoint x: 620, startPoint y: 353, endPoint x: 707, endPoint y: 403, distance: 100.0
click at [621, 354] on label "True" at bounding box center [615, 344] width 89 height 29
click at [588, 349] on input "True" at bounding box center [583, 345] width 10 height 8
radio input "true"
click at [711, 409] on span "False" at bounding box center [707, 411] width 21 height 10
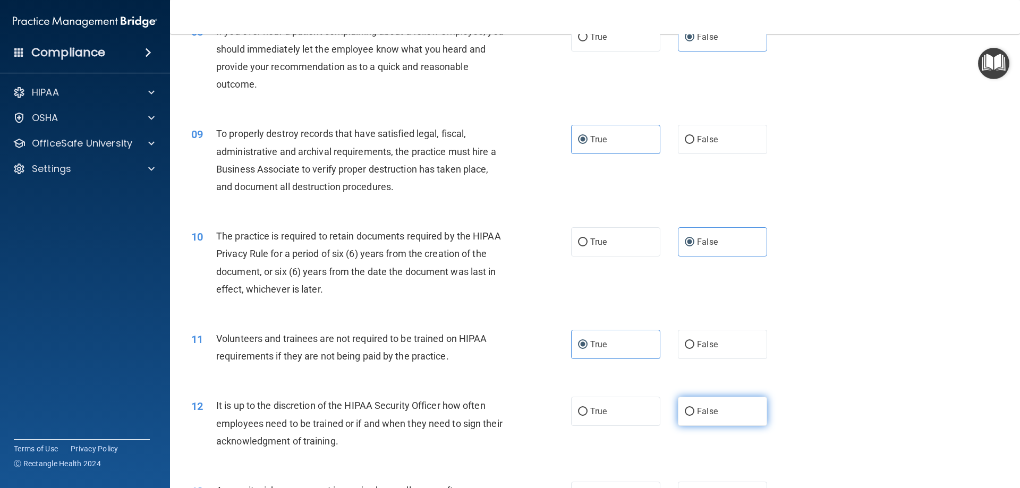
click at [694, 409] on input "False" at bounding box center [690, 412] width 10 height 8
radio input "true"
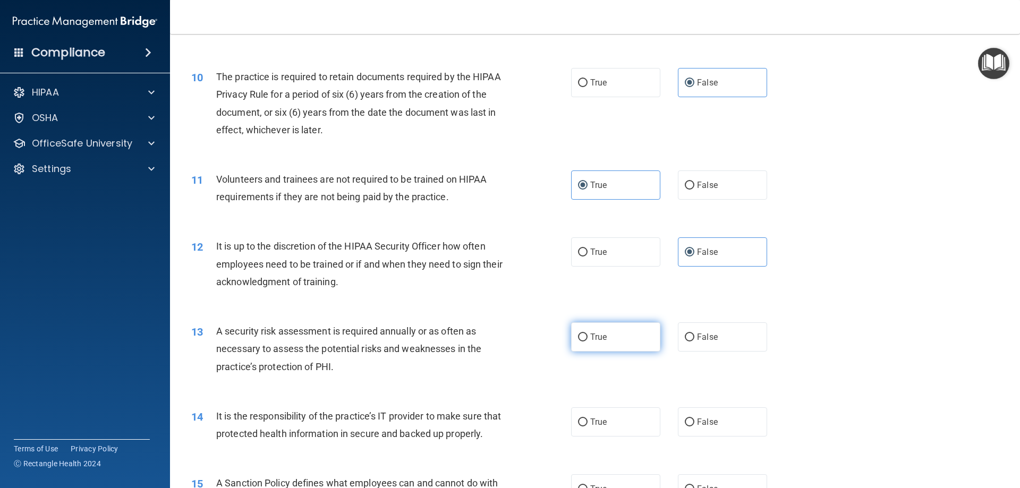
click at [628, 333] on label "True" at bounding box center [615, 337] width 89 height 29
click at [588, 334] on input "True" at bounding box center [583, 338] width 10 height 8
radio input "true"
click at [693, 416] on label "False" at bounding box center [722, 422] width 89 height 29
click at [693, 419] on input "False" at bounding box center [690, 423] width 10 height 8
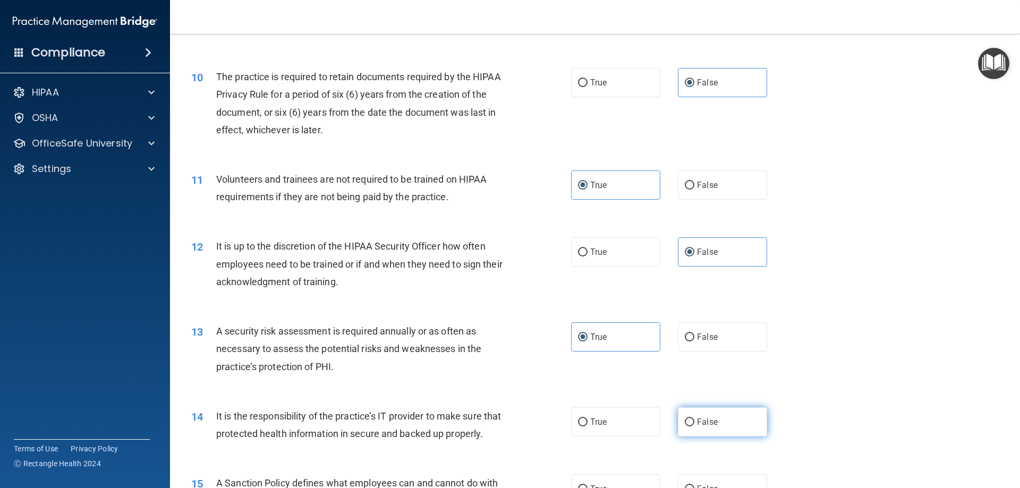
radio input "true"
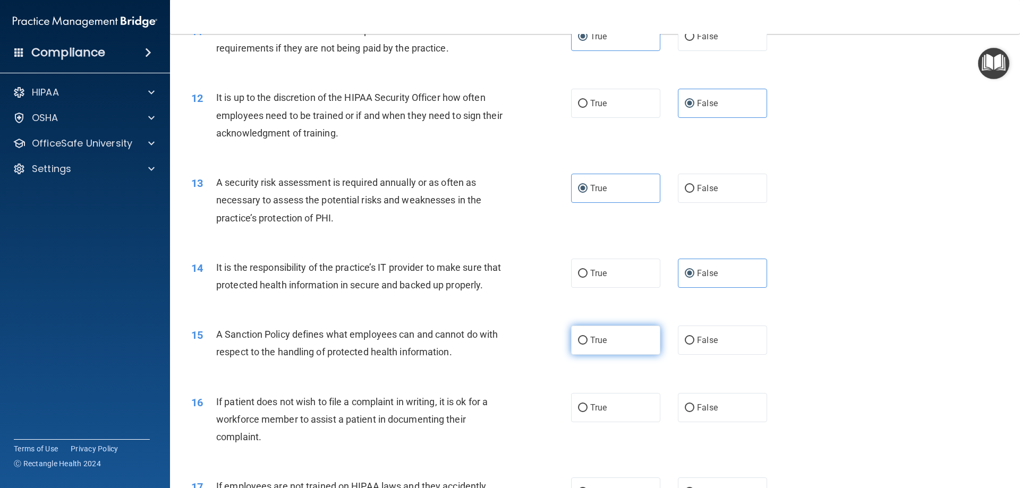
scroll to position [1010, 0]
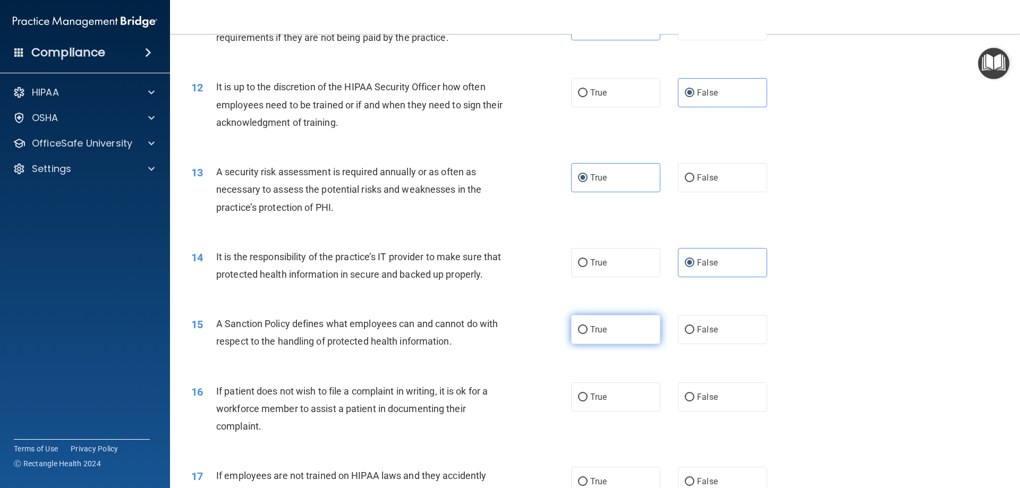
click at [625, 344] on label "True" at bounding box center [615, 329] width 89 height 29
click at [588, 334] on input "True" at bounding box center [583, 330] width 10 height 8
radio input "true"
click at [683, 407] on label "False" at bounding box center [722, 397] width 89 height 29
click at [685, 402] on input "False" at bounding box center [690, 398] width 10 height 8
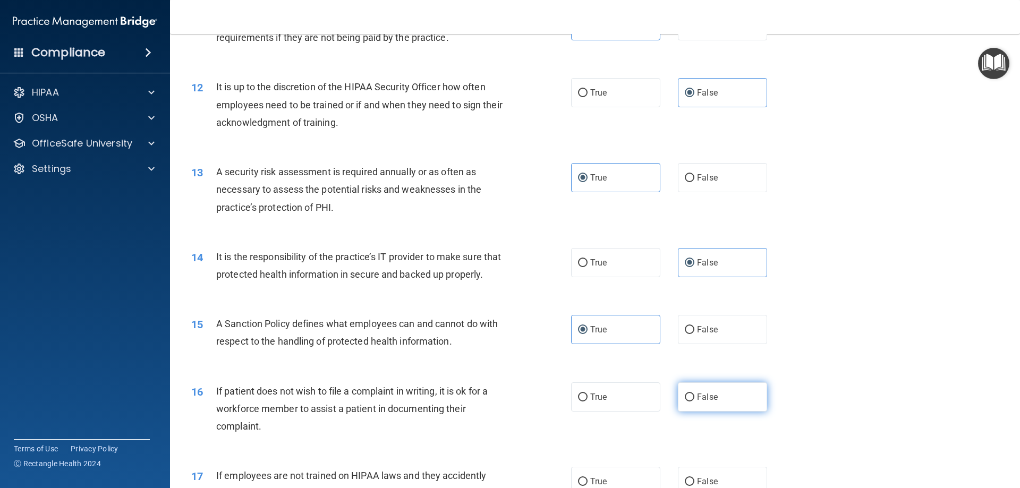
radio input "true"
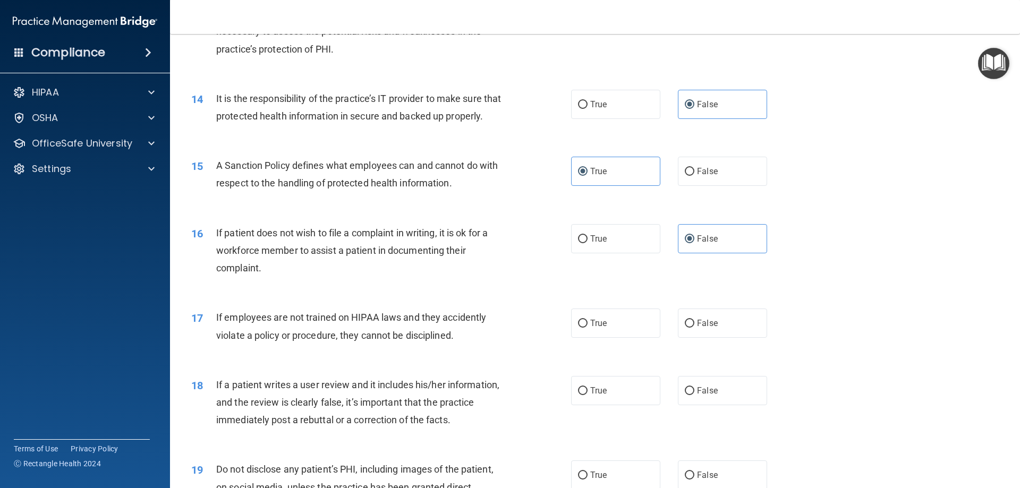
scroll to position [1169, 0]
drag, startPoint x: 625, startPoint y: 335, endPoint x: 689, endPoint y: 388, distance: 82.3
click at [627, 336] on label "True" at bounding box center [615, 322] width 89 height 29
click at [588, 327] on input "True" at bounding box center [583, 323] width 10 height 8
radio input "true"
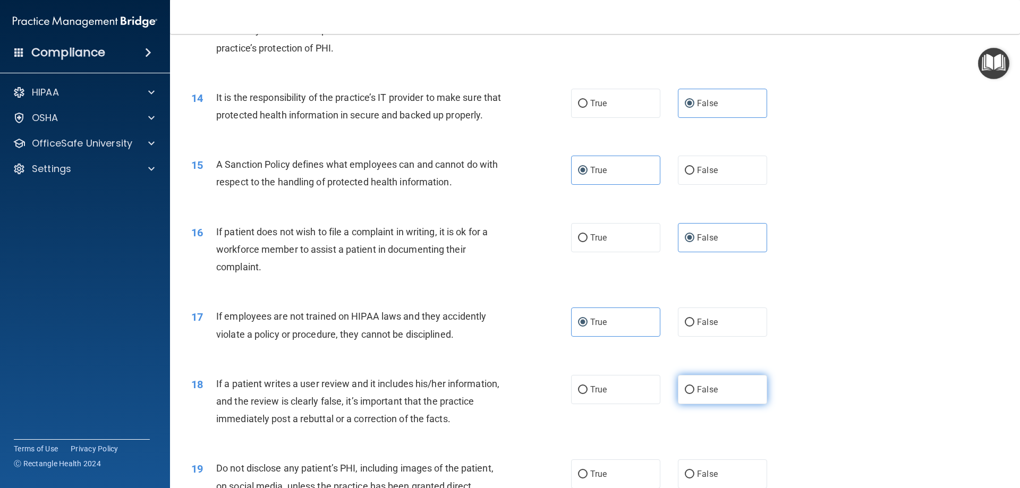
click at [691, 399] on label "False" at bounding box center [722, 389] width 89 height 29
click at [691, 394] on input "False" at bounding box center [690, 390] width 10 height 8
radio input "true"
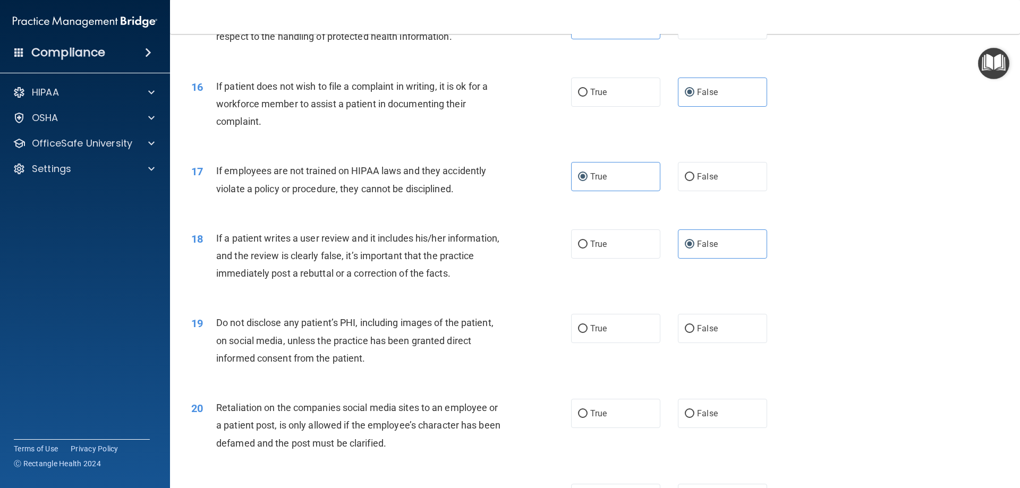
scroll to position [1328, 0]
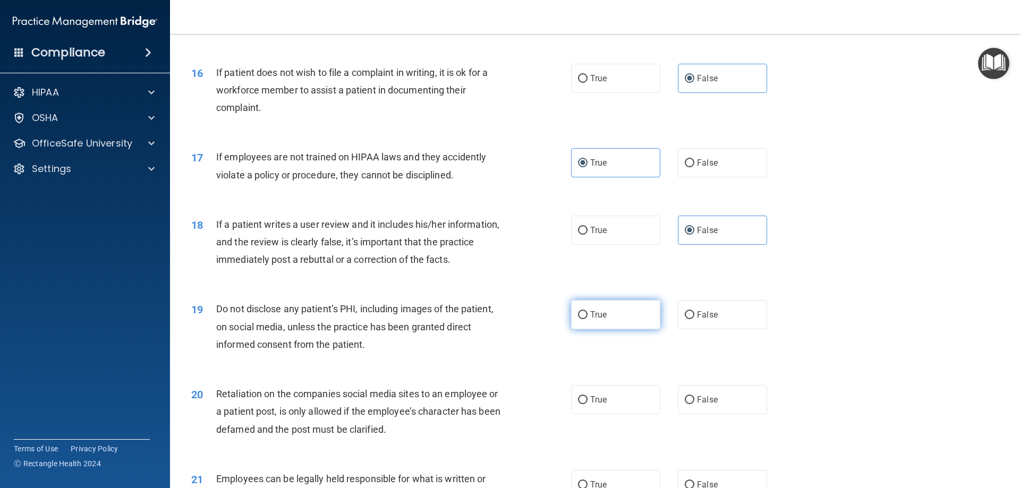
click at [595, 329] on label "True" at bounding box center [615, 314] width 89 height 29
click at [588, 319] on input "True" at bounding box center [583, 315] width 10 height 8
radio input "true"
click at [699, 405] on span "False" at bounding box center [707, 400] width 21 height 10
click at [694, 404] on input "False" at bounding box center [690, 400] width 10 height 8
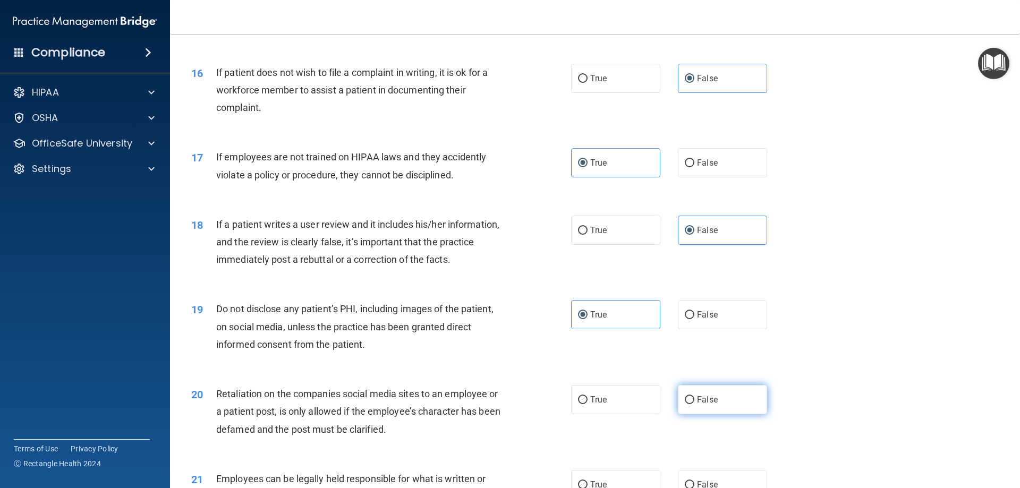
radio input "true"
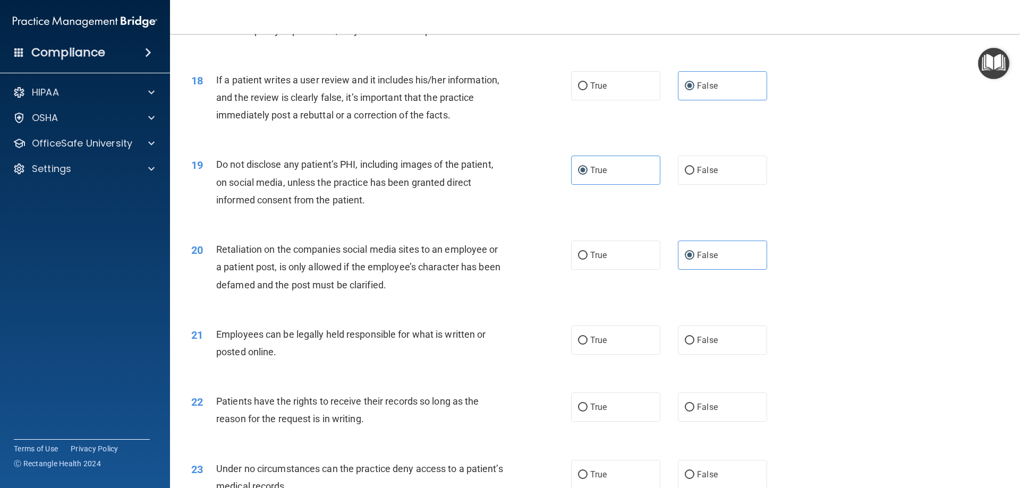
scroll to position [1488, 0]
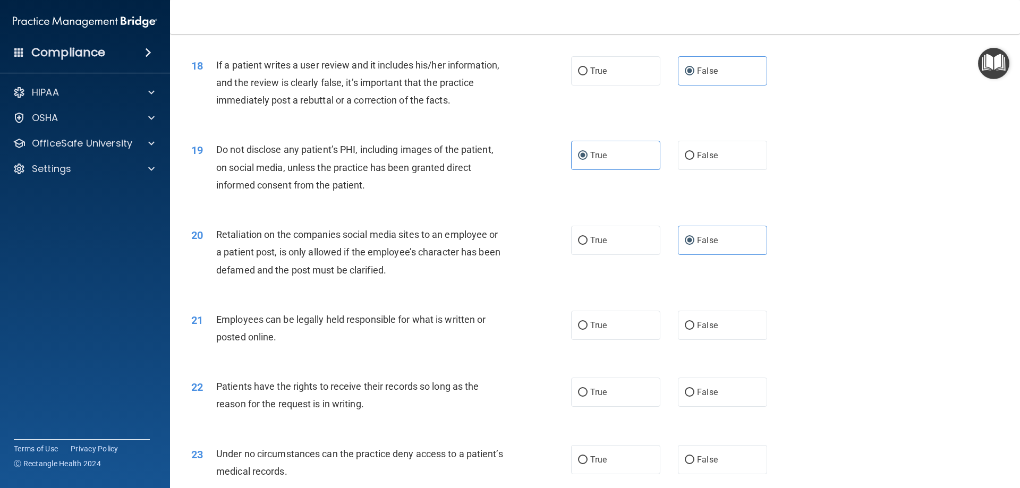
drag, startPoint x: 629, startPoint y: 349, endPoint x: 675, endPoint y: 386, distance: 58.6
click at [632, 340] on label "True" at bounding box center [615, 325] width 89 height 29
click at [588, 330] on input "True" at bounding box center [583, 326] width 10 height 8
radio input "true"
drag, startPoint x: 687, startPoint y: 414, endPoint x: 671, endPoint y: 439, distance: 29.3
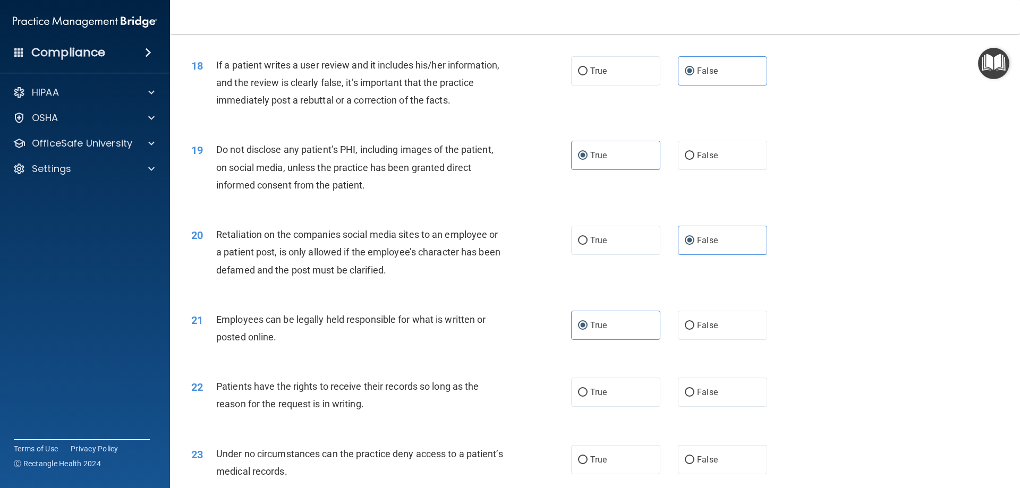
click at [687, 397] on input "False" at bounding box center [690, 393] width 10 height 8
radio input "true"
click at [641, 475] on label "True" at bounding box center [615, 459] width 89 height 29
click at [588, 464] on input "True" at bounding box center [583, 460] width 10 height 8
radio input "true"
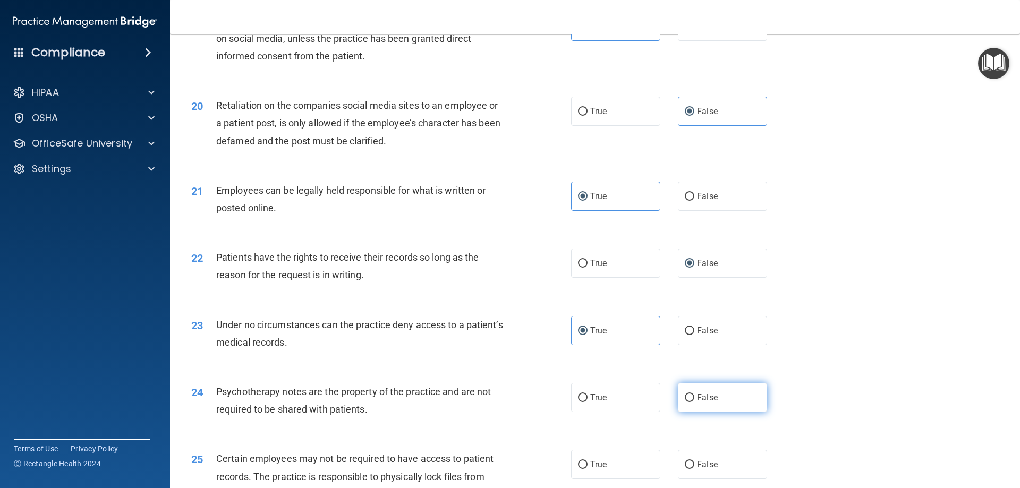
scroll to position [1647, 0]
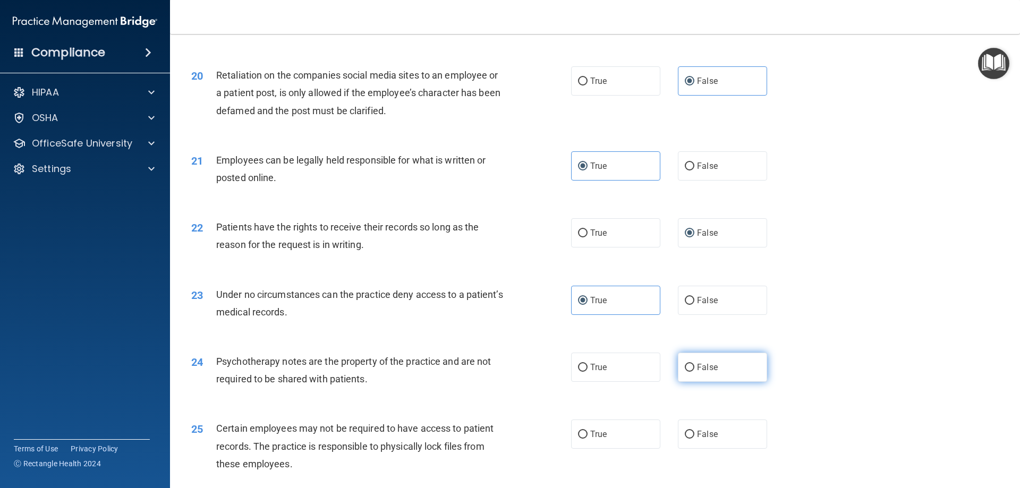
click at [682, 382] on label "False" at bounding box center [722, 367] width 89 height 29
click at [685, 372] on input "False" at bounding box center [690, 368] width 10 height 8
radio input "true"
click at [628, 445] on label "True" at bounding box center [615, 434] width 89 height 29
click at [588, 439] on input "True" at bounding box center [583, 435] width 10 height 8
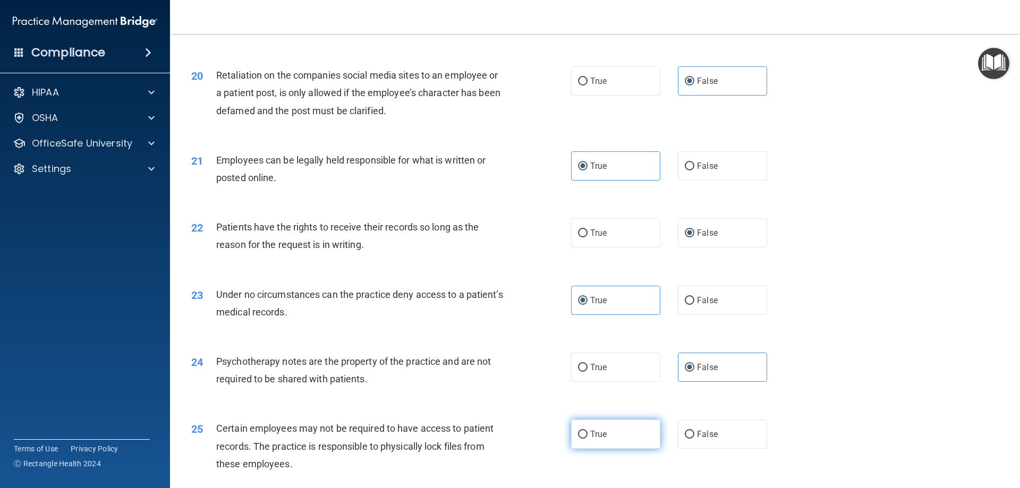
radio input "true"
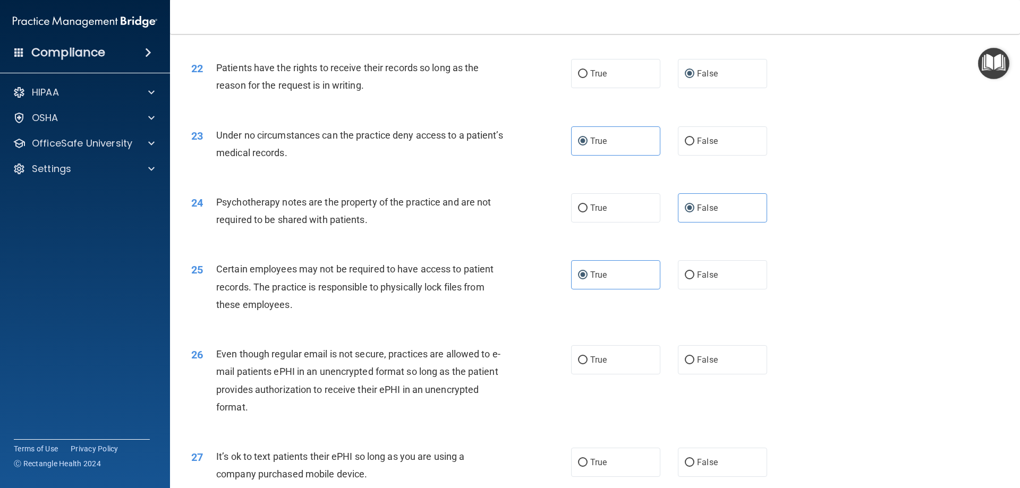
drag, startPoint x: 691, startPoint y: 389, endPoint x: 644, endPoint y: 422, distance: 57.5
click at [691, 375] on label "False" at bounding box center [722, 359] width 89 height 29
click at [691, 365] on input "False" at bounding box center [690, 361] width 10 height 8
radio input "true"
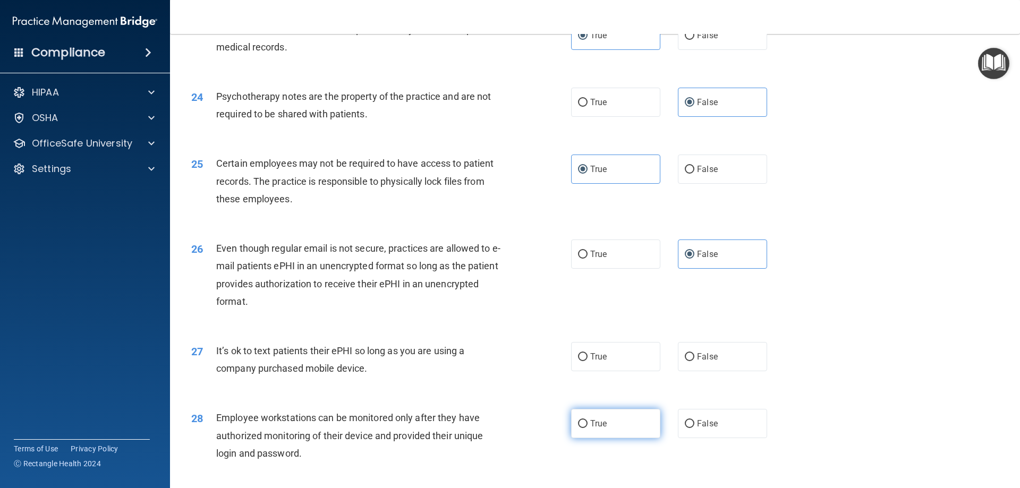
scroll to position [1913, 0]
drag, startPoint x: 608, startPoint y: 376, endPoint x: 635, endPoint y: 399, distance: 35.0
click at [612, 371] on label "True" at bounding box center [615, 356] width 89 height 29
click at [588, 361] on input "True" at bounding box center [583, 357] width 10 height 8
radio input "true"
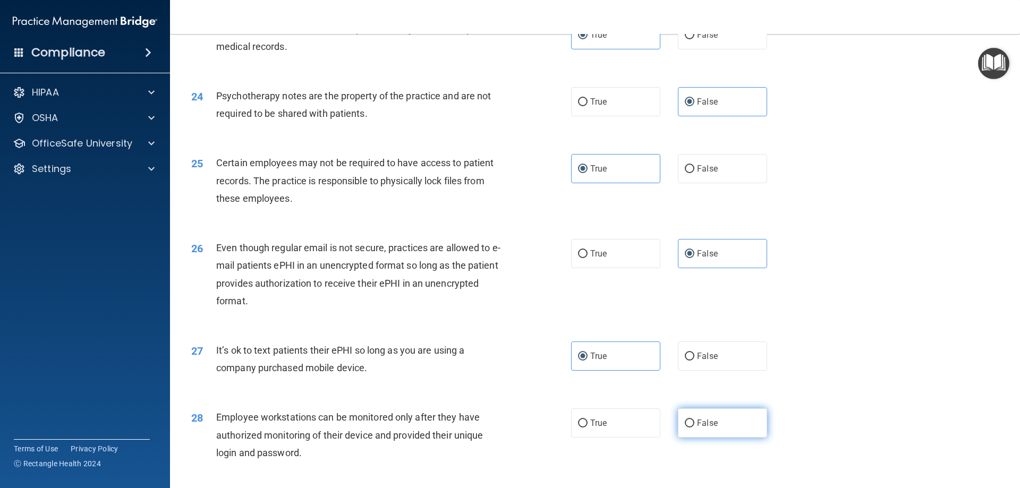
click at [685, 428] on input "False" at bounding box center [690, 424] width 10 height 8
radio input "true"
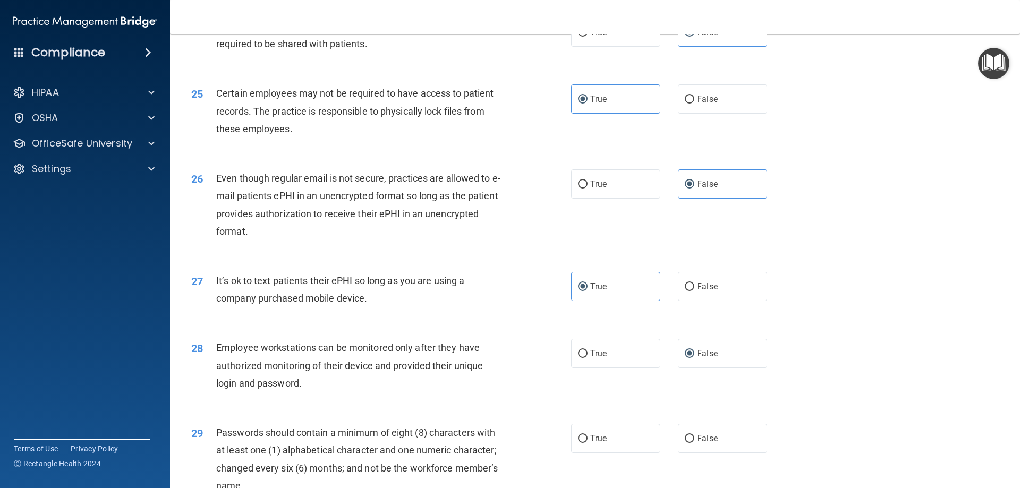
scroll to position [2019, 0]
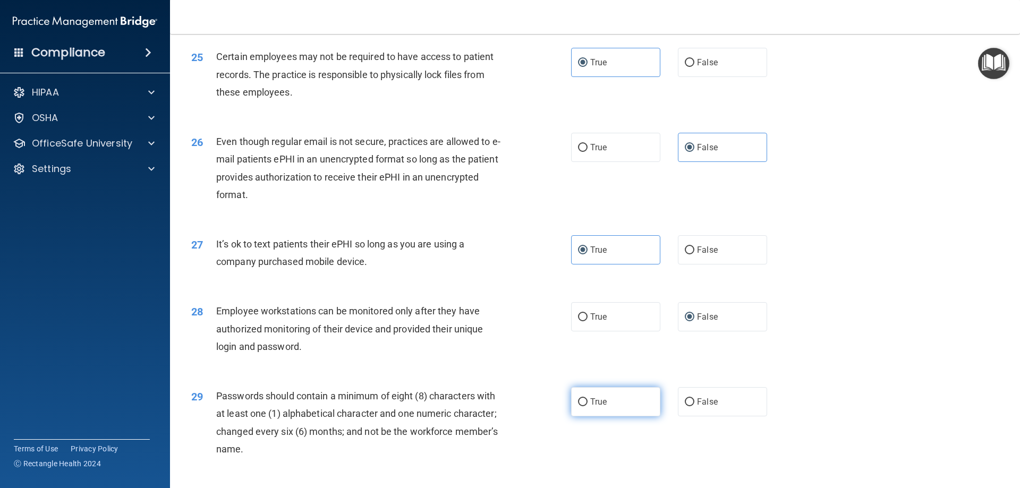
click at [614, 417] on label "True" at bounding box center [615, 401] width 89 height 29
click at [588, 406] on input "True" at bounding box center [583, 403] width 10 height 8
radio input "true"
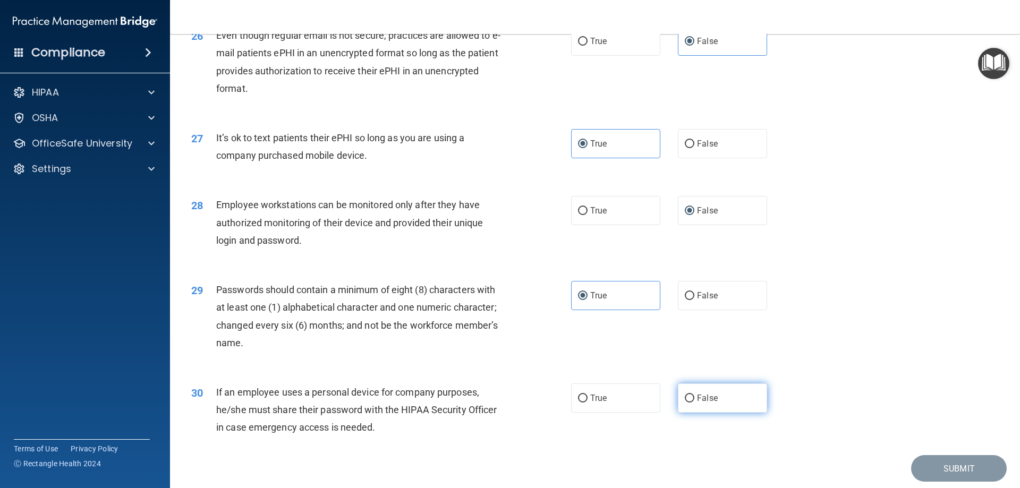
click at [688, 413] on label "False" at bounding box center [722, 398] width 89 height 29
click at [688, 403] on input "False" at bounding box center [690, 399] width 10 height 8
radio input "true"
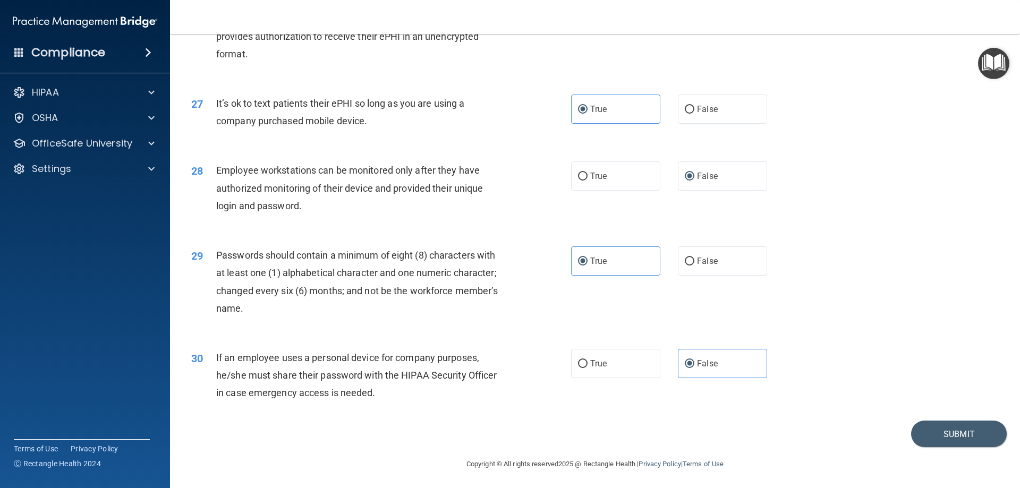
scroll to position [2179, 0]
click at [935, 428] on button "Submit" at bounding box center [959, 432] width 96 height 27
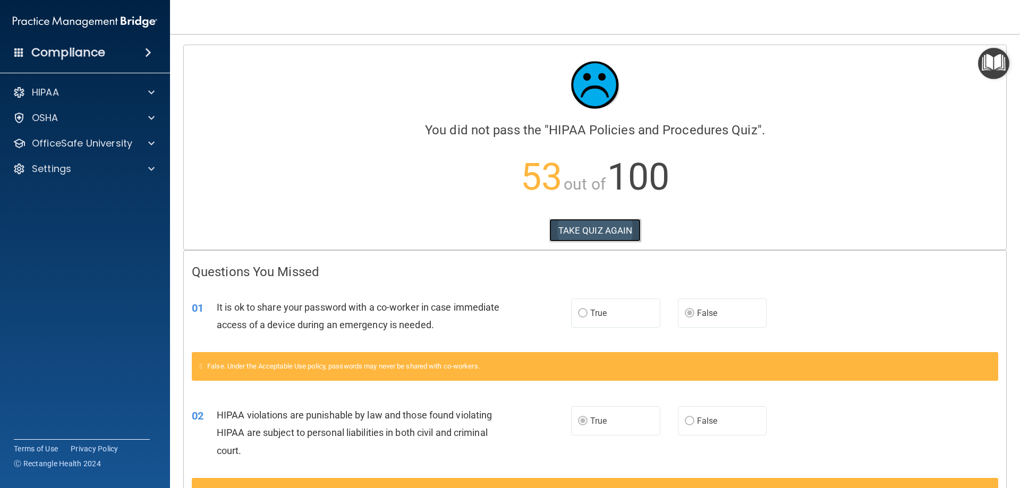
click at [567, 230] on button "TAKE QUIZ AGAIN" at bounding box center [595, 230] width 92 height 23
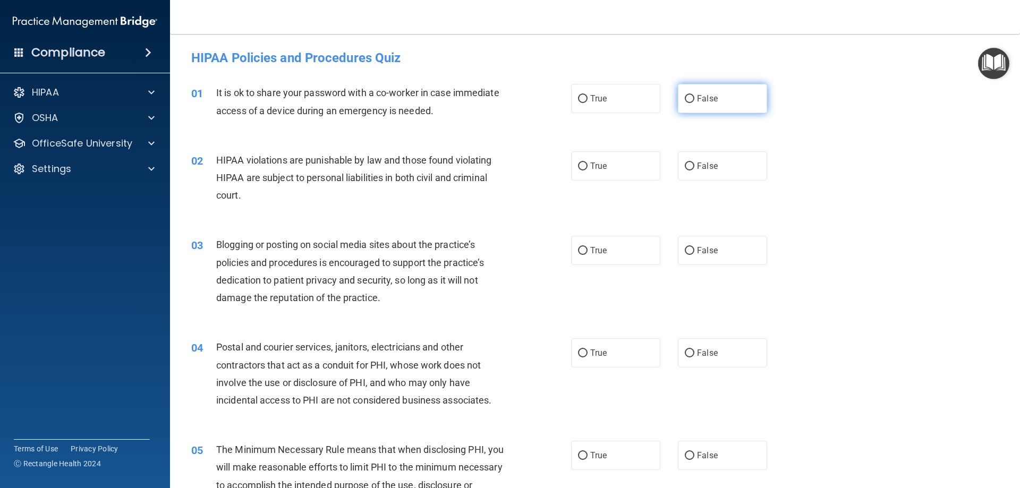
click at [731, 101] on label "False" at bounding box center [722, 98] width 89 height 29
click at [694, 101] on input "False" at bounding box center [690, 99] width 10 height 8
radio input "true"
click at [590, 161] on span "True" at bounding box center [598, 166] width 16 height 10
click at [588, 163] on input "True" at bounding box center [583, 167] width 10 height 8
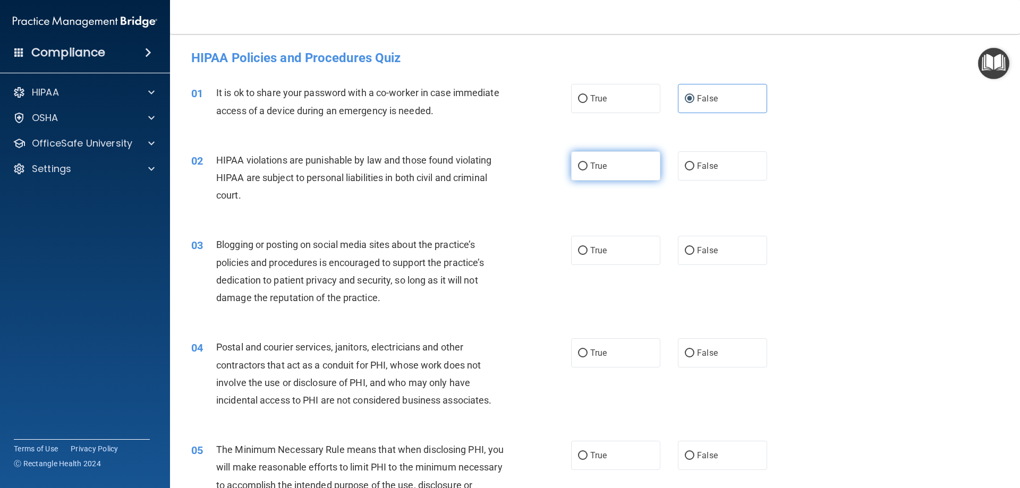
radio input "true"
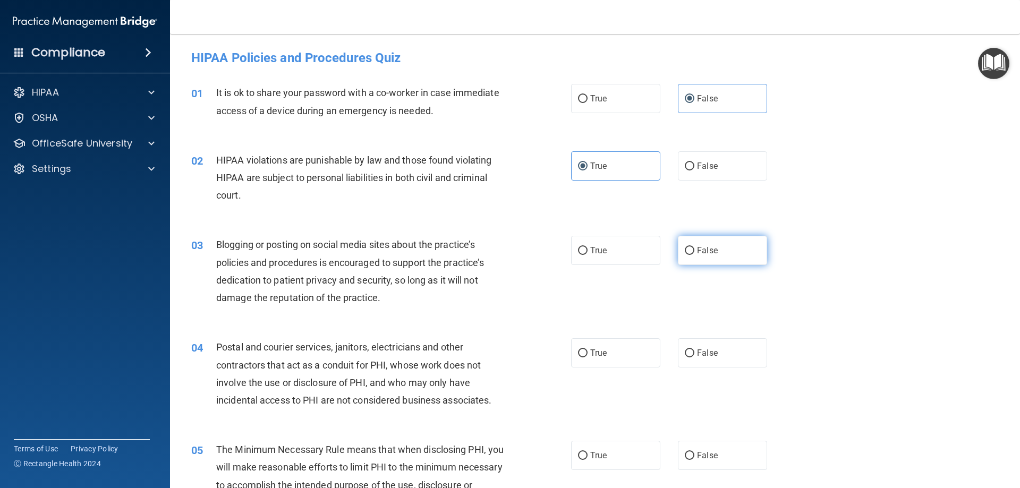
click at [689, 243] on label "False" at bounding box center [722, 250] width 89 height 29
click at [689, 247] on input "False" at bounding box center [690, 251] width 10 height 8
radio input "true"
click at [614, 354] on label "True" at bounding box center [615, 352] width 89 height 29
click at [588, 354] on input "True" at bounding box center [583, 354] width 10 height 8
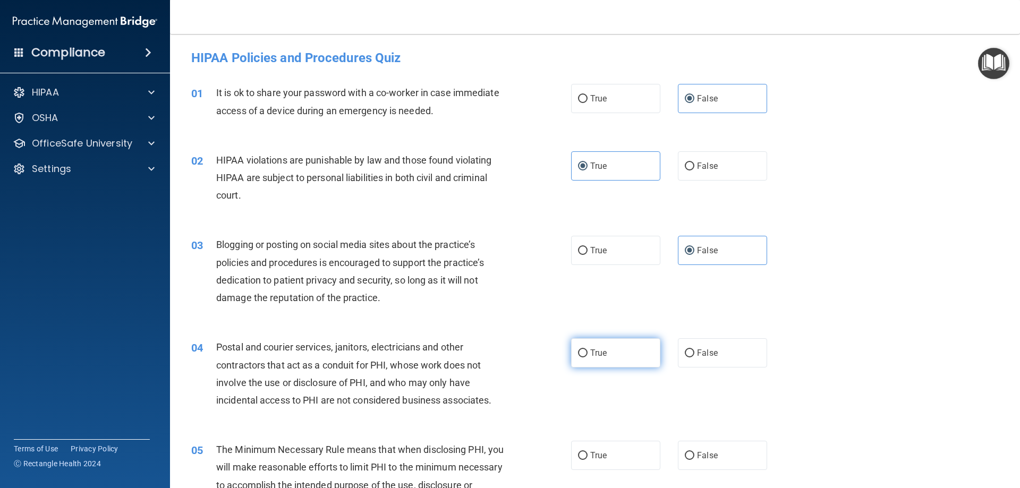
radio input "true"
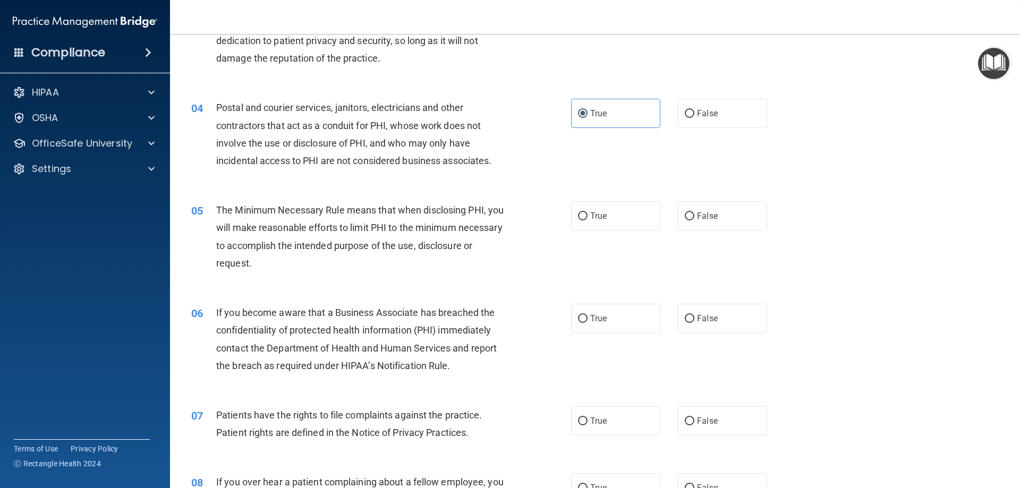
scroll to position [266, 0]
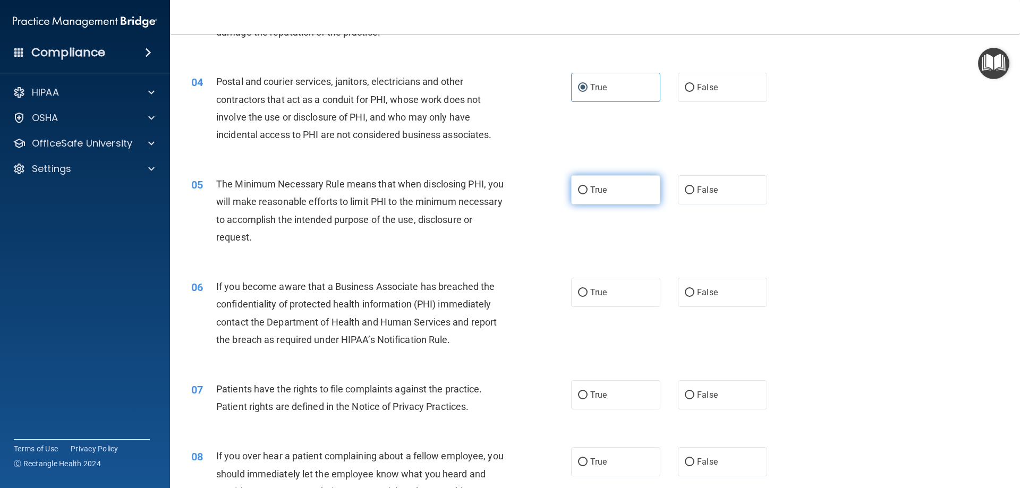
click at [621, 192] on label "True" at bounding box center [615, 189] width 89 height 29
click at [588, 192] on input "True" at bounding box center [583, 191] width 10 height 8
radio input "true"
click at [690, 278] on label "False" at bounding box center [722, 292] width 89 height 29
click at [690, 289] on input "False" at bounding box center [690, 293] width 10 height 8
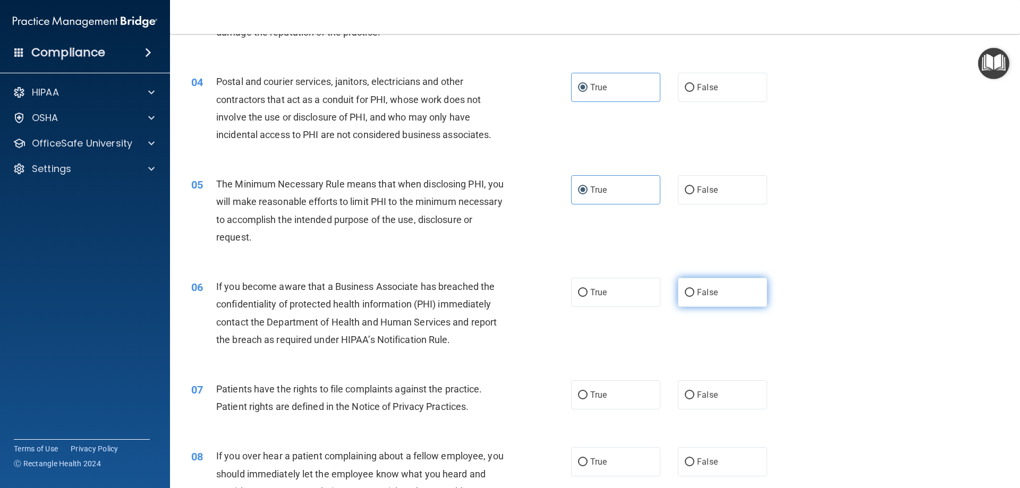
radio input "true"
click at [621, 392] on label "True" at bounding box center [615, 394] width 89 height 29
click at [588, 392] on input "True" at bounding box center [583, 396] width 10 height 8
radio input "true"
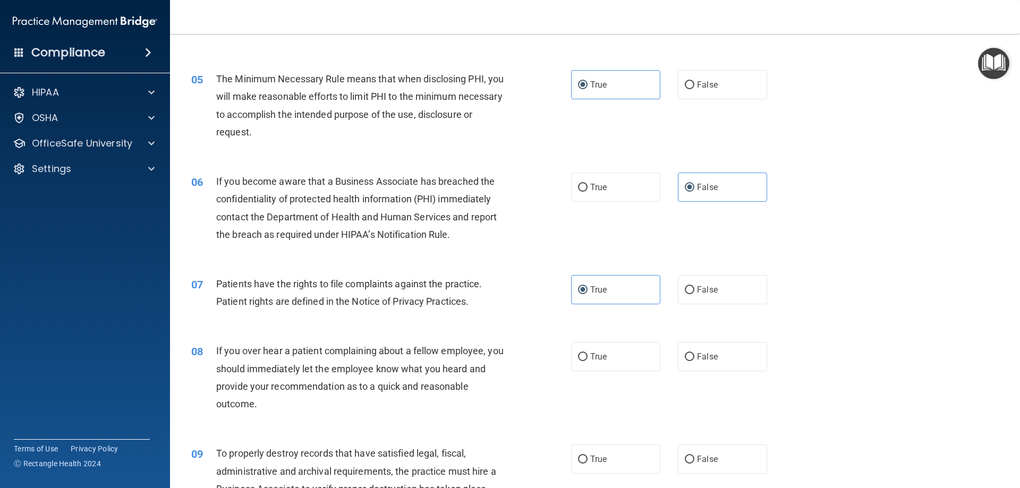
scroll to position [372, 0]
click at [690, 363] on label "False" at bounding box center [722, 355] width 89 height 29
click at [690, 360] on input "False" at bounding box center [690, 356] width 10 height 8
radio input "true"
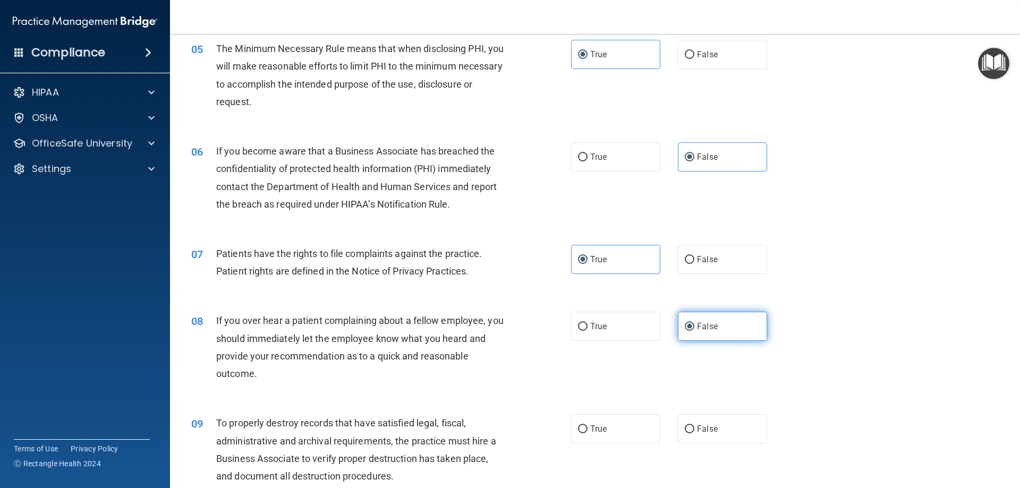
scroll to position [425, 0]
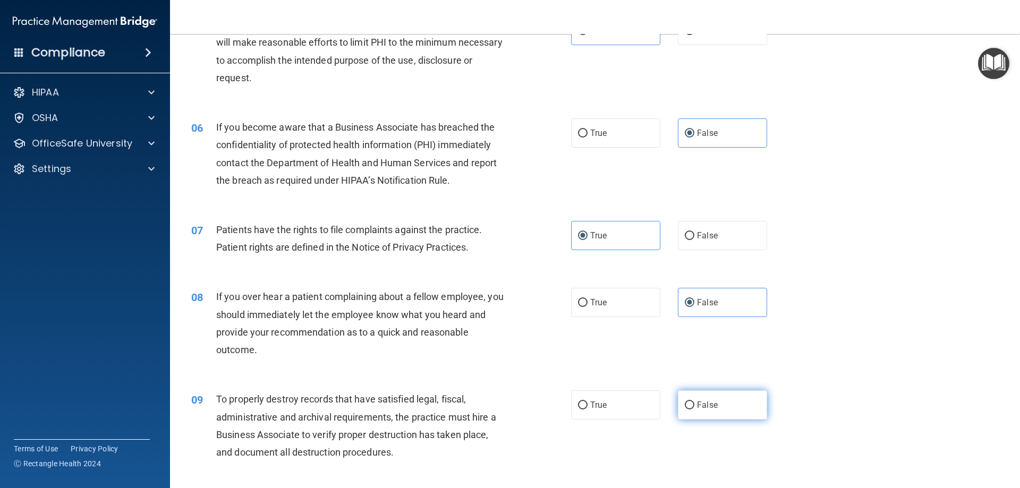
click at [719, 397] on label "False" at bounding box center [722, 405] width 89 height 29
click at [694, 402] on input "False" at bounding box center [690, 406] width 10 height 8
radio input "true"
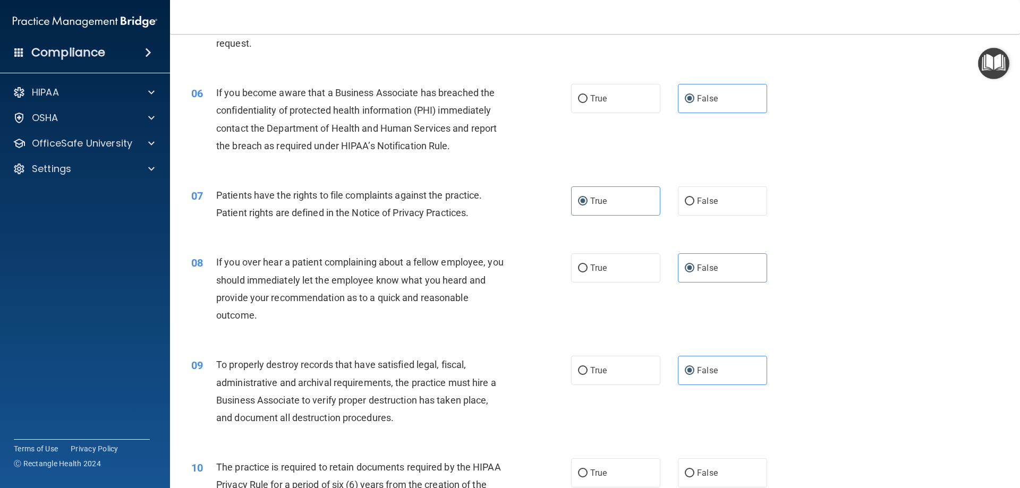
scroll to position [478, 0]
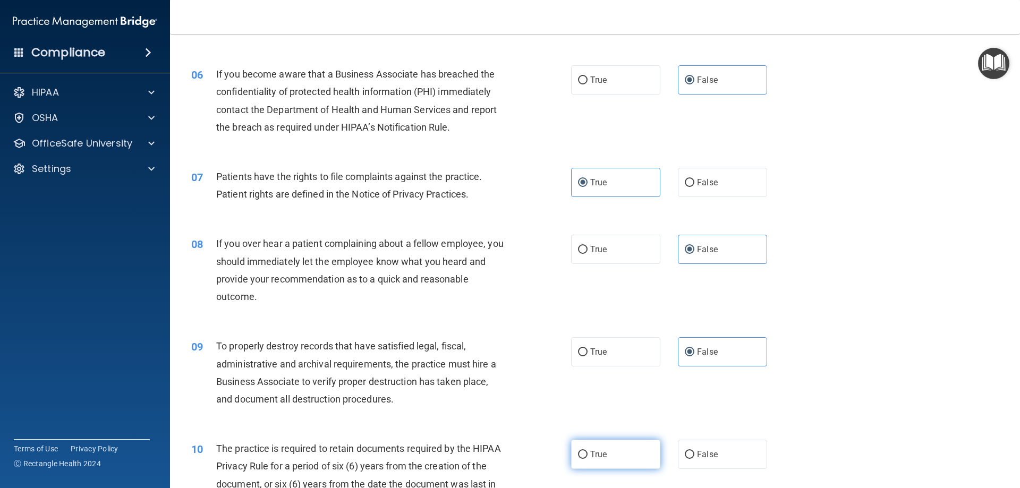
click at [607, 453] on label "True" at bounding box center [615, 454] width 89 height 29
click at [588, 453] on input "True" at bounding box center [583, 455] width 10 height 8
radio input "true"
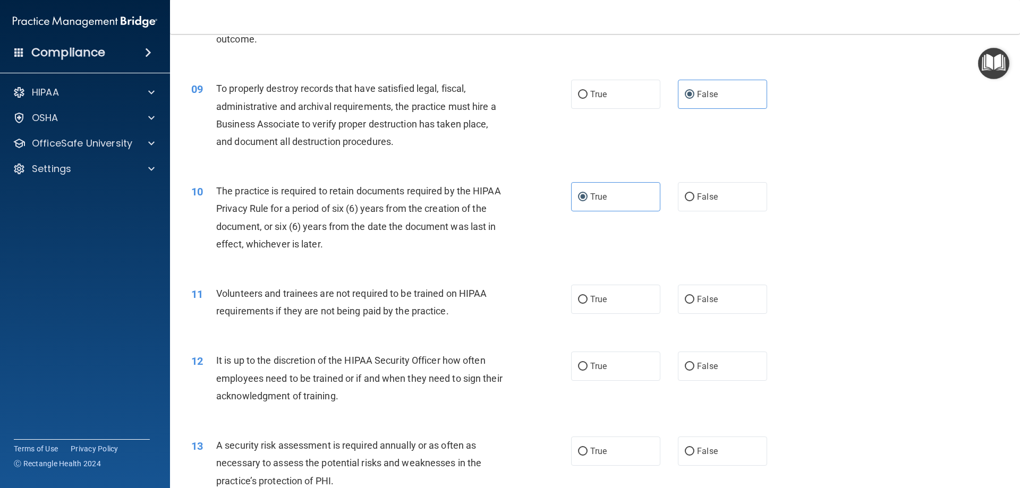
scroll to position [744, 0]
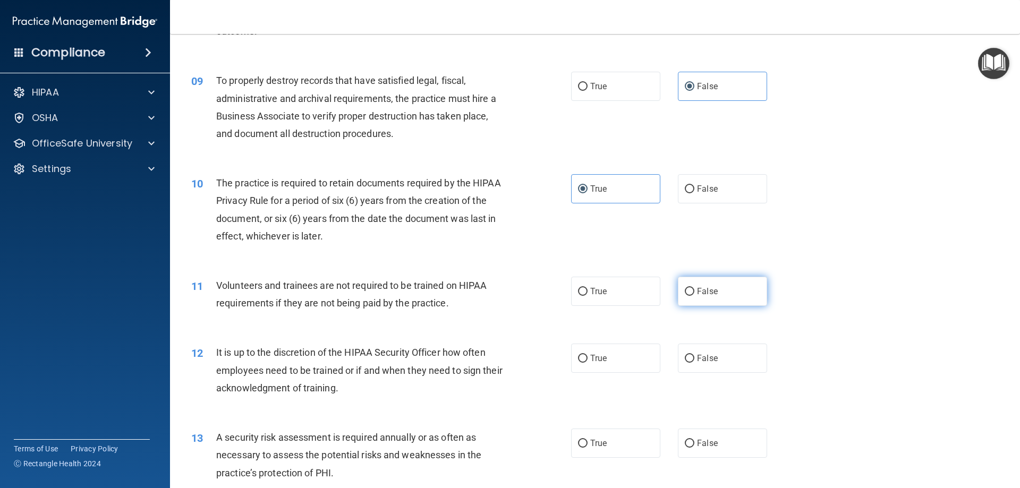
click at [697, 294] on span "False" at bounding box center [707, 291] width 21 height 10
click at [694, 294] on input "False" at bounding box center [690, 292] width 10 height 8
radio input "true"
click at [685, 355] on input "False" at bounding box center [690, 359] width 10 height 8
radio input "true"
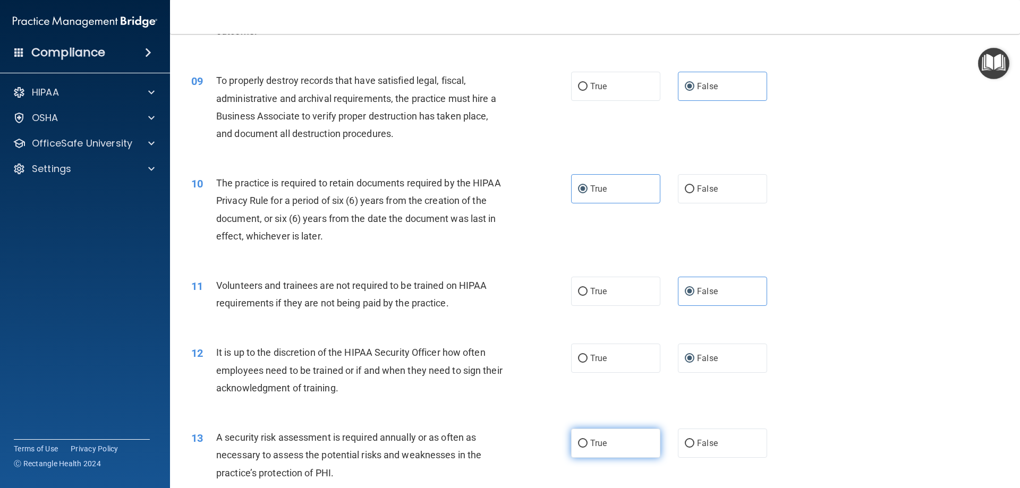
click at [620, 439] on label "True" at bounding box center [615, 443] width 89 height 29
click at [588, 440] on input "True" at bounding box center [583, 444] width 10 height 8
radio input "true"
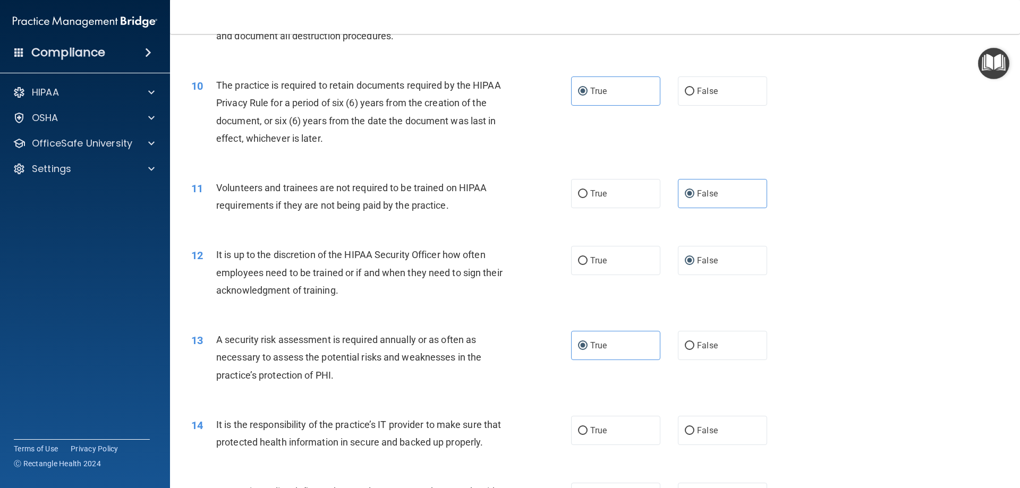
scroll to position [850, 0]
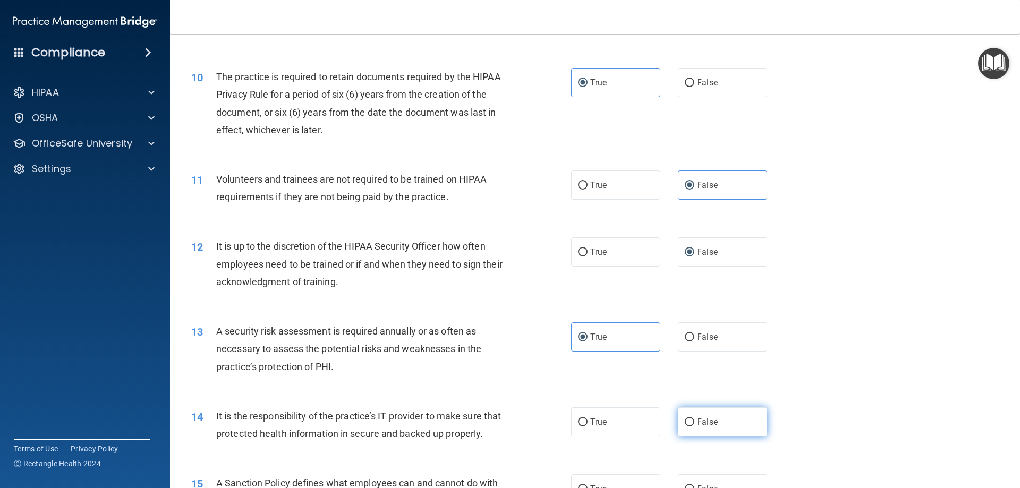
click at [697, 425] on span "False" at bounding box center [707, 422] width 21 height 10
click at [694, 425] on input "False" at bounding box center [690, 423] width 10 height 8
radio input "true"
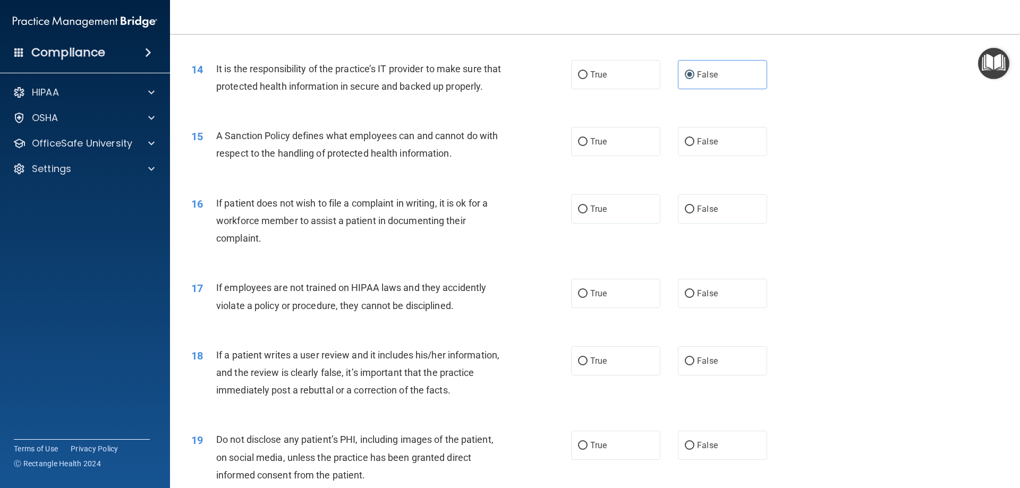
scroll to position [1222, 0]
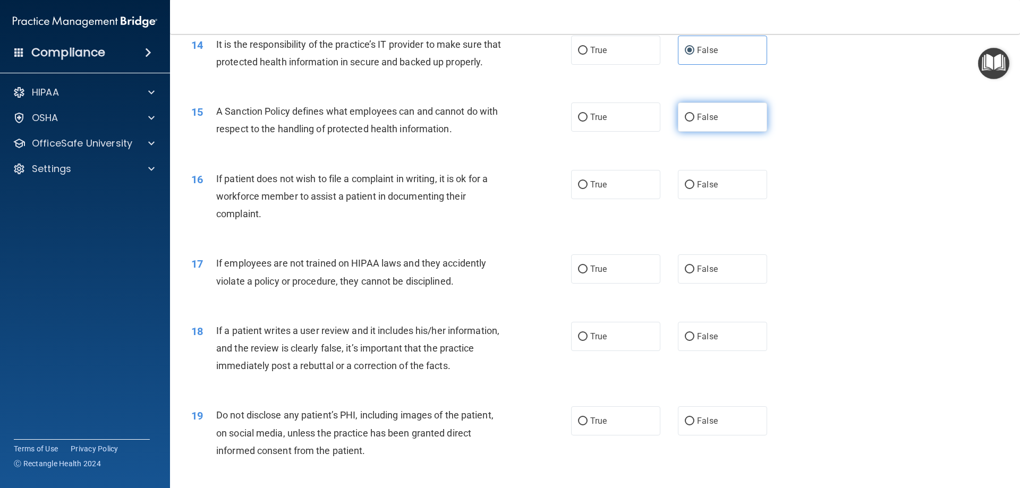
click at [709, 122] on span "False" at bounding box center [707, 117] width 21 height 10
click at [694, 122] on input "False" at bounding box center [690, 118] width 10 height 8
radio input "true"
click at [624, 199] on label "True" at bounding box center [615, 184] width 89 height 29
click at [588, 189] on input "True" at bounding box center [583, 185] width 10 height 8
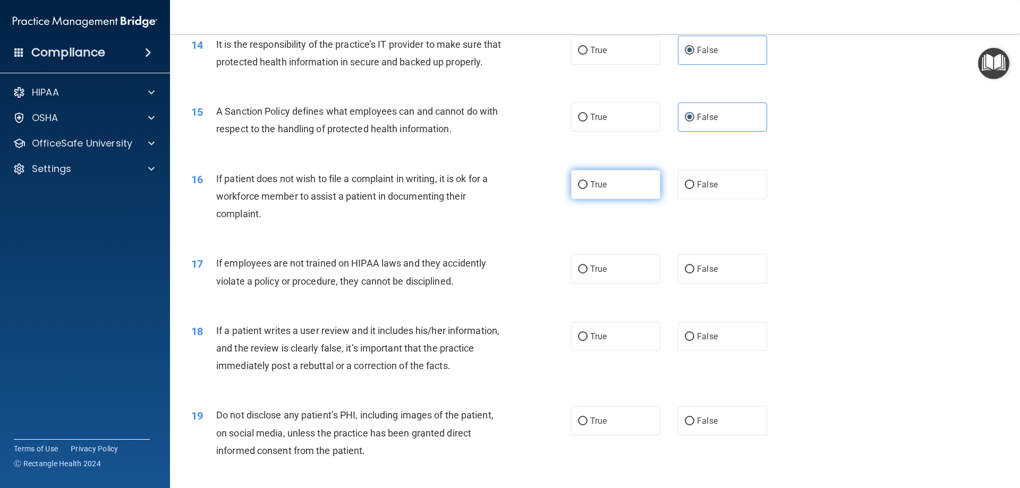
radio input "true"
click at [712, 284] on label "False" at bounding box center [722, 269] width 89 height 29
click at [694, 274] on input "False" at bounding box center [690, 270] width 10 height 8
radio input "true"
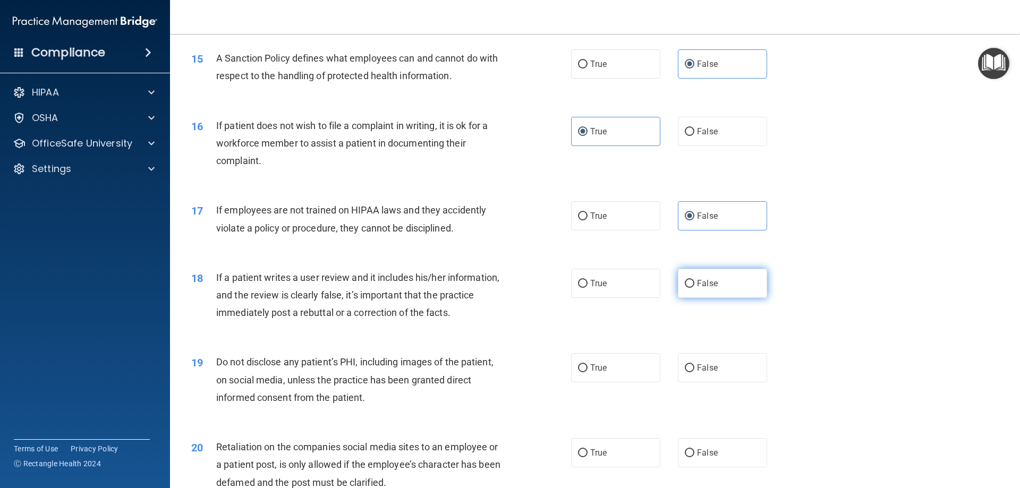
click at [699, 289] on span "False" at bounding box center [707, 283] width 21 height 10
click at [694, 288] on input "False" at bounding box center [690, 284] width 10 height 8
radio input "true"
drag, startPoint x: 624, startPoint y: 394, endPoint x: 630, endPoint y: 405, distance: 12.6
click at [624, 383] on label "True" at bounding box center [615, 367] width 89 height 29
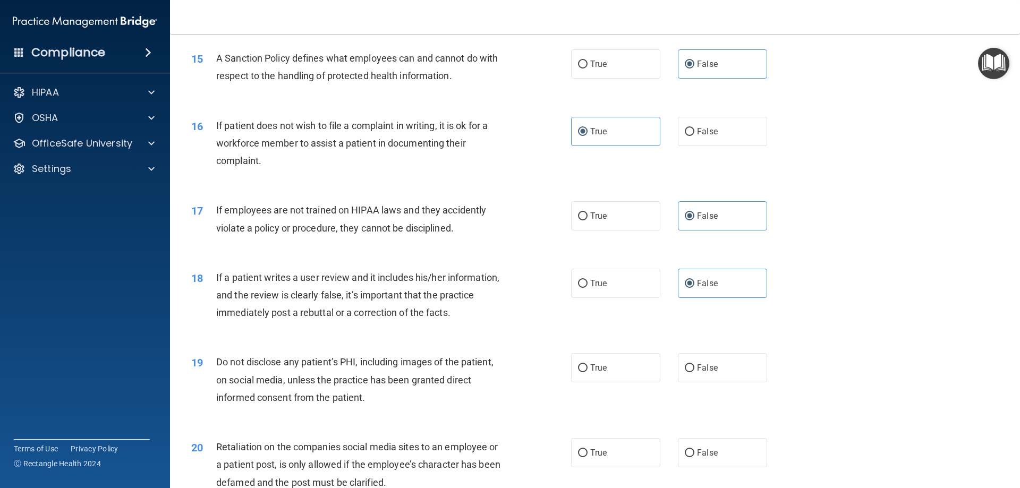
click at [588, 372] on input "True" at bounding box center [583, 369] width 10 height 8
radio input "true"
click at [715, 468] on label "False" at bounding box center [722, 452] width 89 height 29
click at [694, 458] on input "False" at bounding box center [690, 454] width 10 height 8
radio input "true"
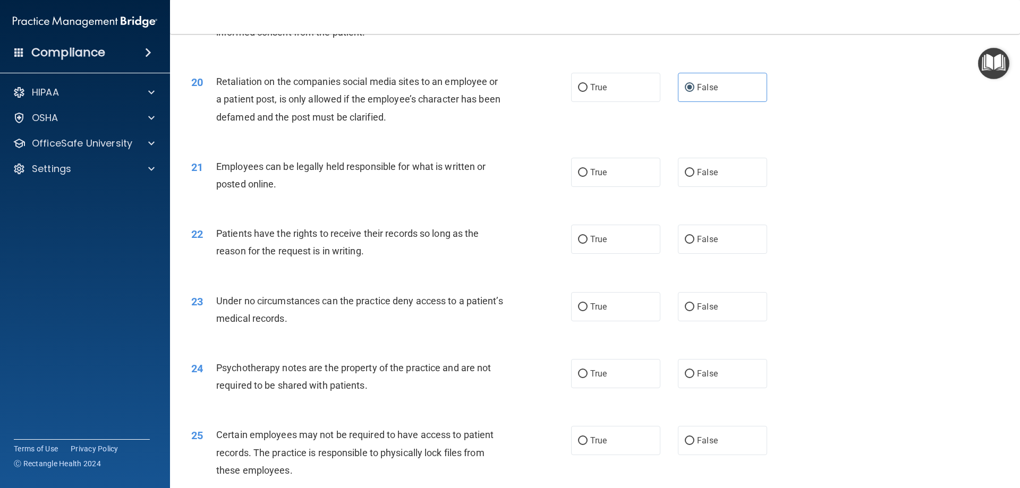
scroll to position [1647, 0]
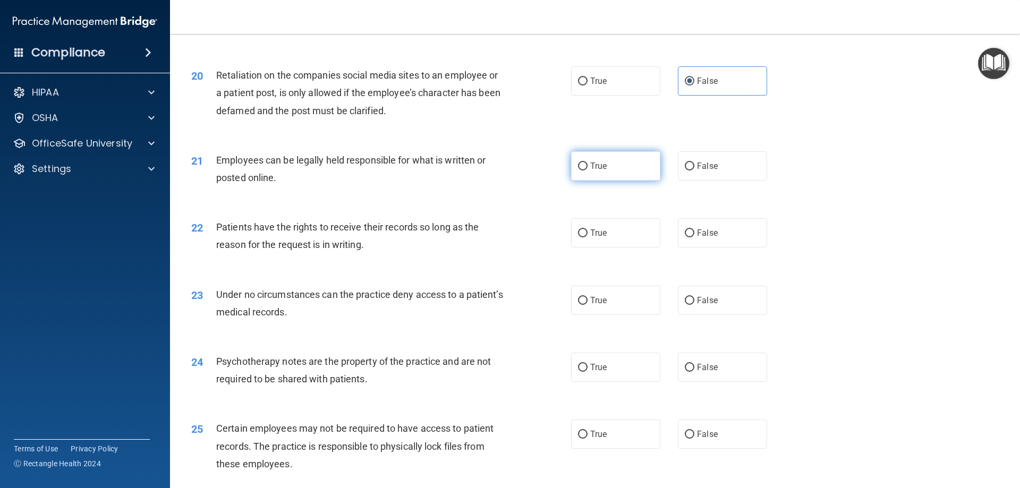
click at [620, 175] on label "True" at bounding box center [615, 165] width 89 height 29
click at [588, 171] on input "True" at bounding box center [583, 167] width 10 height 8
radio input "true"
drag, startPoint x: 692, startPoint y: 252, endPoint x: 695, endPoint y: 300, distance: 47.9
click at [692, 248] on label "False" at bounding box center [722, 232] width 89 height 29
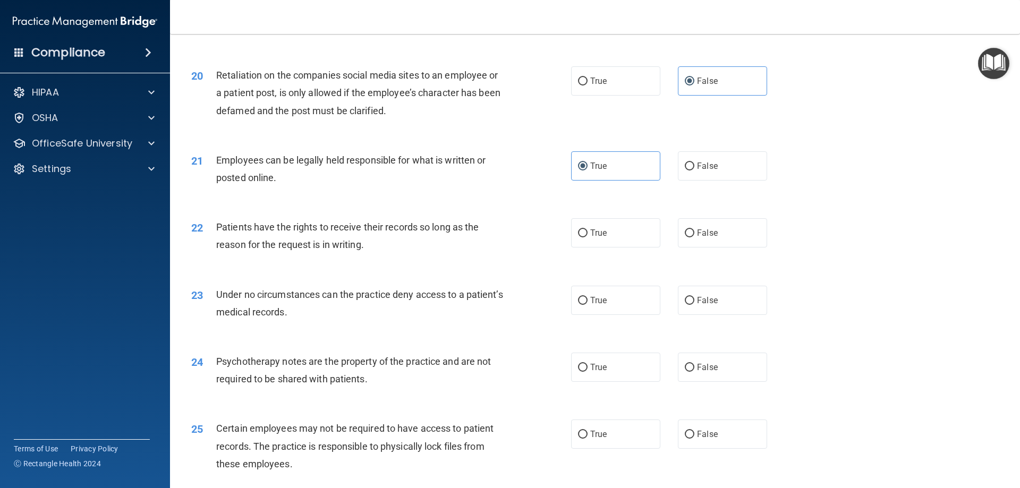
click at [692, 238] on input "False" at bounding box center [690, 234] width 10 height 8
radio input "true"
click at [704, 306] on span "False" at bounding box center [707, 300] width 21 height 10
click at [694, 305] on input "False" at bounding box center [690, 301] width 10 height 8
radio input "true"
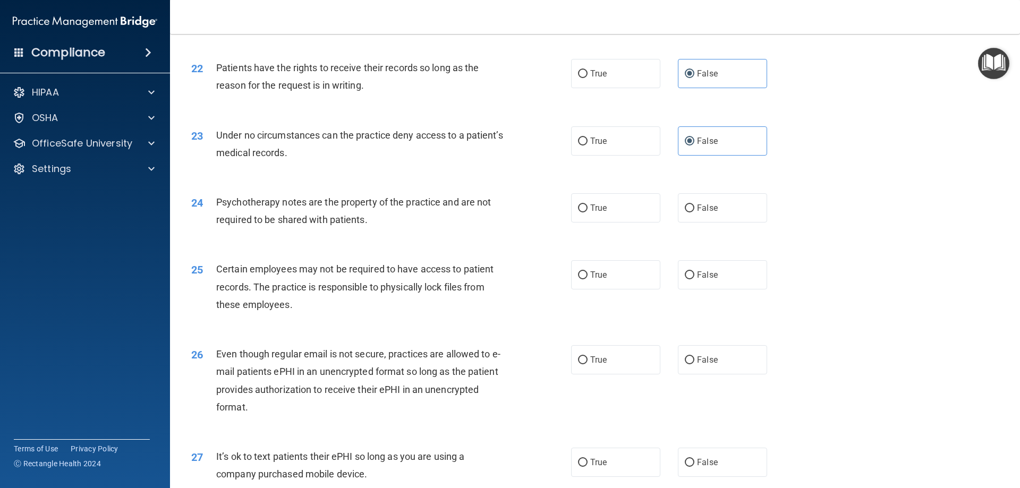
scroll to position [1860, 0]
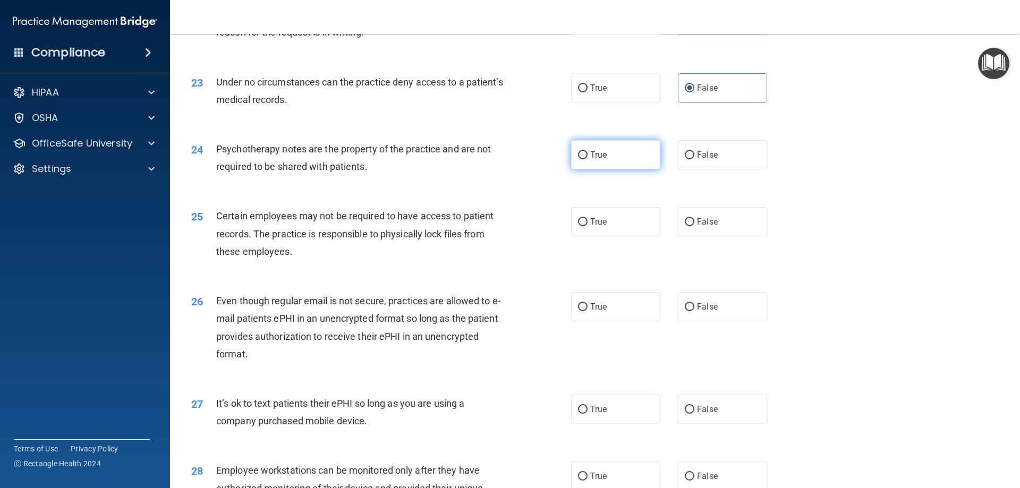
click at [623, 169] on label "True" at bounding box center [615, 154] width 89 height 29
click at [588, 159] on input "True" at bounding box center [583, 155] width 10 height 8
radio input "true"
click at [631, 235] on label "True" at bounding box center [615, 221] width 89 height 29
click at [588, 226] on input "True" at bounding box center [583, 222] width 10 height 8
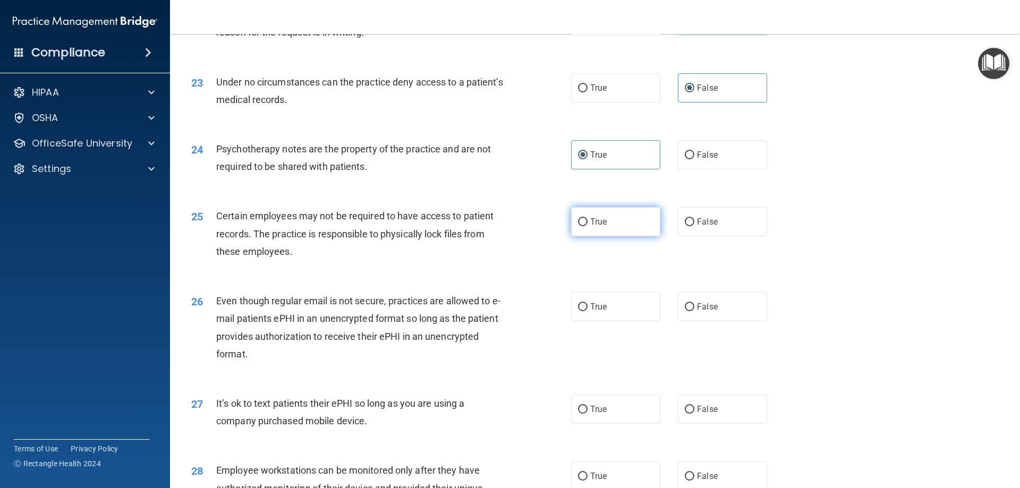
radio input "true"
click at [698, 227] on span "False" at bounding box center [707, 222] width 21 height 10
click at [694, 226] on input "False" at bounding box center [690, 222] width 10 height 8
radio input "true"
click at [641, 236] on label "True" at bounding box center [615, 221] width 89 height 29
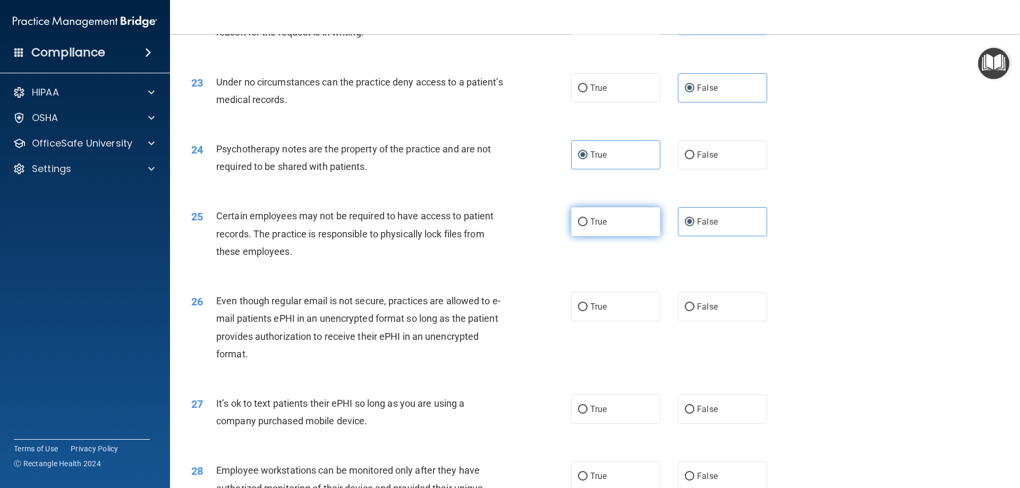
click at [588, 226] on input "True" at bounding box center [583, 222] width 10 height 8
radio input "true"
radio input "false"
click at [634, 321] on label "True" at bounding box center [615, 306] width 89 height 29
click at [588, 311] on input "True" at bounding box center [583, 307] width 10 height 8
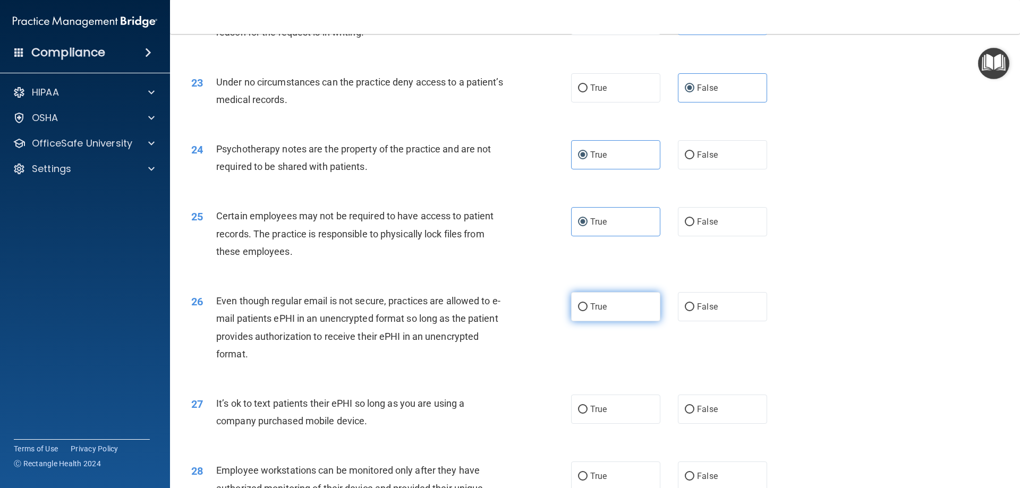
radio input "true"
click at [709, 421] on label "False" at bounding box center [722, 409] width 89 height 29
click at [694, 414] on input "False" at bounding box center [690, 410] width 10 height 8
radio input "true"
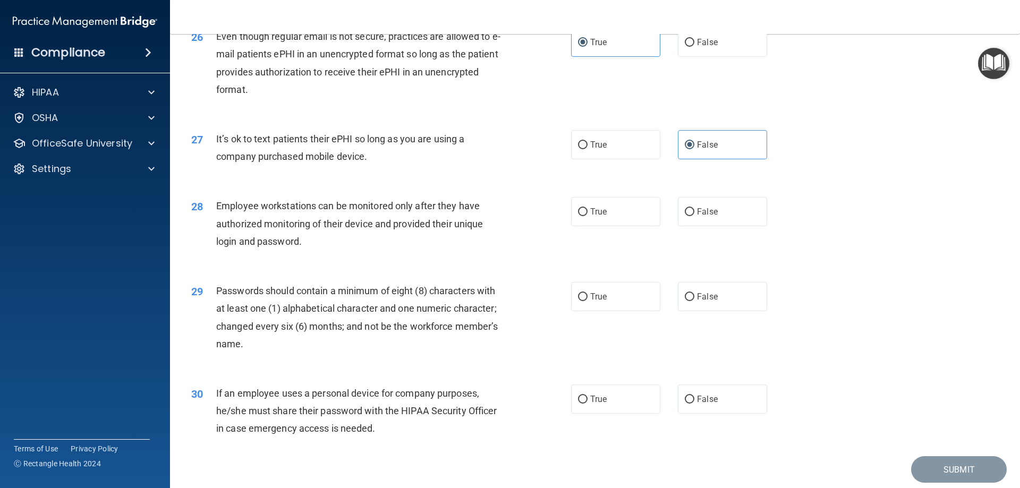
scroll to position [2125, 0]
drag, startPoint x: 693, startPoint y: 207, endPoint x: 696, endPoint y: 215, distance: 8.2
click at [693, 207] on div "28 Employee workstations can be monitored only after they have authorized monit…" at bounding box center [595, 225] width 824 height 85
click at [695, 223] on label "False" at bounding box center [722, 210] width 89 height 29
click at [694, 215] on input "False" at bounding box center [690, 211] width 10 height 8
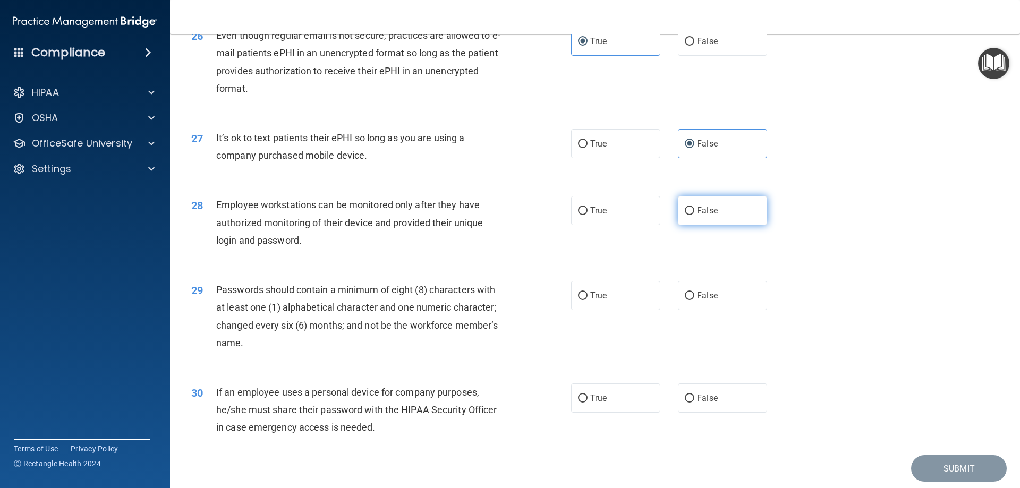
radio input "true"
drag, startPoint x: 614, startPoint y: 311, endPoint x: 678, endPoint y: 395, distance: 106.2
click at [614, 310] on label "True" at bounding box center [615, 295] width 89 height 29
click at [588, 300] on input "True" at bounding box center [583, 296] width 10 height 8
radio input "true"
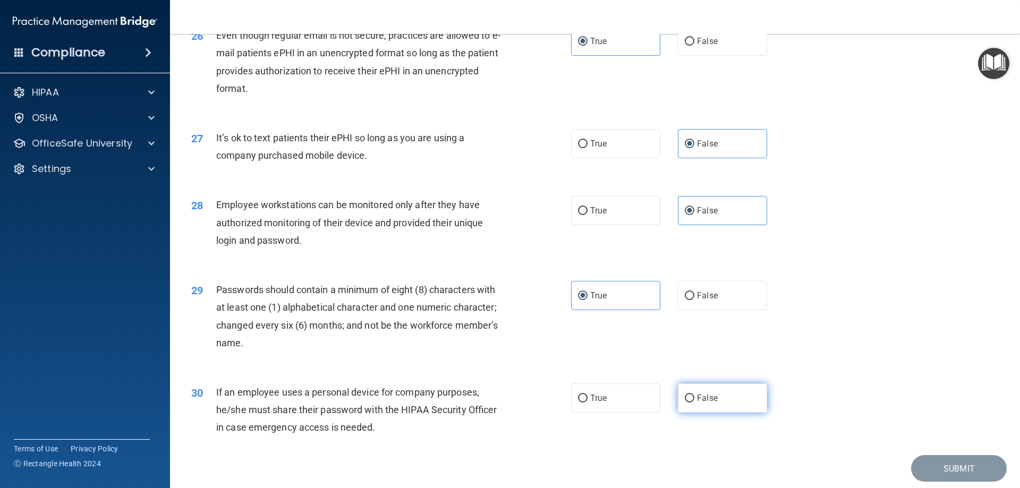
click at [694, 413] on label "False" at bounding box center [722, 398] width 89 height 29
click at [694, 403] on input "False" at bounding box center [690, 399] width 10 height 8
radio input "true"
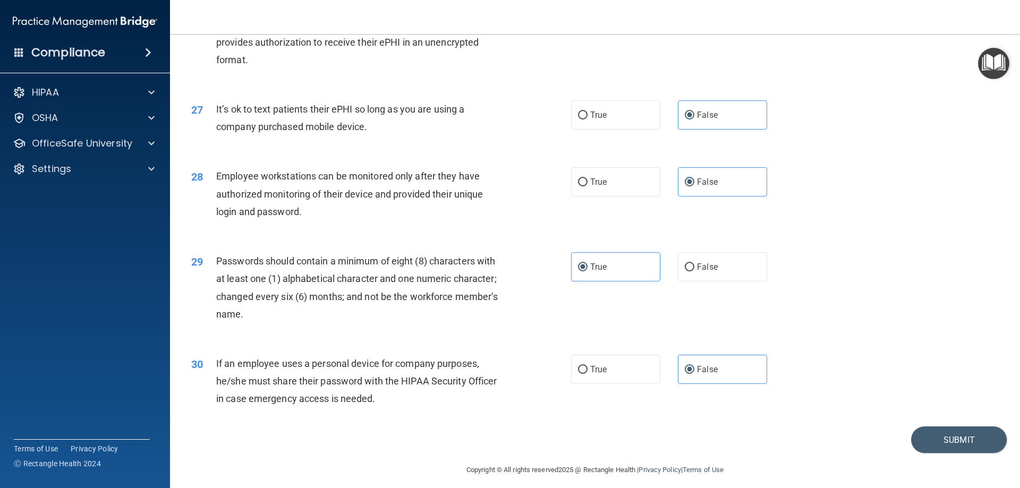
scroll to position [2179, 0]
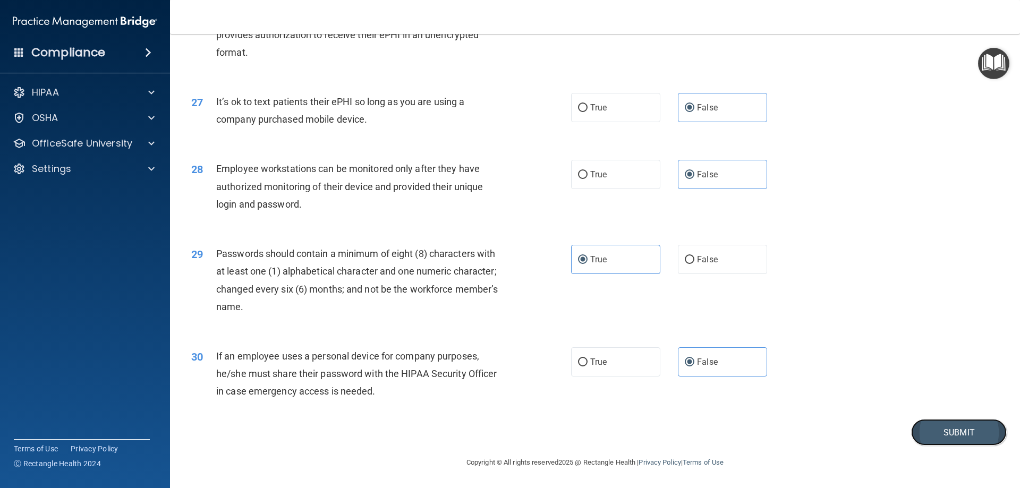
click at [927, 432] on button "Submit" at bounding box center [959, 432] width 96 height 27
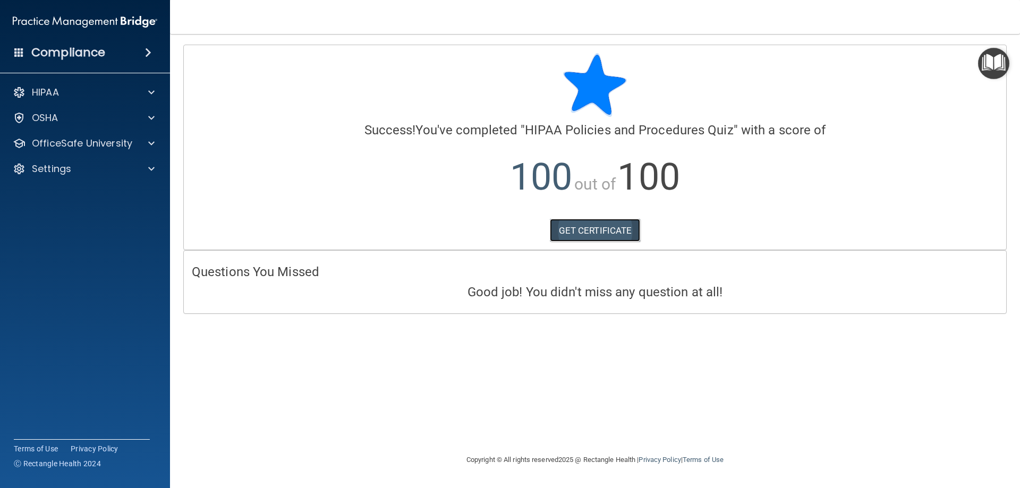
click at [600, 232] on link "GET CERTIFICATE" at bounding box center [595, 230] width 91 height 23
